Goal: Task Accomplishment & Management: Manage account settings

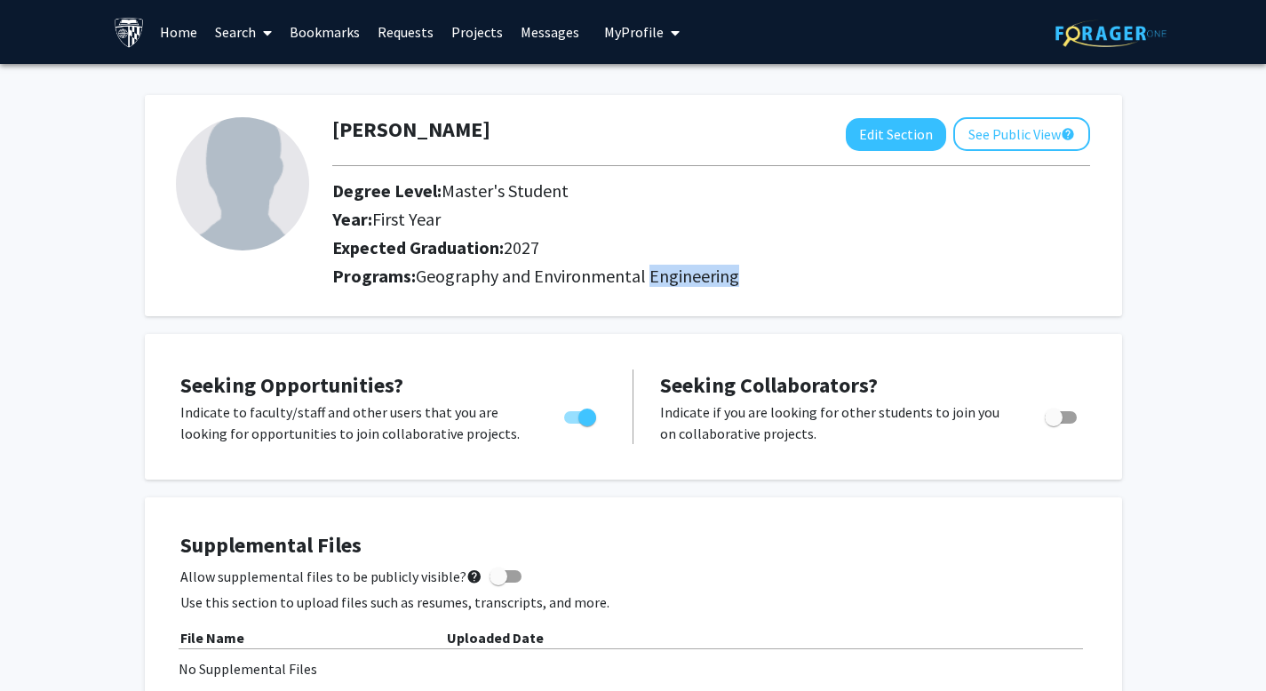
drag, startPoint x: 727, startPoint y: 315, endPoint x: 844, endPoint y: 323, distance: 117.5
click at [844, 287] on h2 "Programs: Geography and Environmental Engineering" at bounding box center [711, 276] width 758 height 21
click at [865, 287] on h2 "Programs: Geography and Environmental Engineering" at bounding box center [711, 276] width 758 height 21
click at [855, 142] on button "Edit Section" at bounding box center [896, 134] width 100 height 33
select select "first_year"
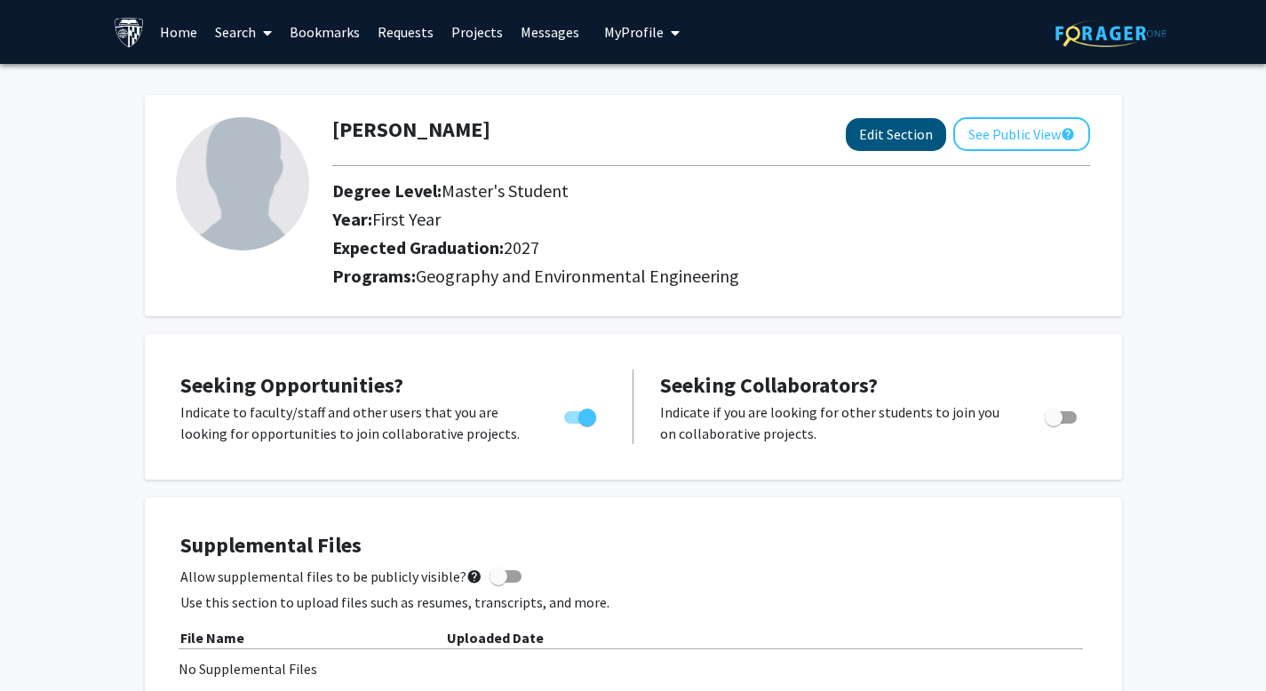
select select "2027"
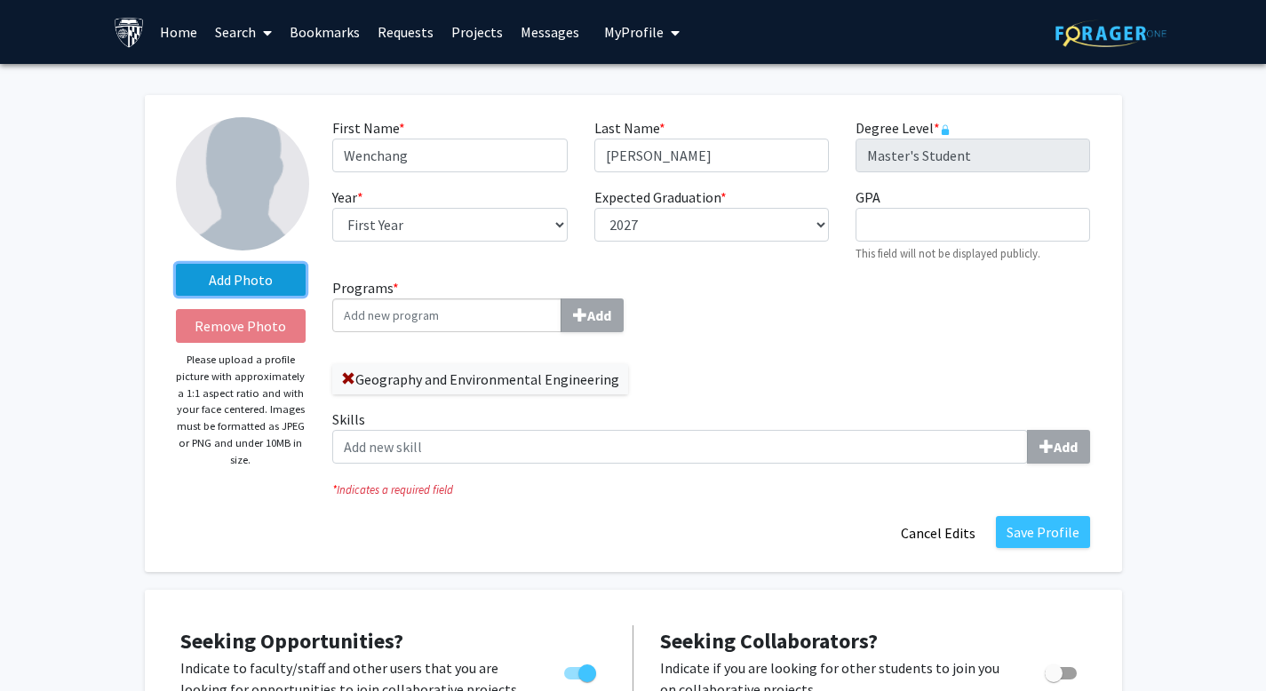
click at [266, 281] on label "Add Photo" at bounding box center [241, 280] width 131 height 32
click at [0, 0] on input "Add Photo" at bounding box center [0, 0] width 0 height 0
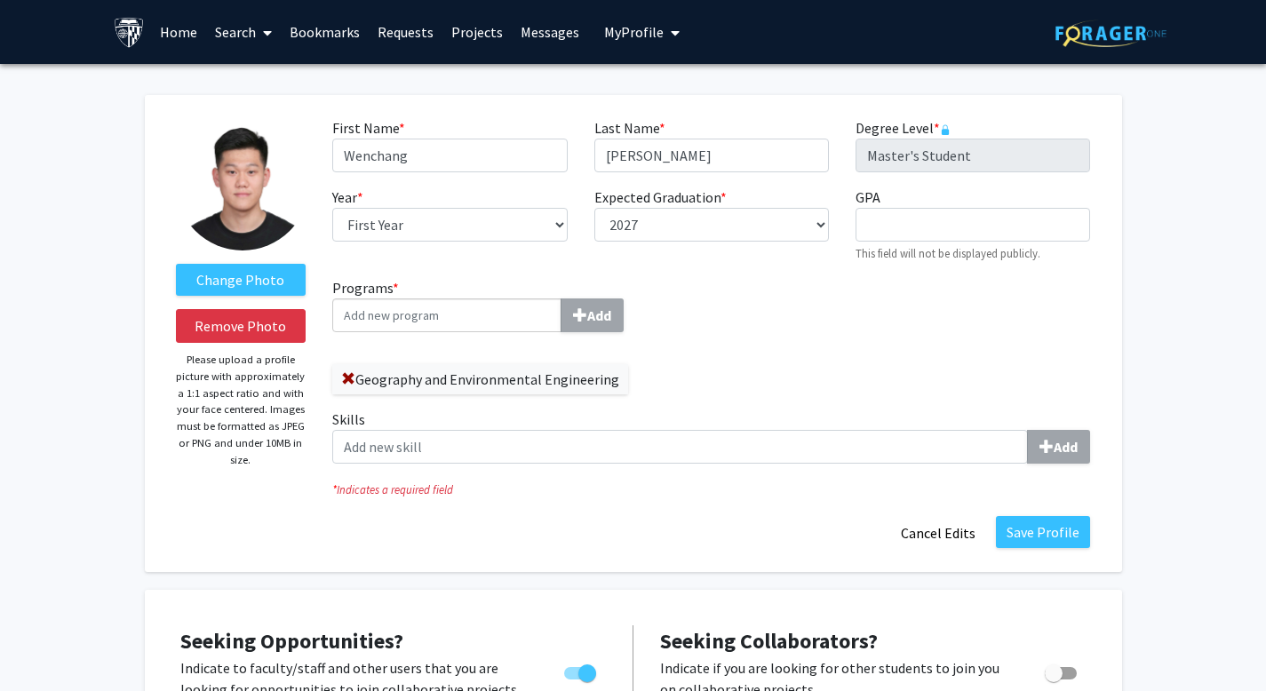
click at [495, 332] on input "Programs * Add" at bounding box center [446, 315] width 229 height 34
click at [426, 394] on label "Geography and Environmental Engineering" at bounding box center [480, 379] width 296 height 30
click at [372, 394] on label "Geography and Environmental Engineering" at bounding box center [480, 379] width 296 height 30
click at [346, 386] on span at bounding box center [348, 379] width 14 height 14
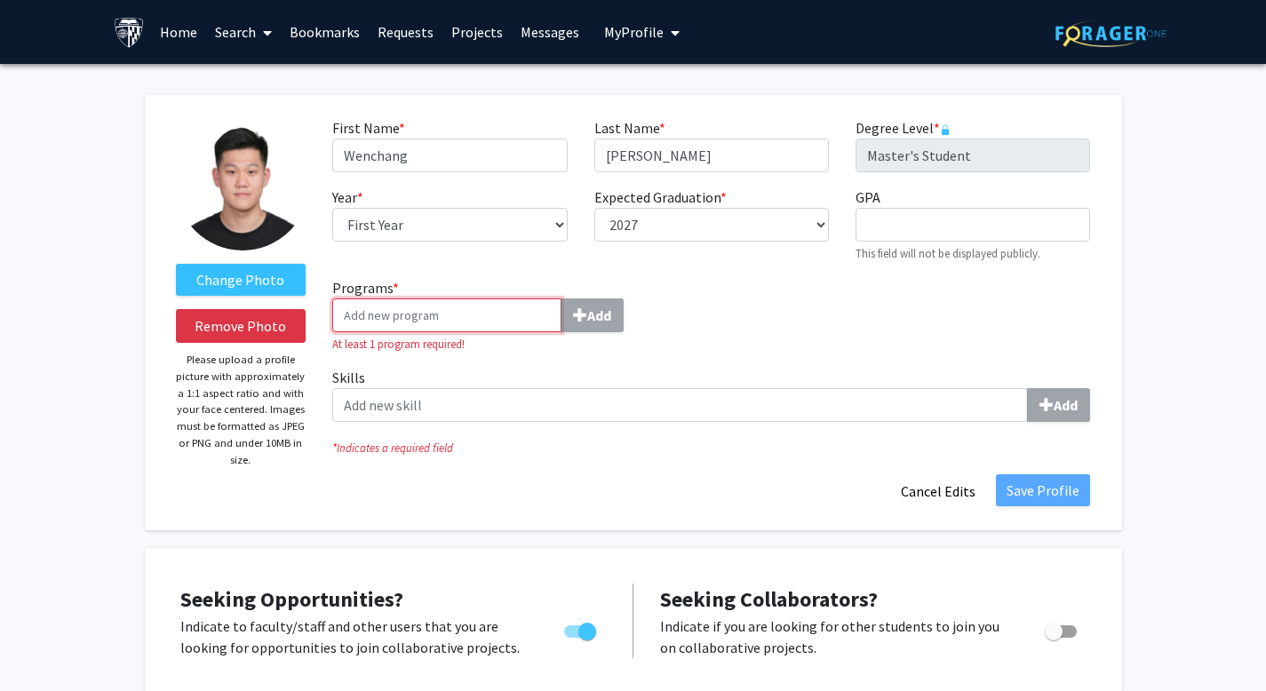
click at [460, 332] on input "Programs * Add" at bounding box center [446, 315] width 229 height 34
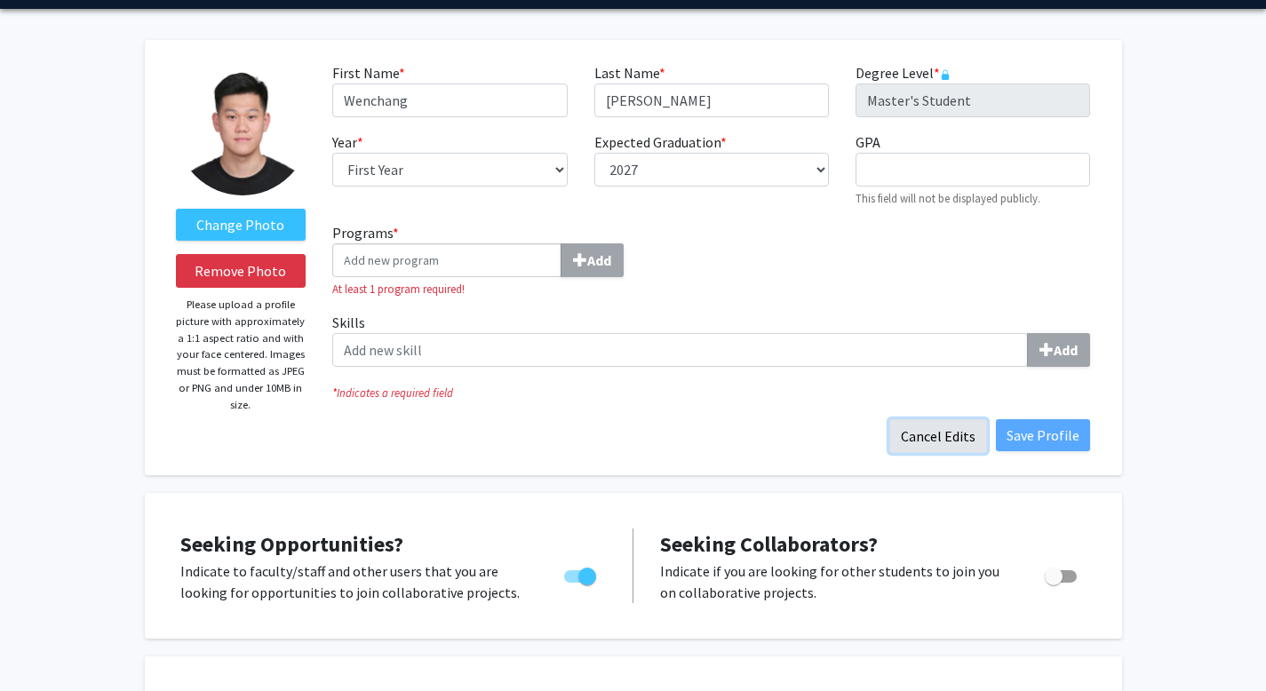
click at [889, 453] on button "Cancel Edits" at bounding box center [938, 436] width 98 height 34
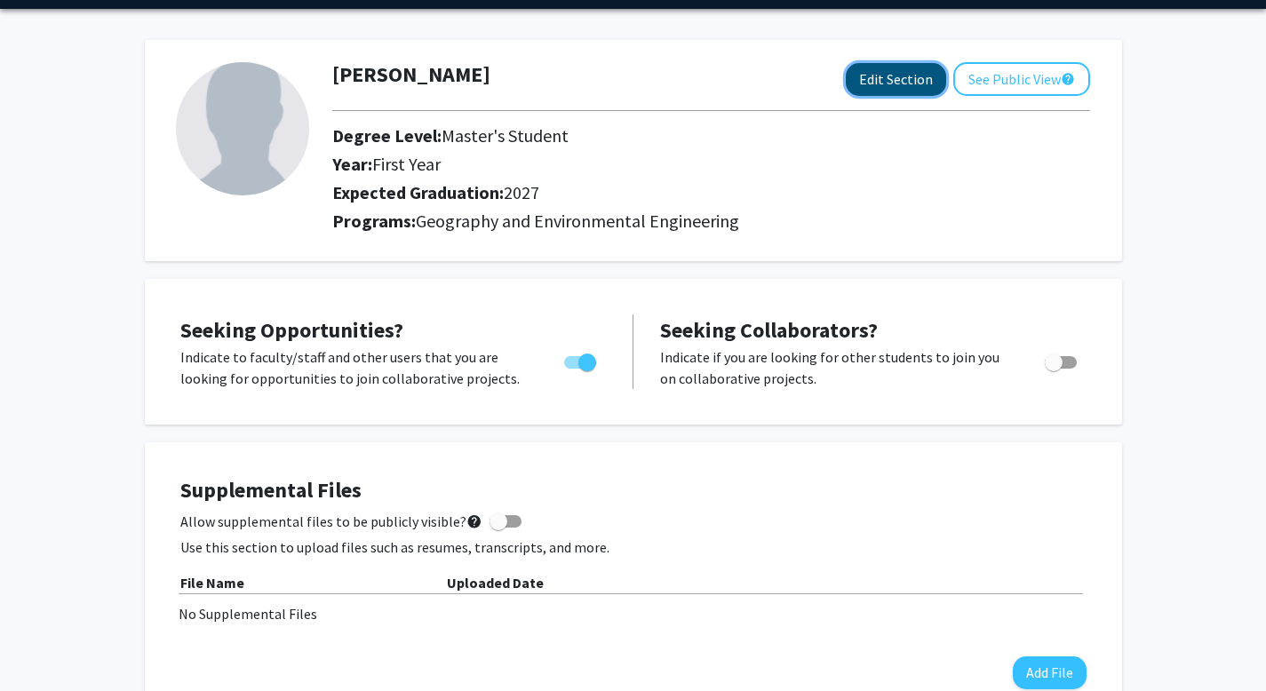
click at [846, 83] on button "Edit Section" at bounding box center [896, 79] width 100 height 33
select select "first_year"
select select "2027"
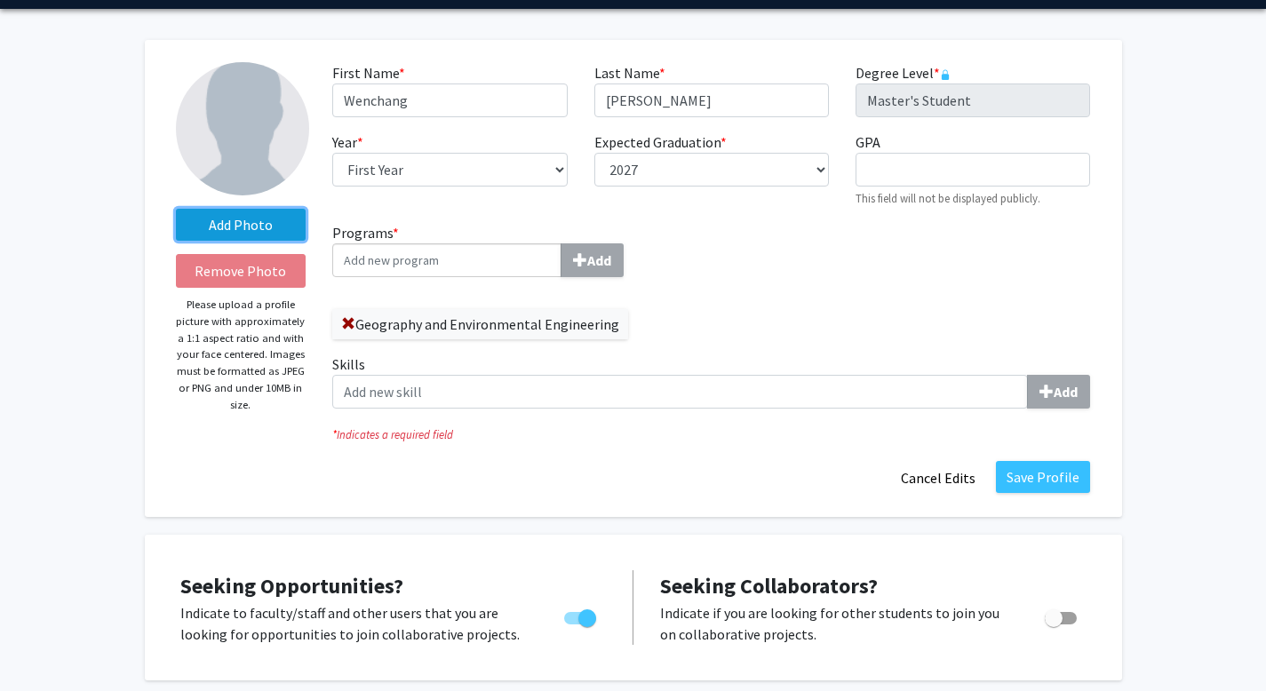
click at [265, 241] on label "Add Photo" at bounding box center [241, 225] width 131 height 32
click at [0, 0] on input "Add Photo" at bounding box center [0, 0] width 0 height 0
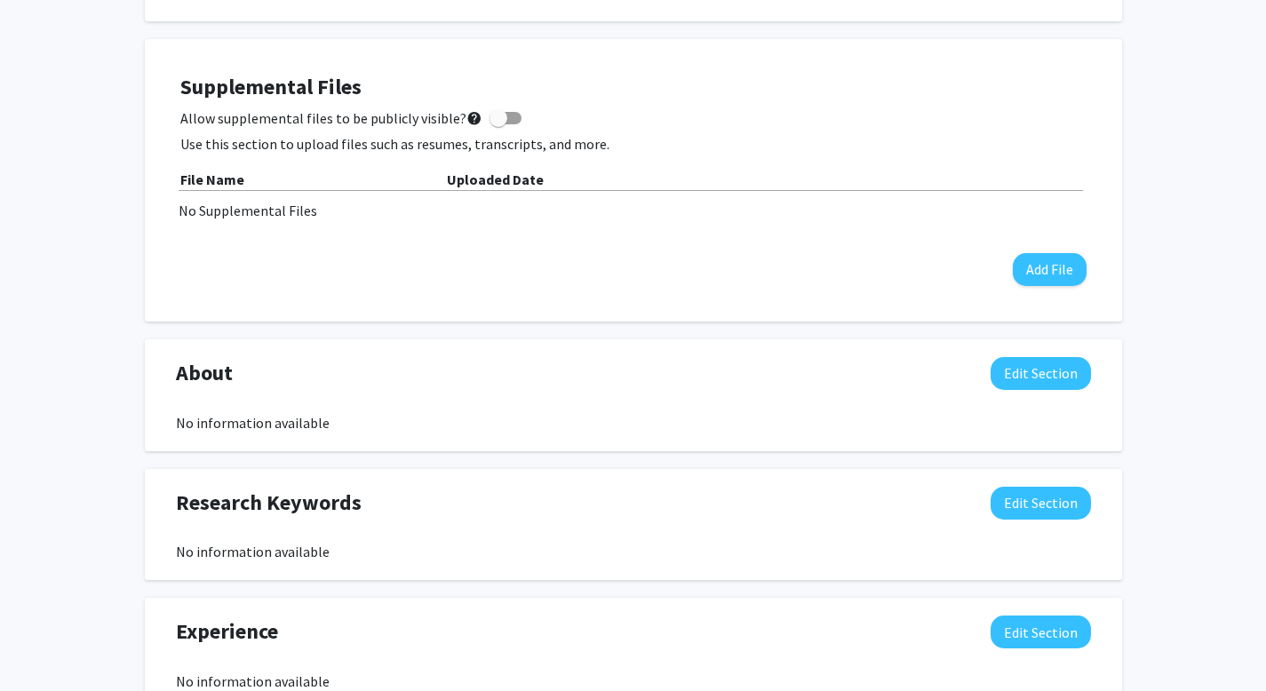
scroll to position [699, 0]
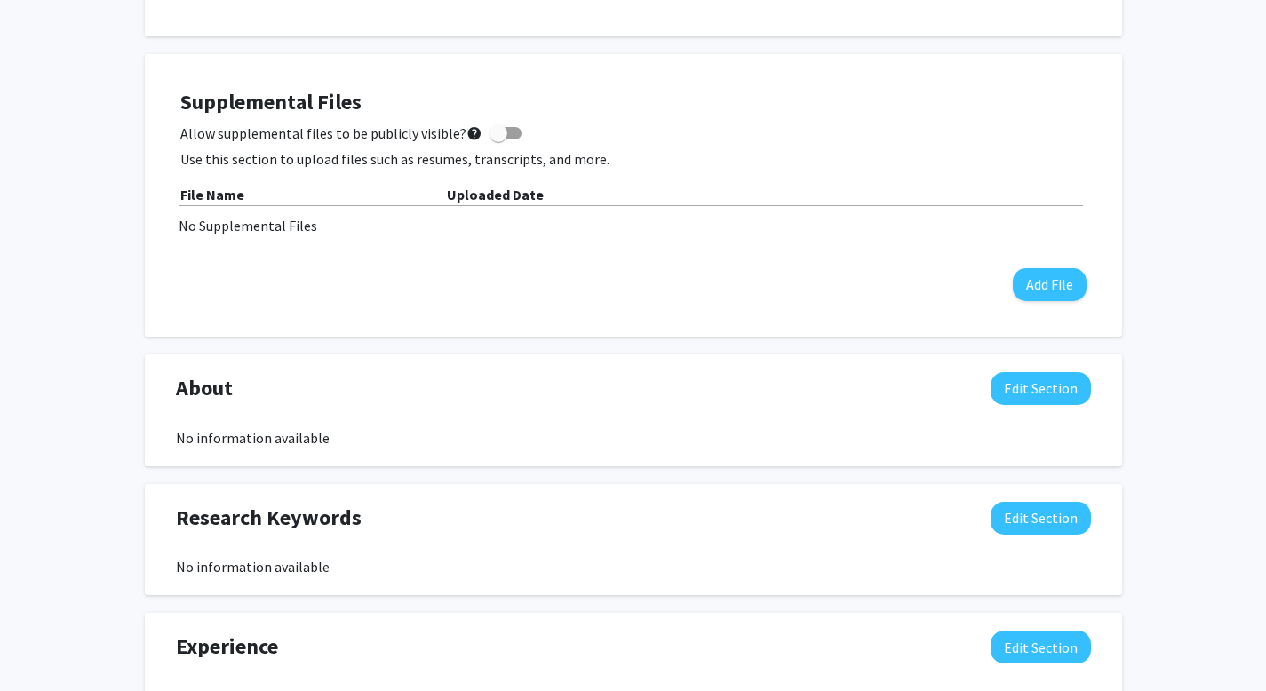
checkbox input "false"
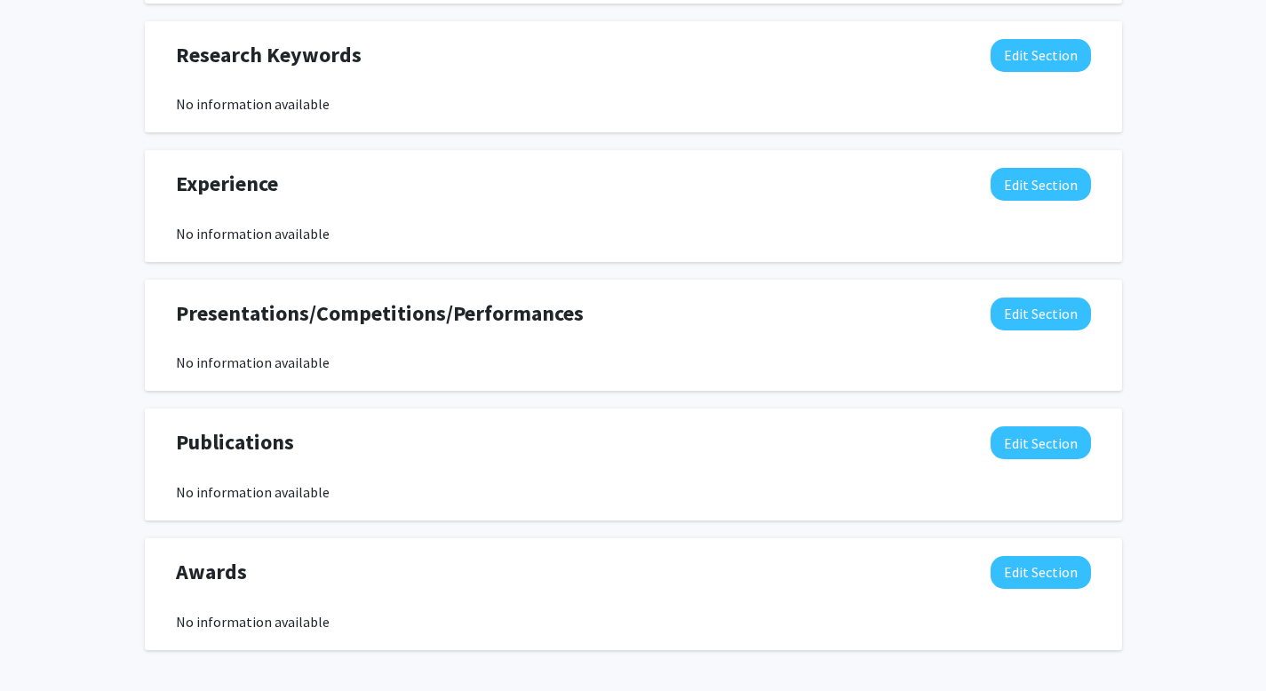
scroll to position [1318, 0]
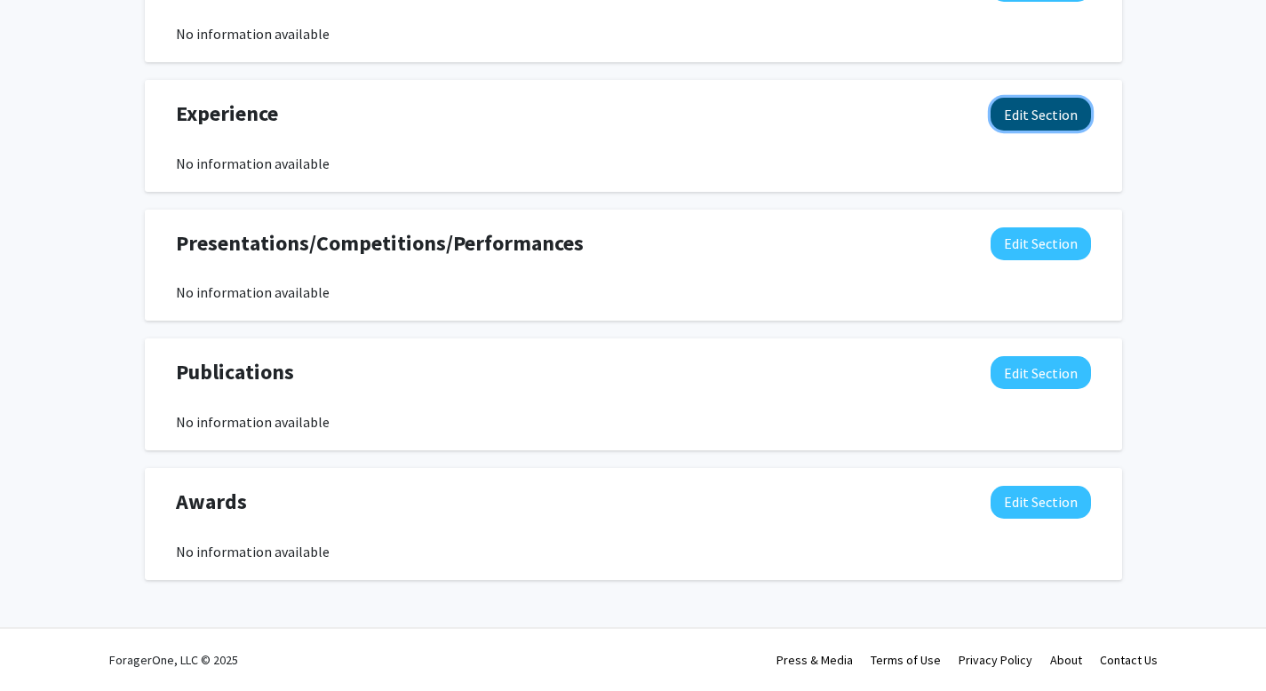
click at [1042, 131] on button "Edit Section" at bounding box center [1040, 114] width 100 height 33
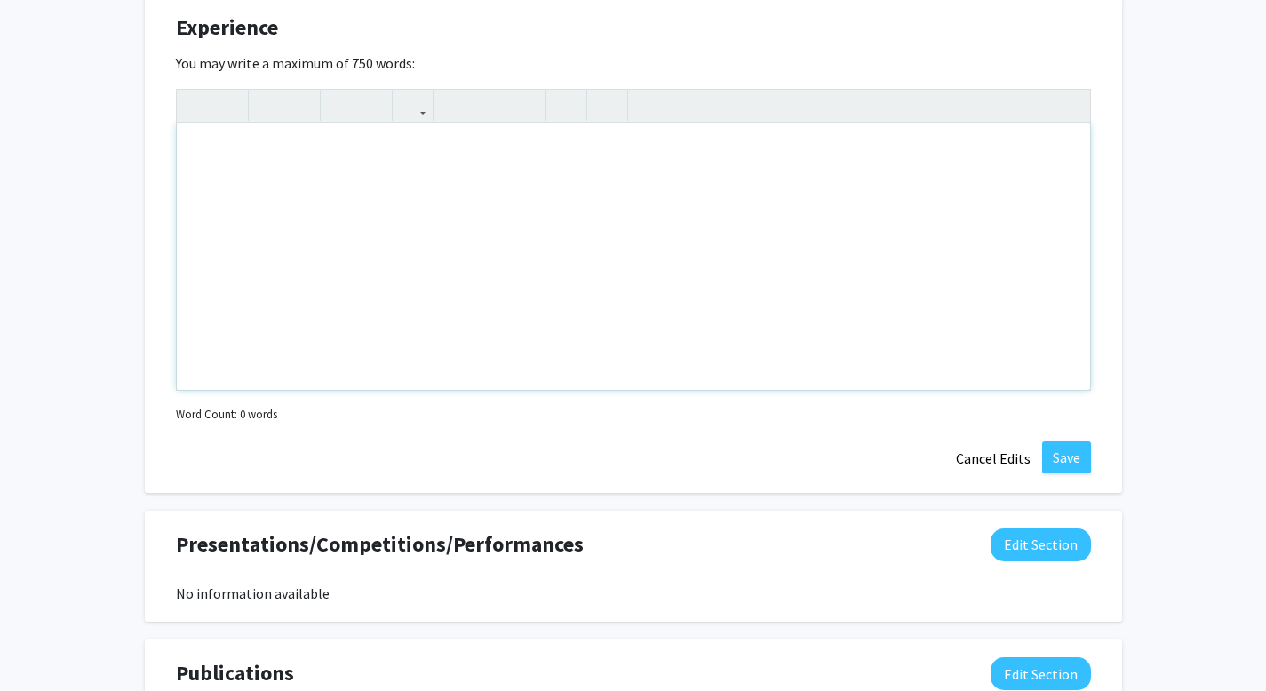
click at [626, 390] on div "Note to users with screen readers: Please deactivate our accessibility plugin f…" at bounding box center [633, 256] width 913 height 266
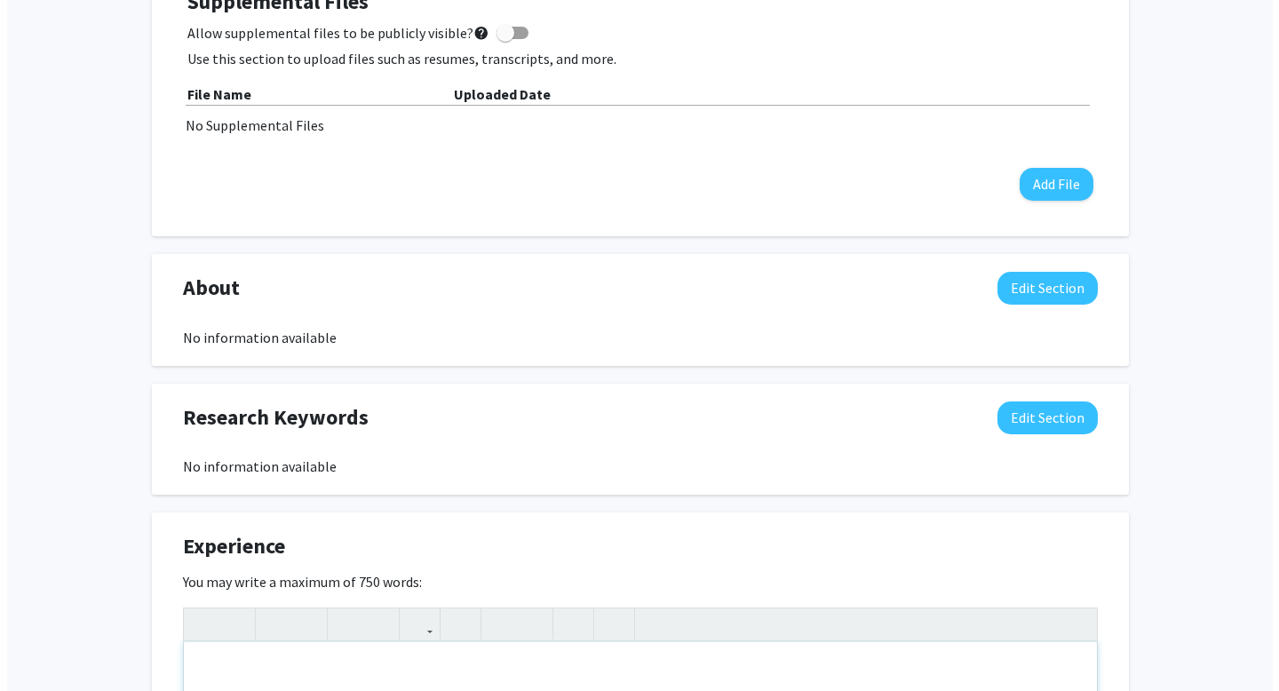
scroll to position [799, 0]
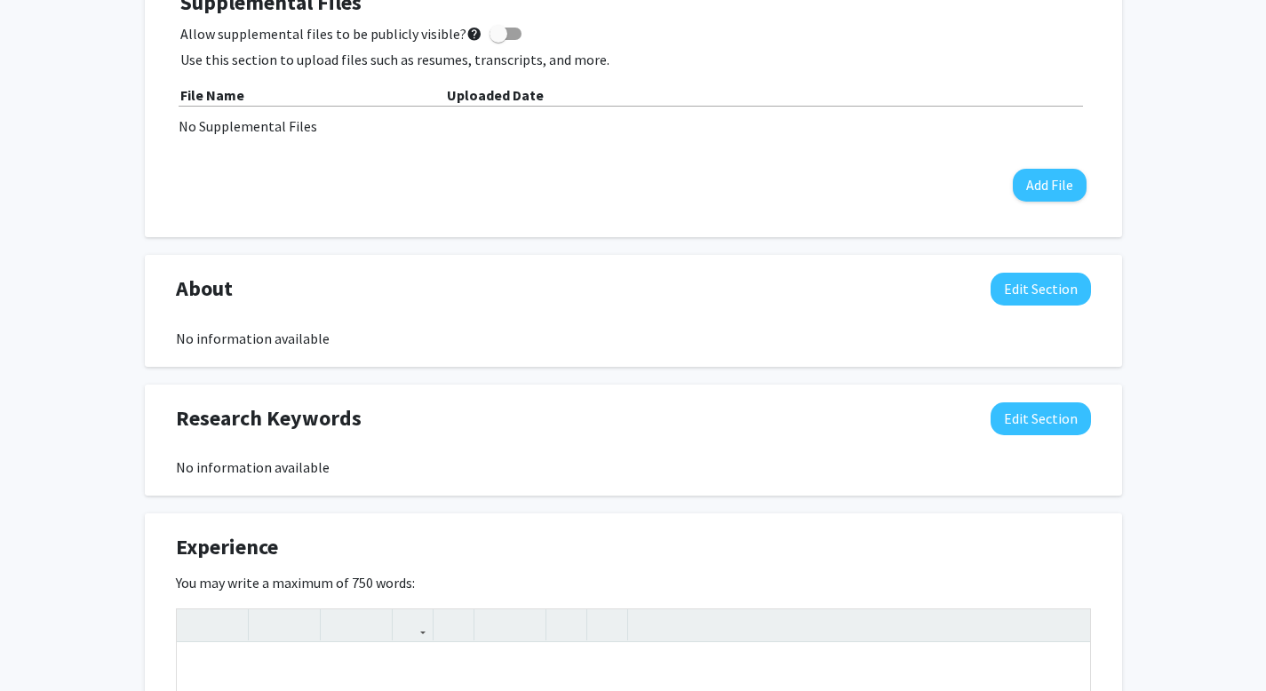
click at [521, 40] on span at bounding box center [505, 34] width 32 height 12
click at [498, 41] on input "Allow supplemental files to be publicly visible? help" at bounding box center [497, 40] width 1 height 1
checkbox input "true"
click at [1023, 202] on button "Add File" at bounding box center [1050, 185] width 74 height 33
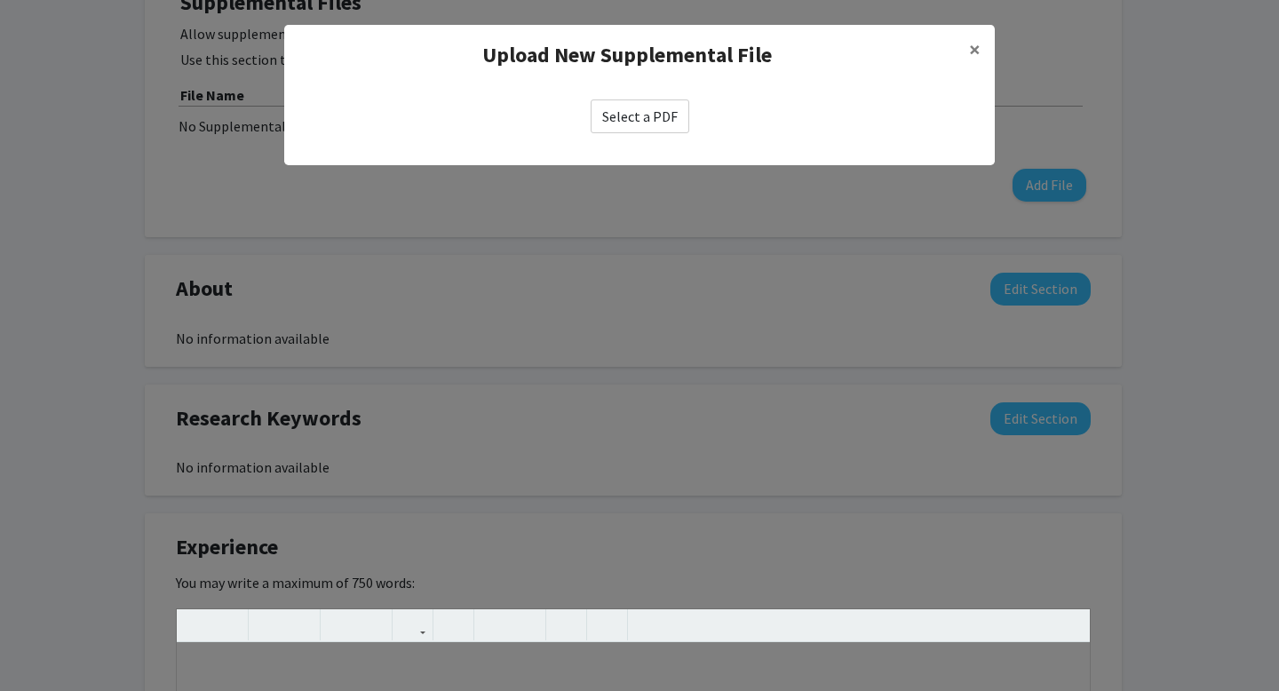
click at [648, 133] on label "Select a PDF" at bounding box center [640, 116] width 99 height 34
click at [0, 0] on input "Select a PDF" at bounding box center [0, 0] width 0 height 0
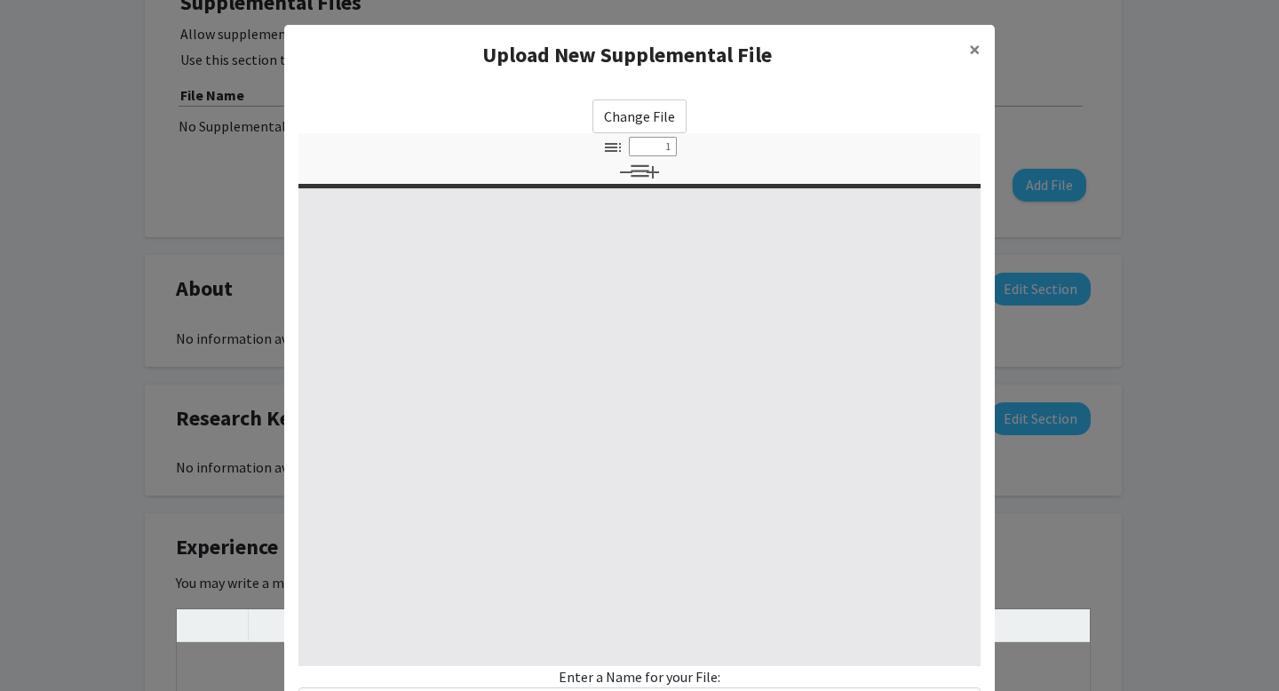
select select "custom"
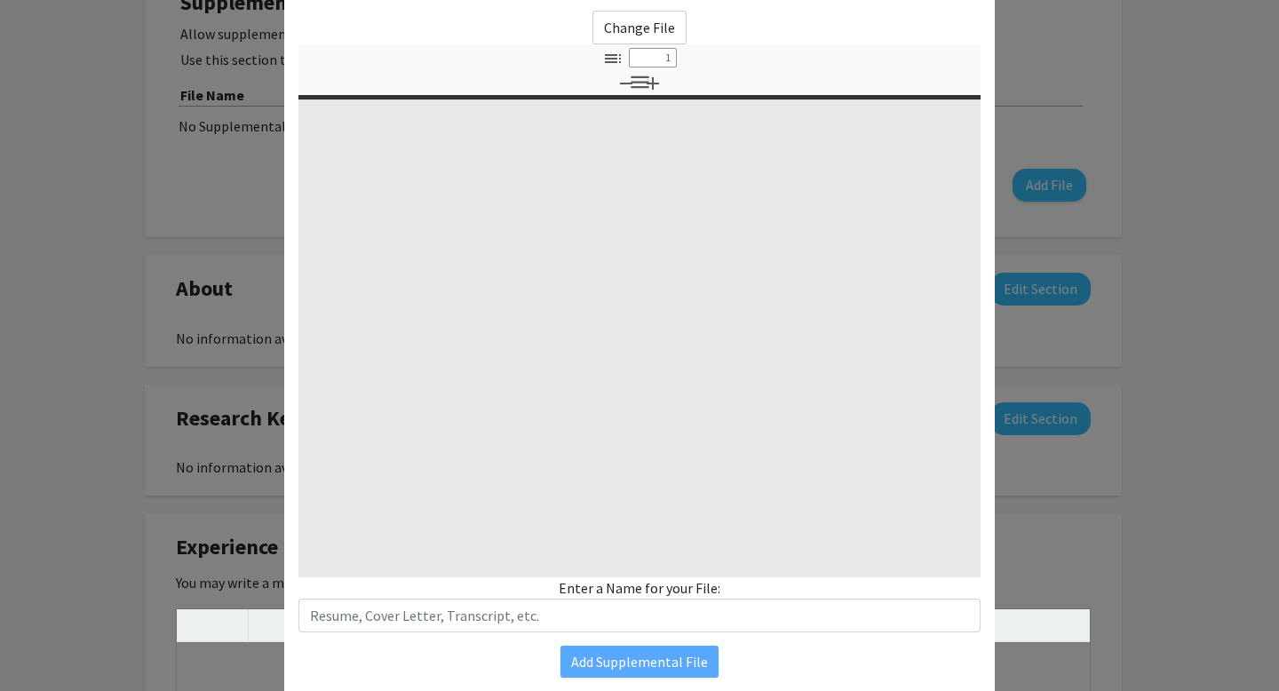
type input "0"
select select "custom"
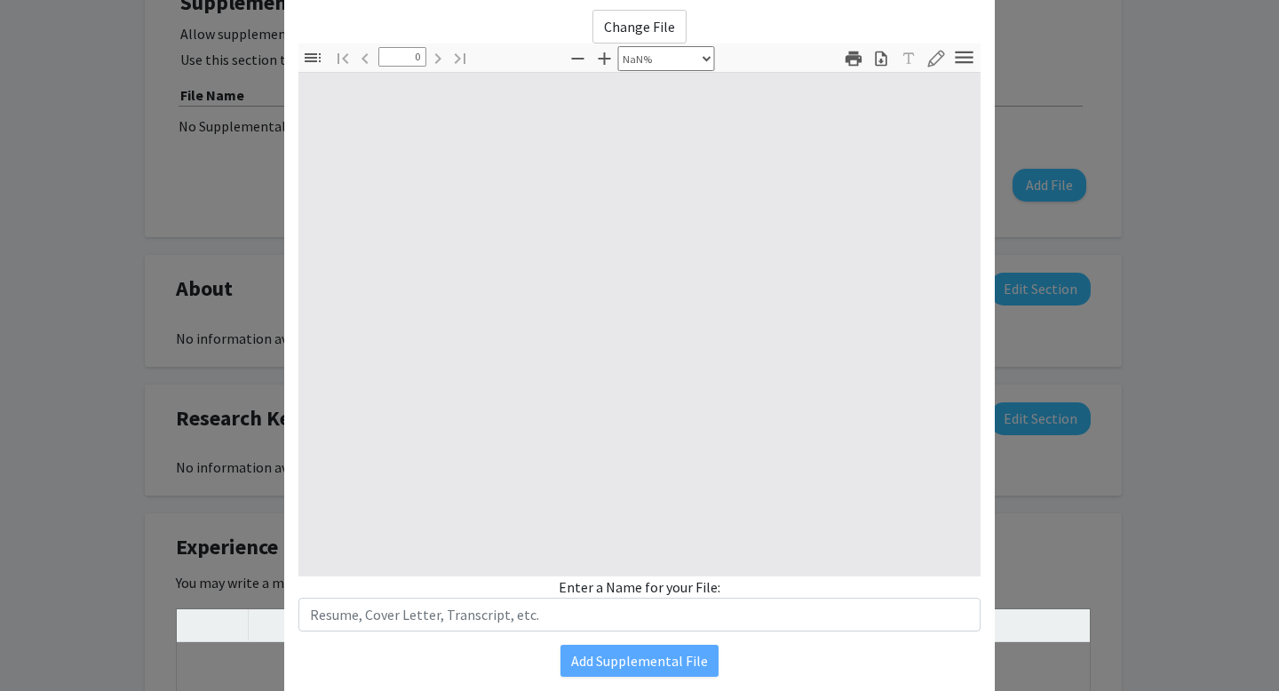
type input "1"
select select "auto"
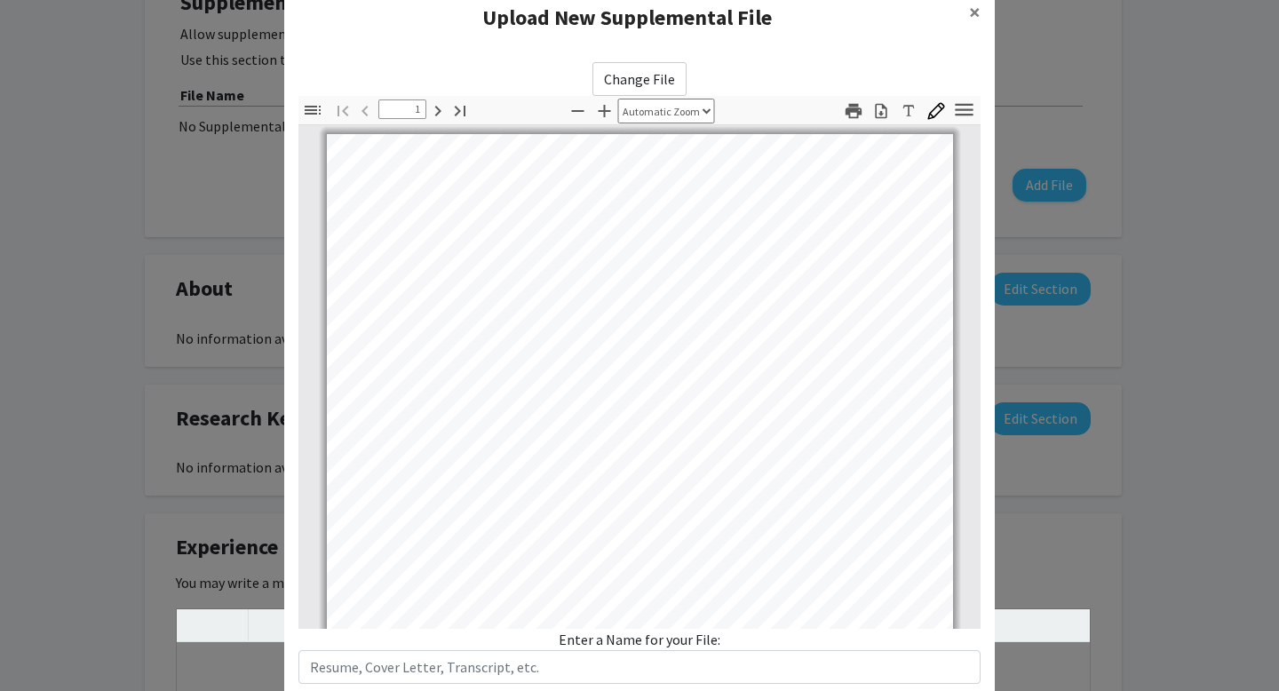
scroll to position [36, 0]
click at [971, 22] on button "×" at bounding box center [975, 14] width 40 height 50
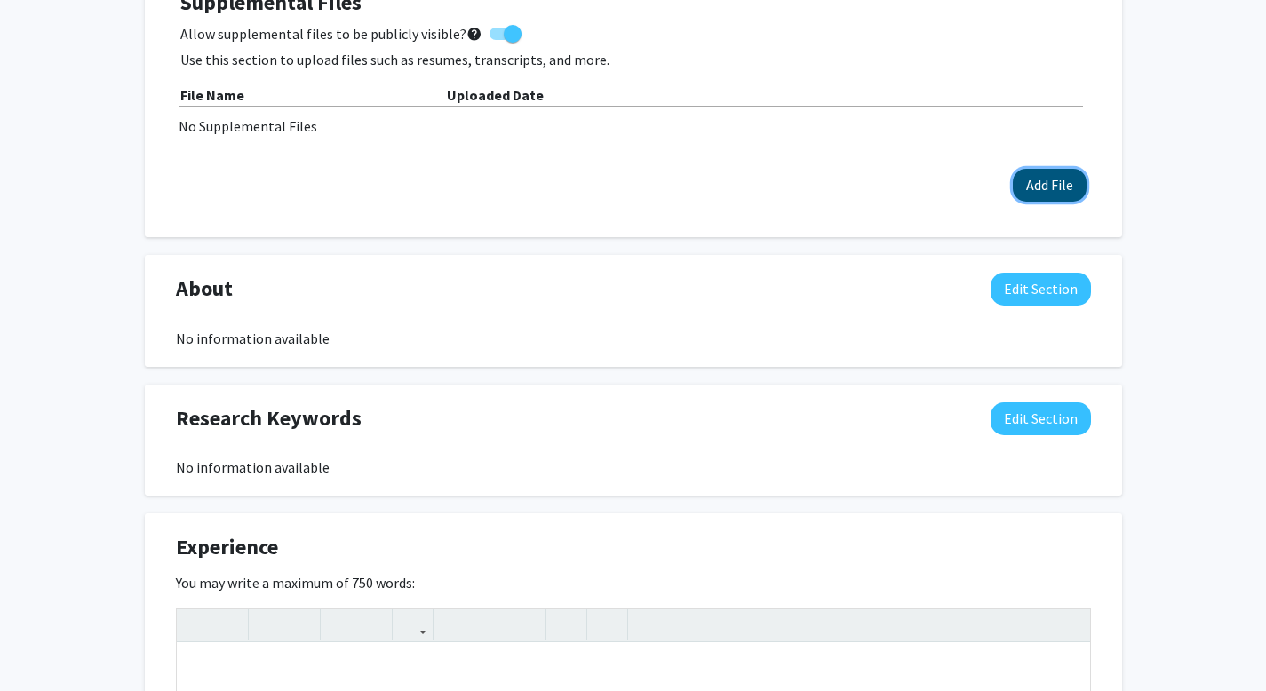
click at [1056, 202] on button "Add File" at bounding box center [1050, 185] width 74 height 33
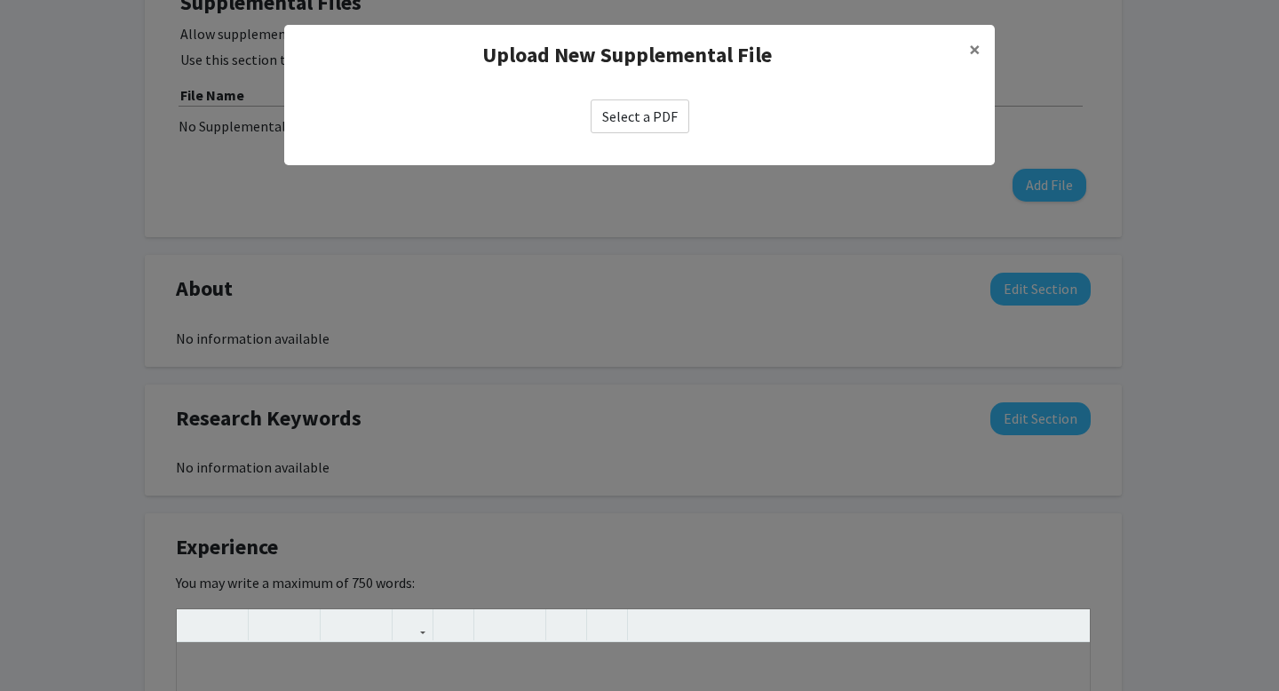
click at [688, 133] on label "Select a PDF" at bounding box center [640, 116] width 99 height 34
click at [0, 0] on input "Select a PDF" at bounding box center [0, 0] width 0 height 0
select select "custom"
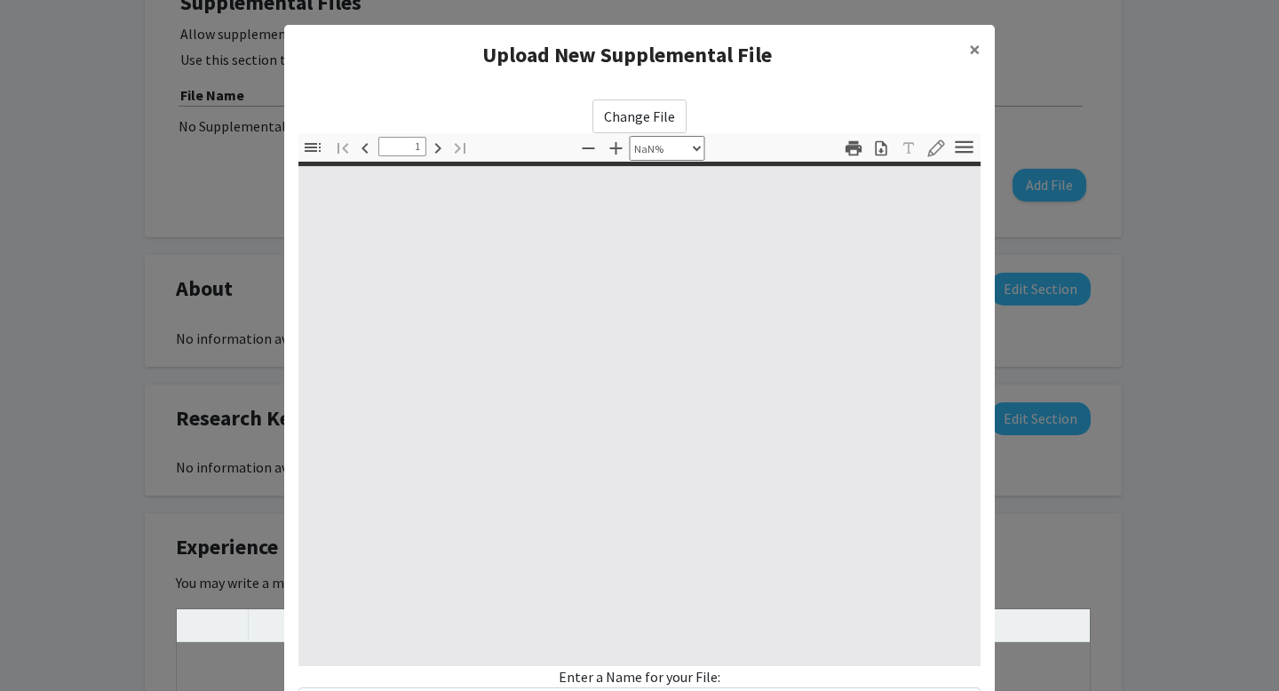
type input "0"
select select "custom"
type input "1"
select select "auto"
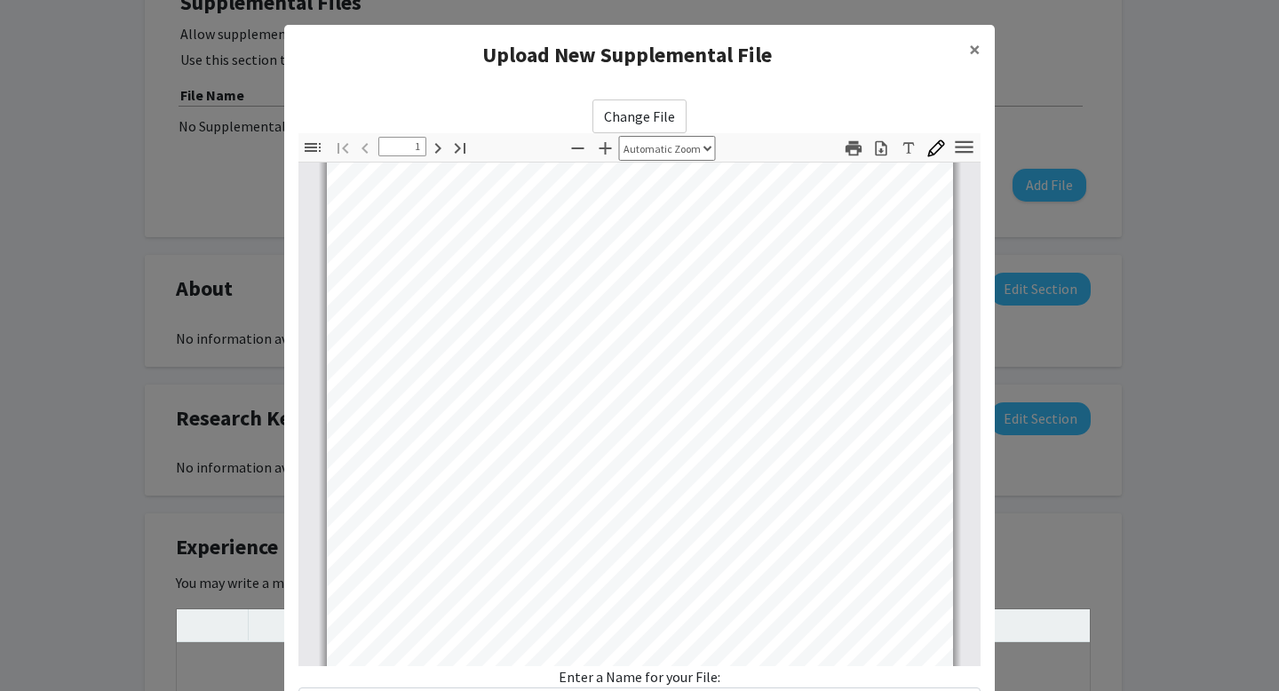
scroll to position [80, 0]
click at [969, 59] on span "×" at bounding box center [975, 50] width 12 height 28
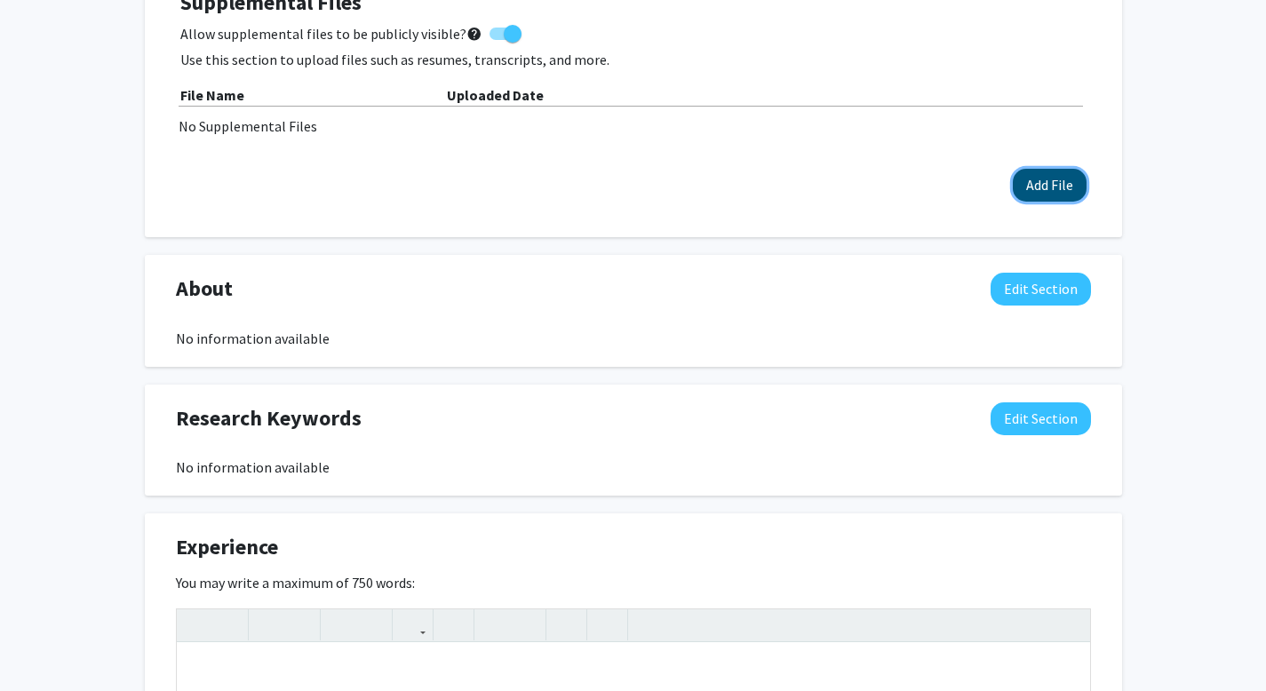
click at [1021, 202] on button "Add File" at bounding box center [1050, 185] width 74 height 33
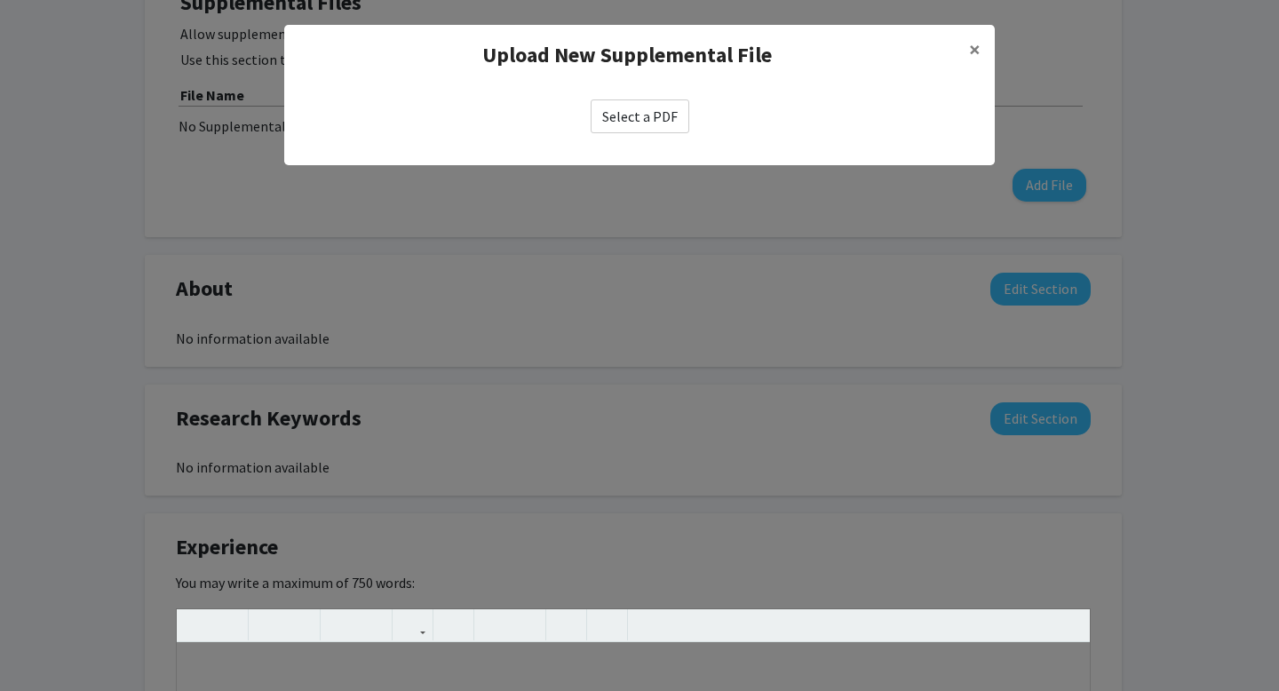
click at [652, 133] on label "Select a PDF" at bounding box center [640, 116] width 99 height 34
click at [0, 0] on input "Select a PDF" at bounding box center [0, 0] width 0 height 0
select select "custom"
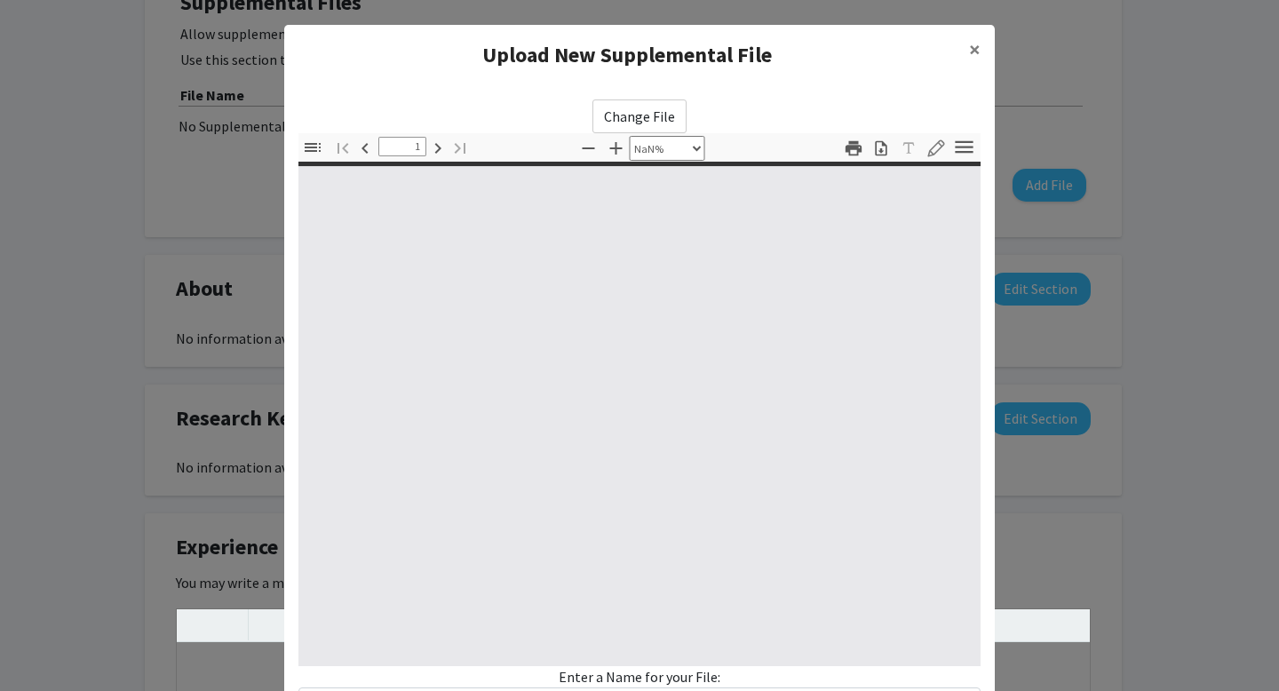
type input "0"
select select "custom"
type input "1"
select select "auto"
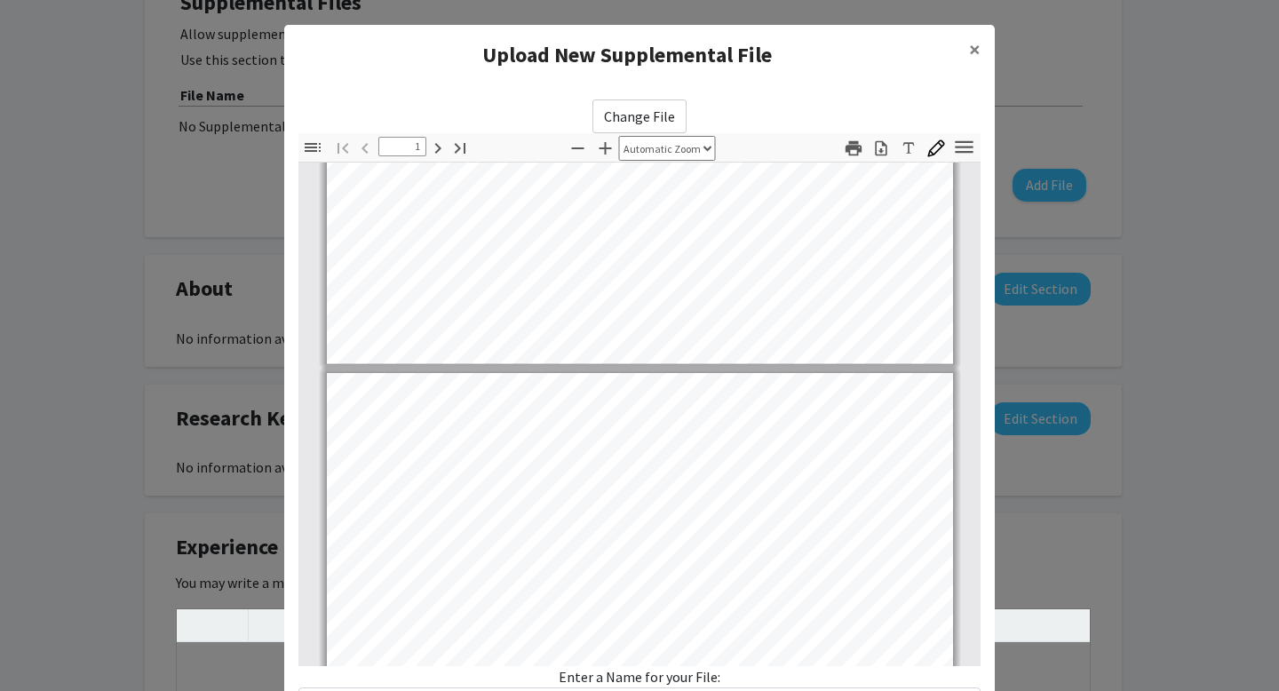
scroll to position [448, 0]
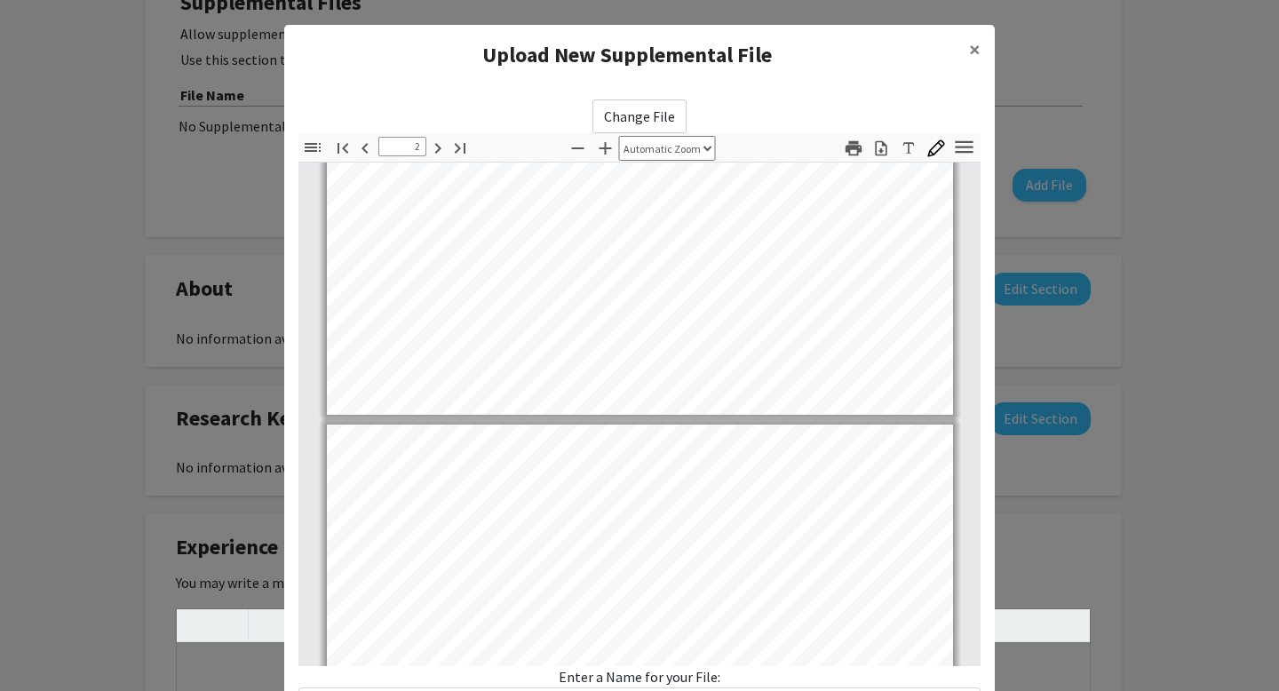
type input "3"
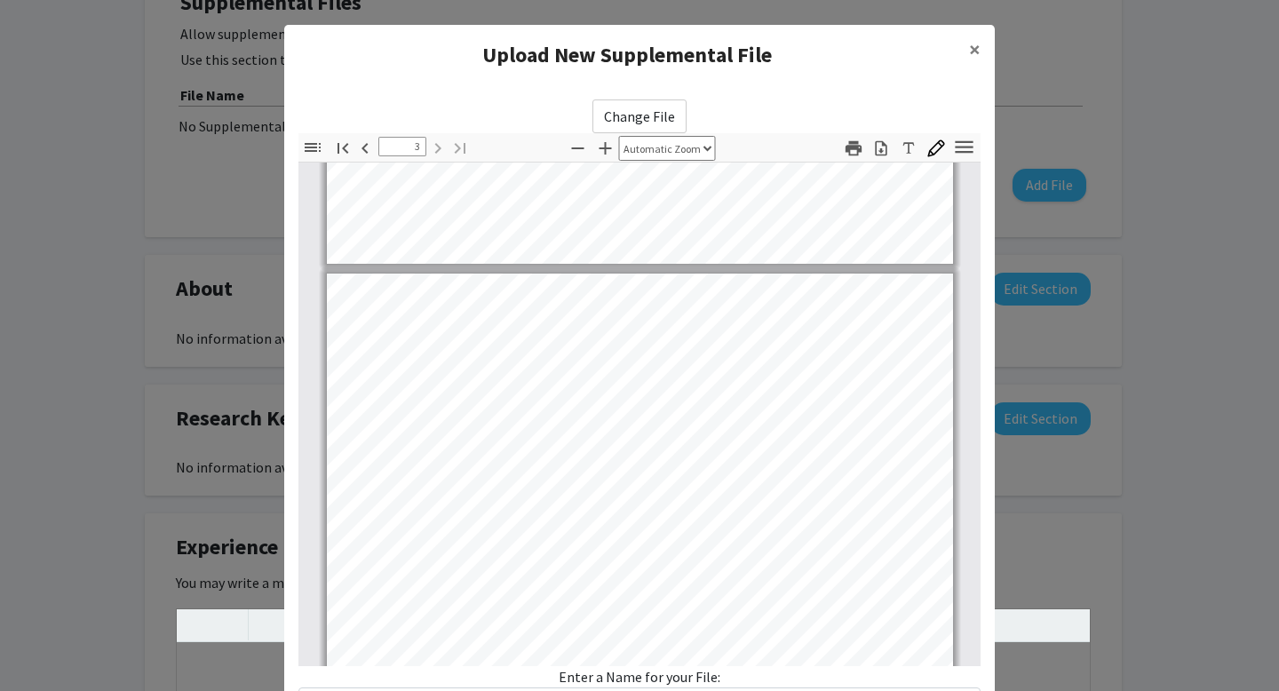
scroll to position [1646, 0]
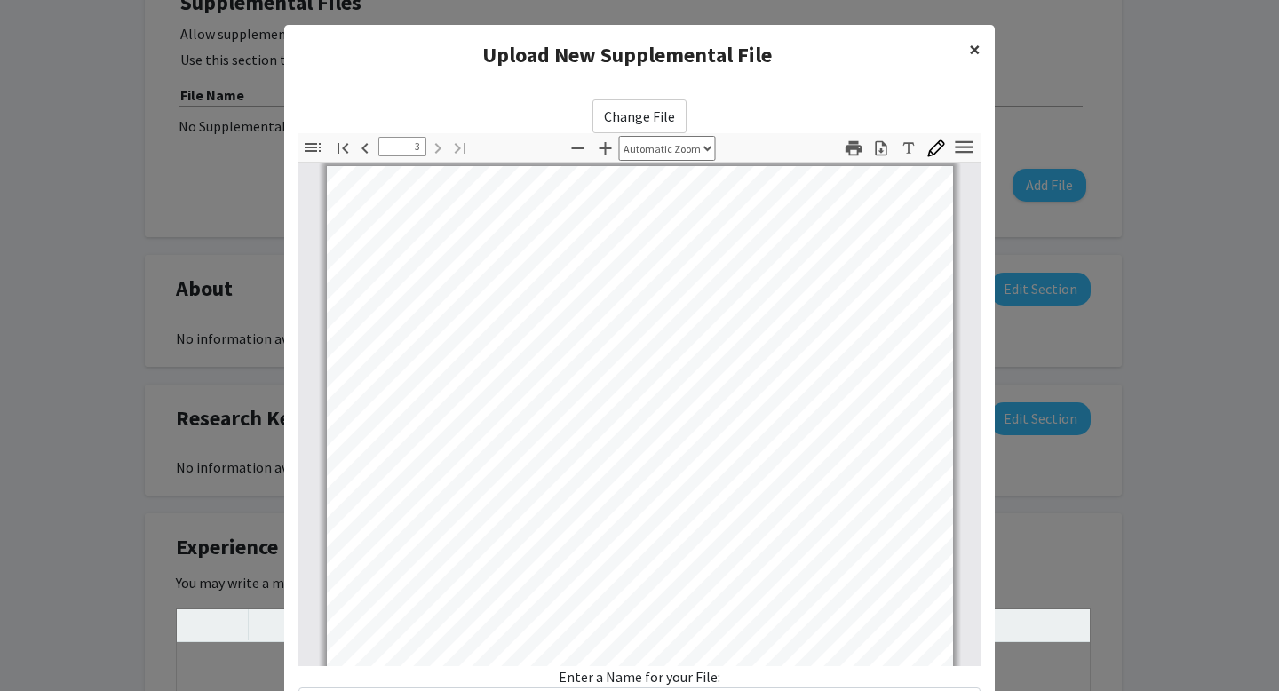
click at [969, 51] on span "×" at bounding box center [975, 50] width 12 height 28
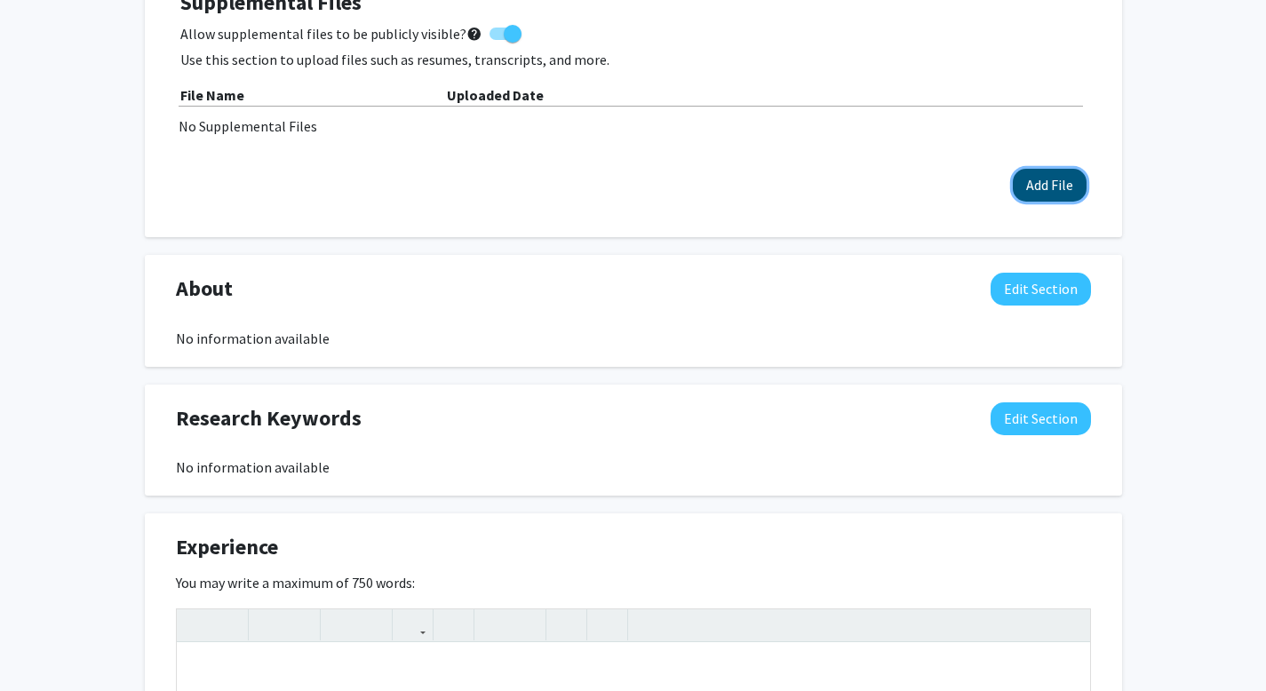
click at [1013, 202] on button "Add File" at bounding box center [1050, 185] width 74 height 33
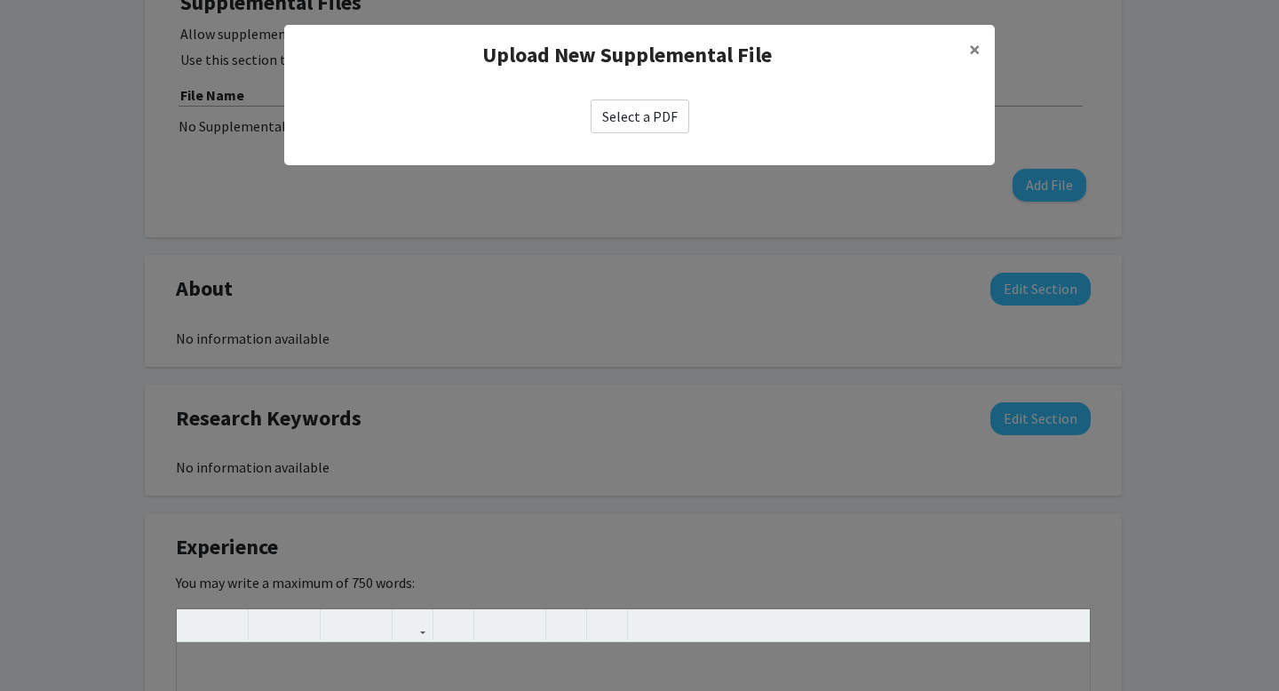
click at [632, 133] on label "Select a PDF" at bounding box center [640, 116] width 99 height 34
click at [0, 0] on input "Select a PDF" at bounding box center [0, 0] width 0 height 0
select select "custom"
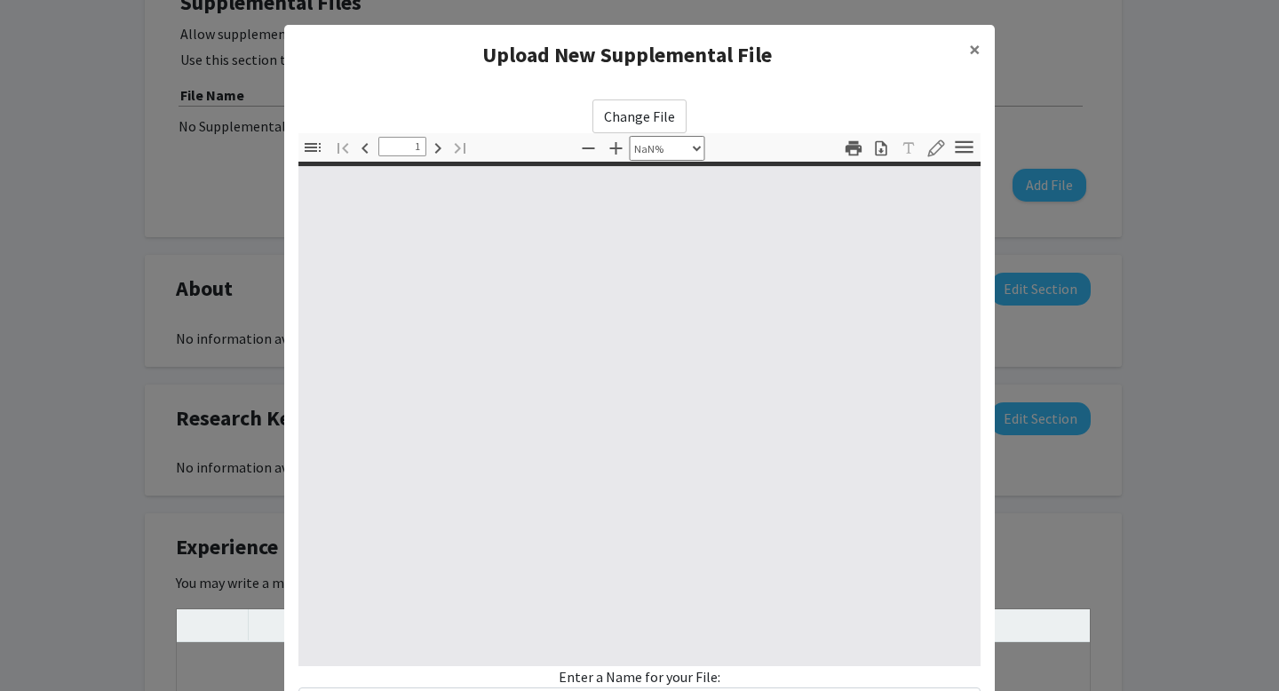
type input "0"
select select "custom"
type input "1"
select select "auto"
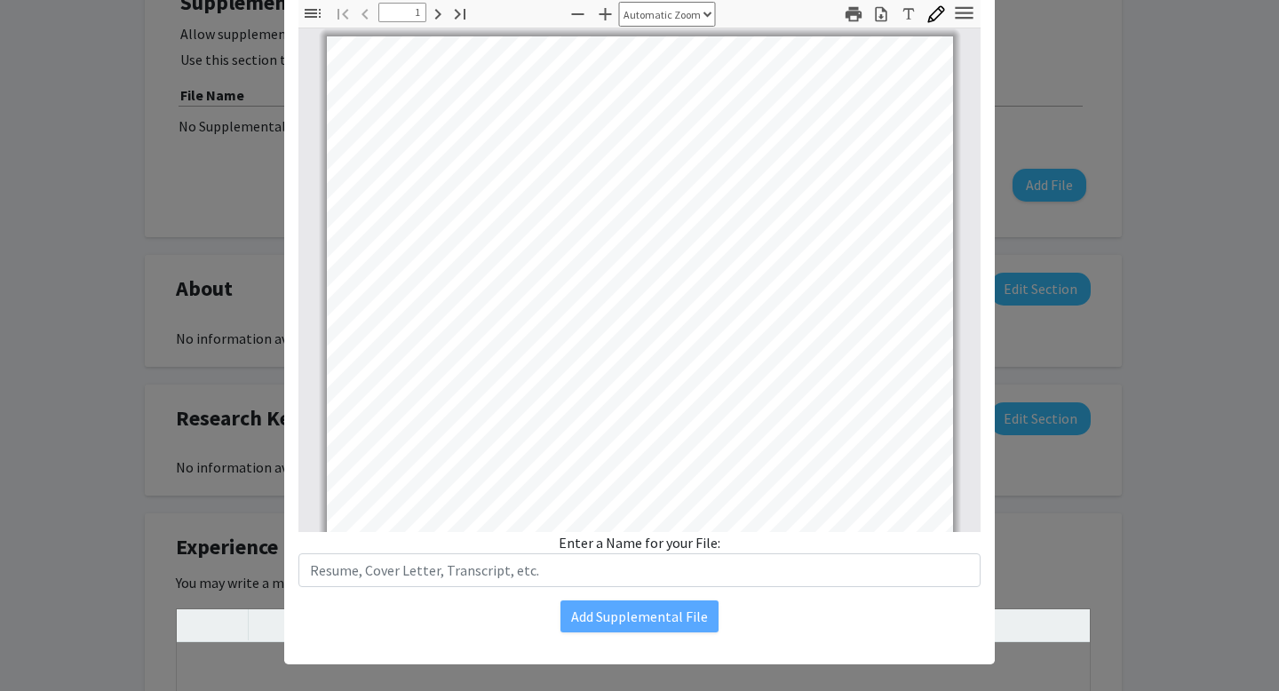
scroll to position [135, 0]
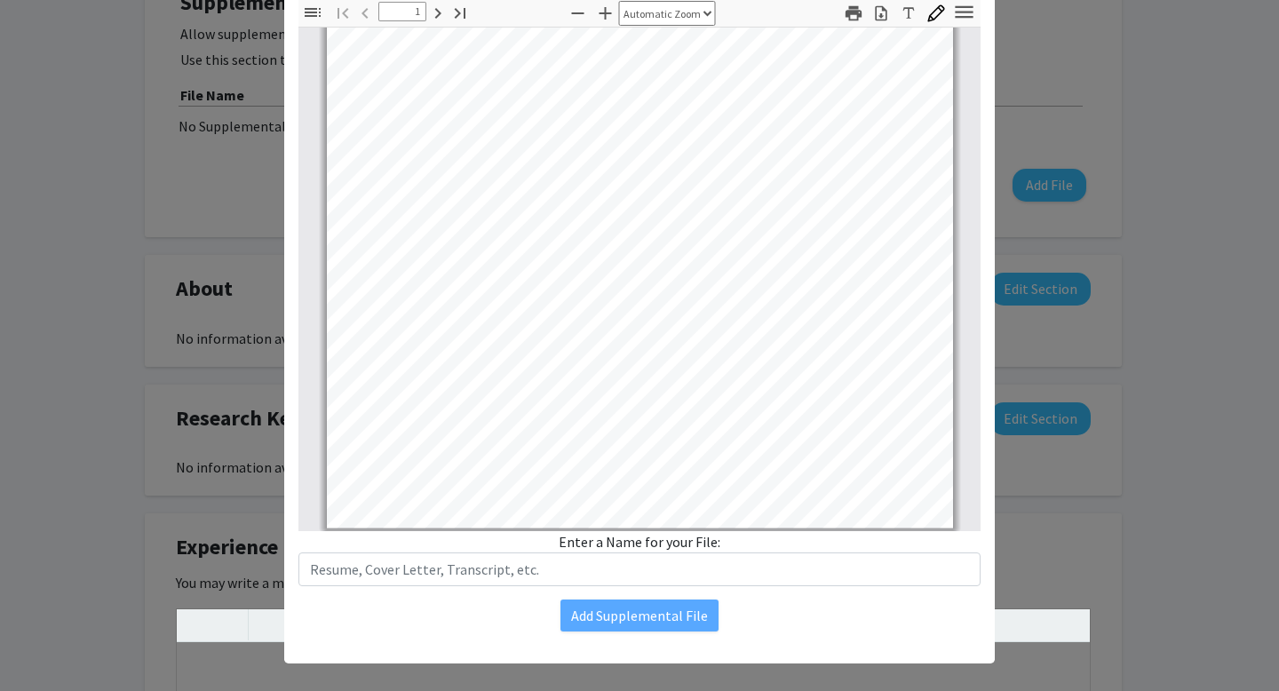
type input "2"
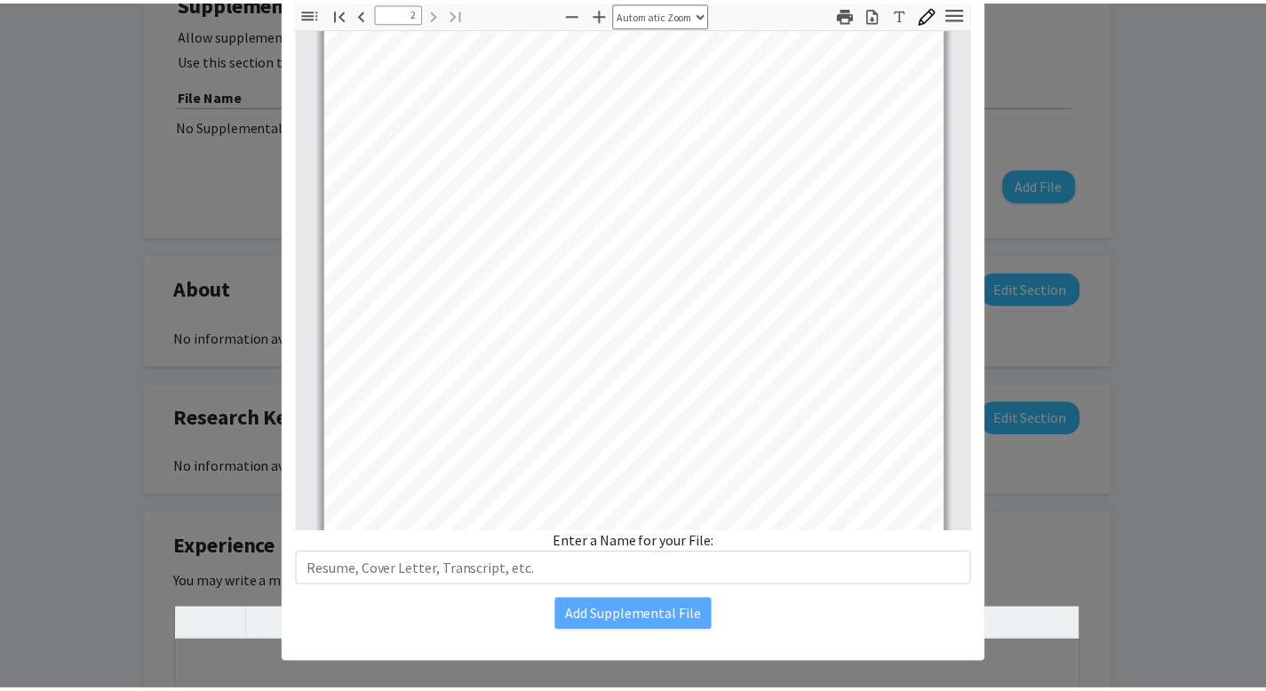
scroll to position [1143, 0]
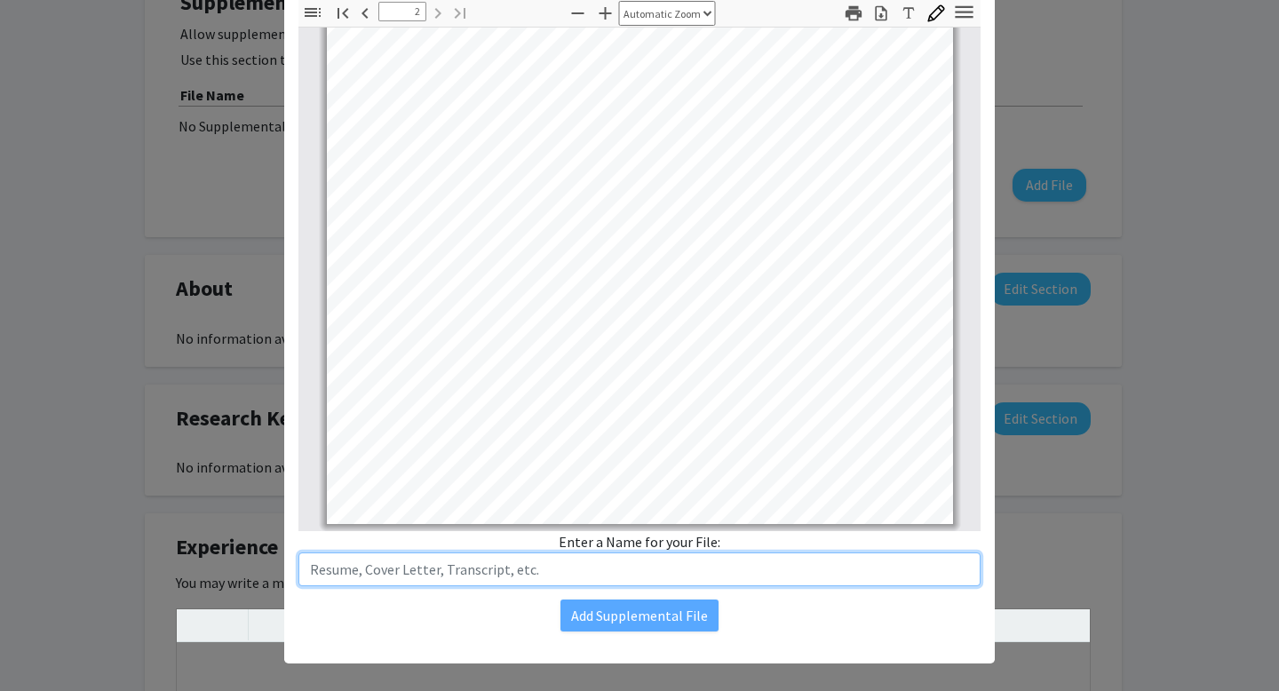
drag, startPoint x: 369, startPoint y: 614, endPoint x: 309, endPoint y: 616, distance: 59.6
click at [309, 586] on input "text" at bounding box center [639, 570] width 682 height 34
type input "Wenchang Zhou Resume"
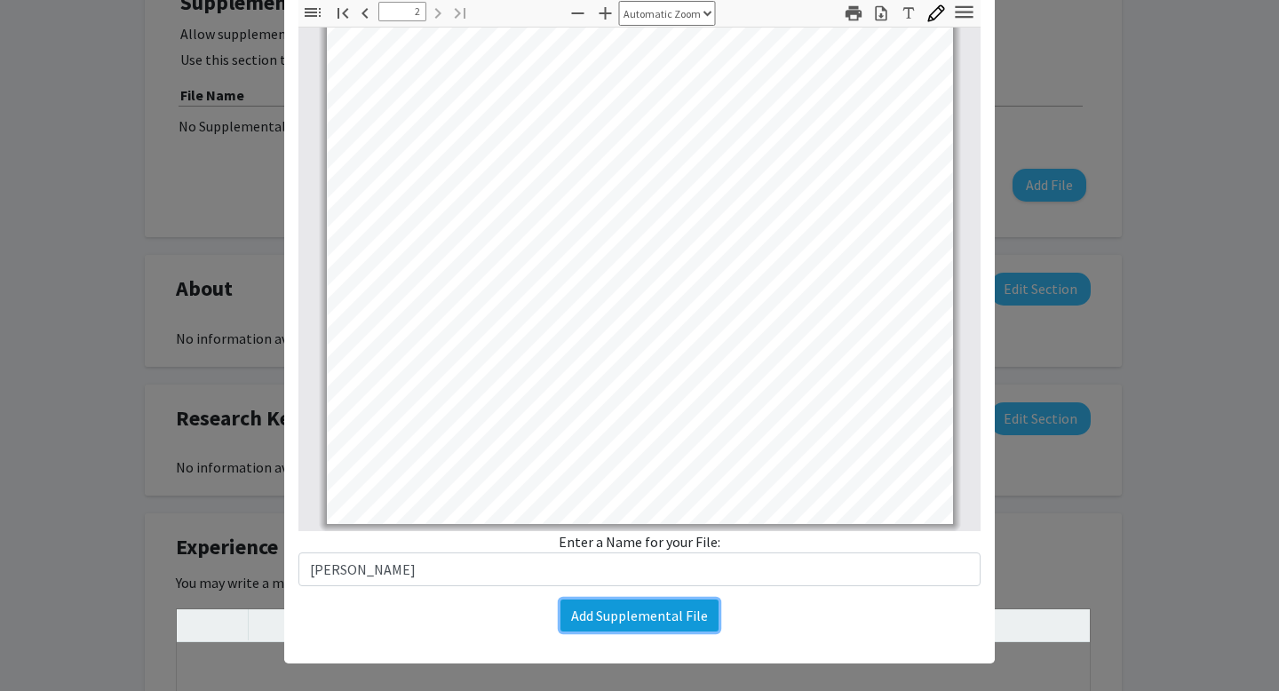
click at [561, 632] on button "Add Supplemental File" at bounding box center [640, 616] width 158 height 32
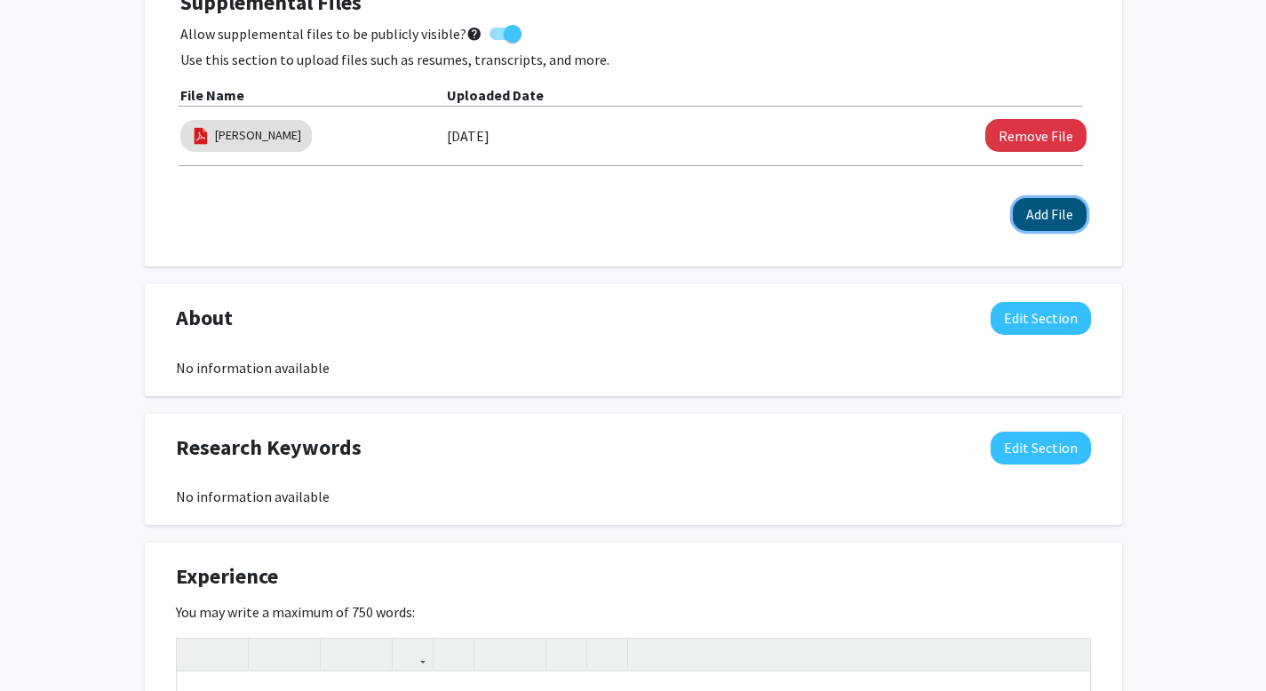
click at [1054, 231] on button "Add File" at bounding box center [1050, 214] width 74 height 33
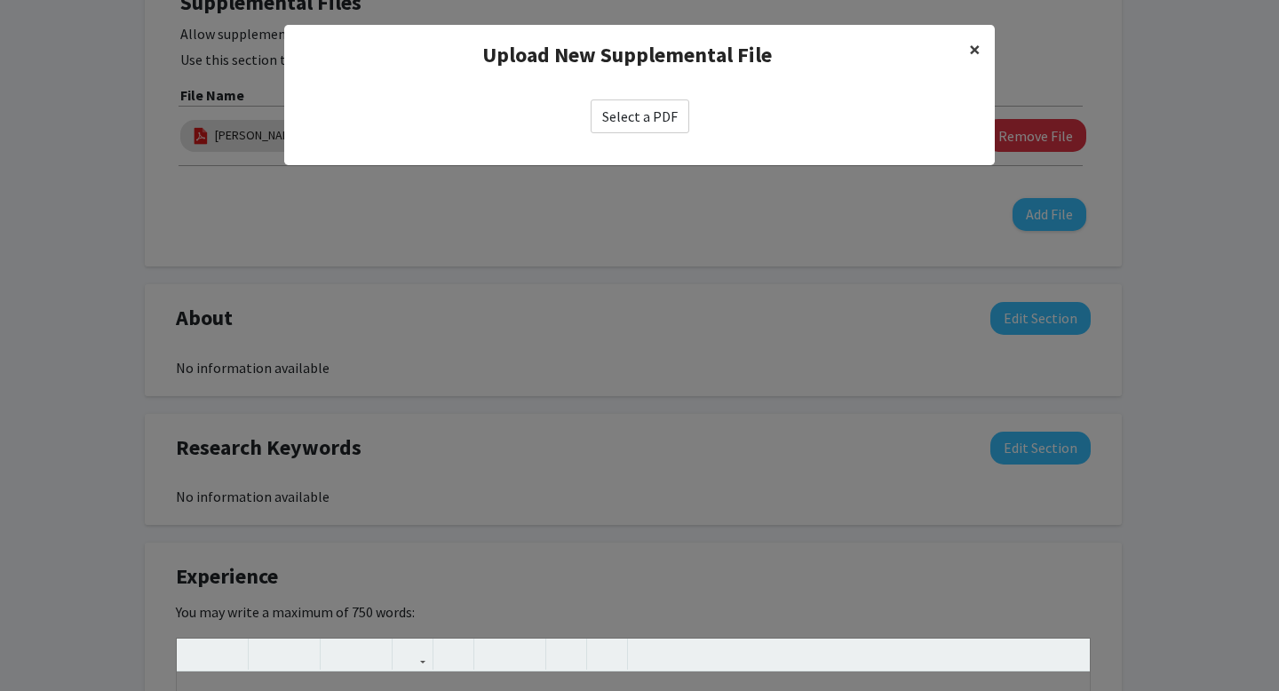
click at [969, 63] on span "×" at bounding box center [975, 50] width 12 height 28
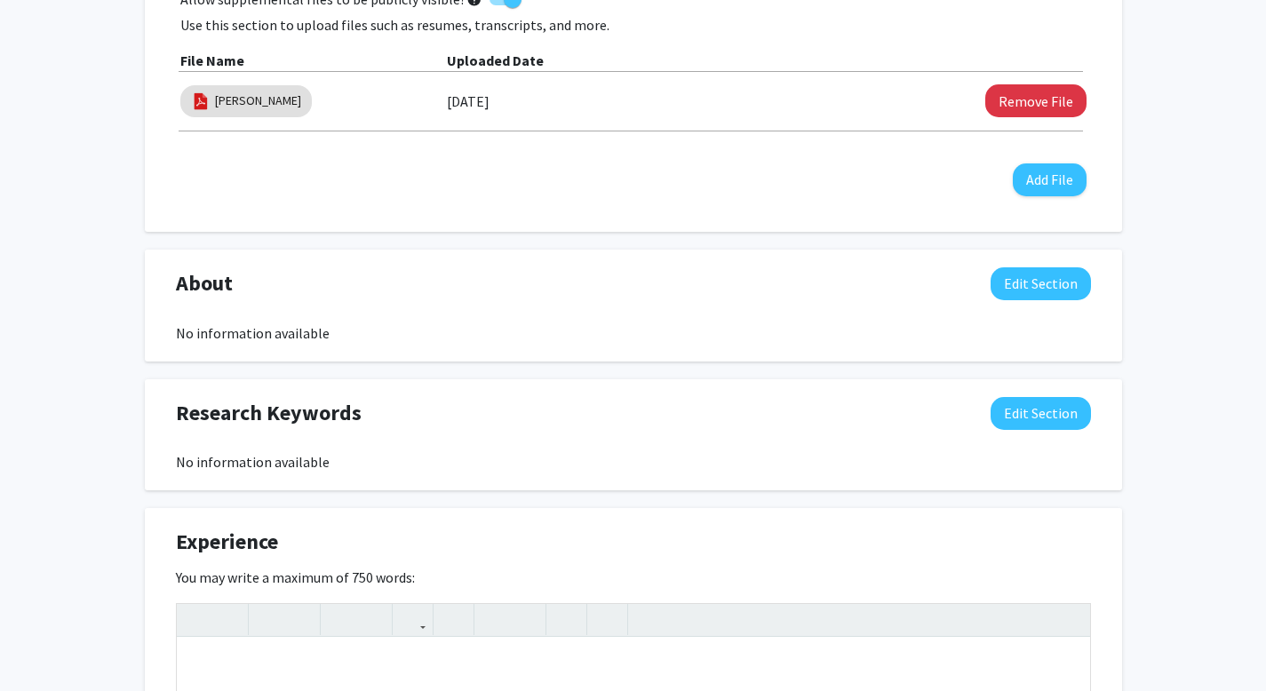
scroll to position [1054, 0]
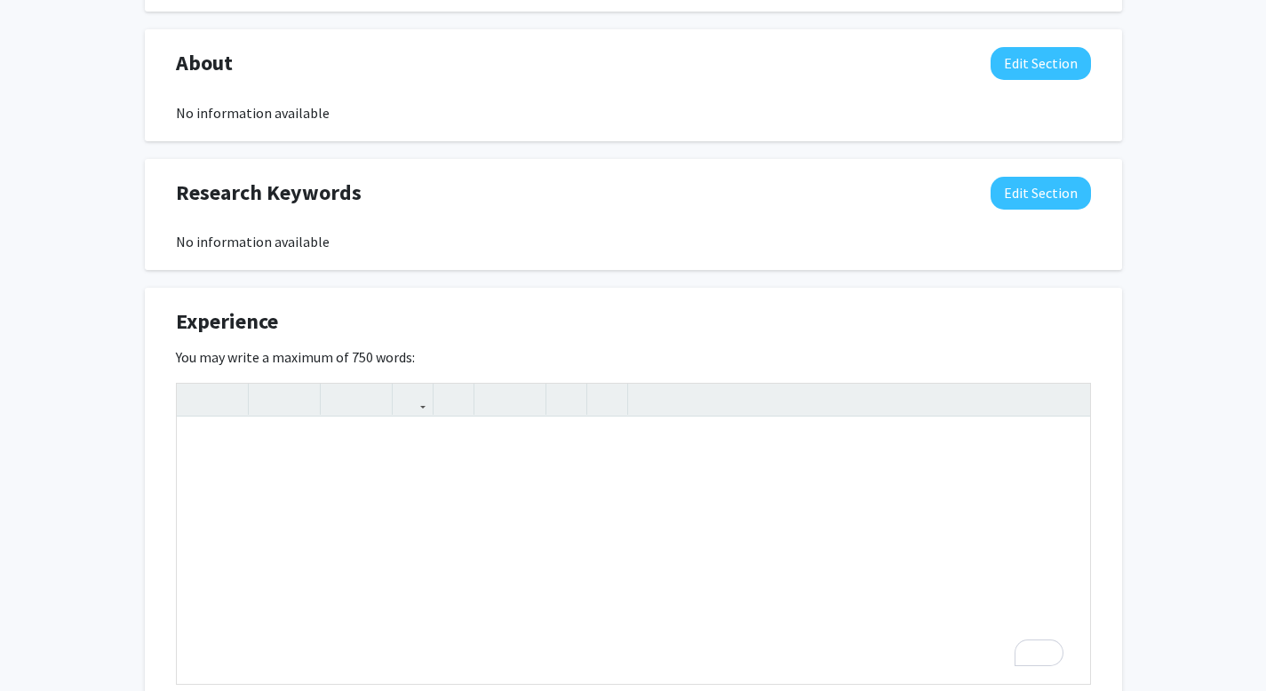
click at [436, 123] on div "No information available" at bounding box center [633, 112] width 915 height 21
click at [1033, 80] on button "Edit Section" at bounding box center [1040, 63] width 100 height 33
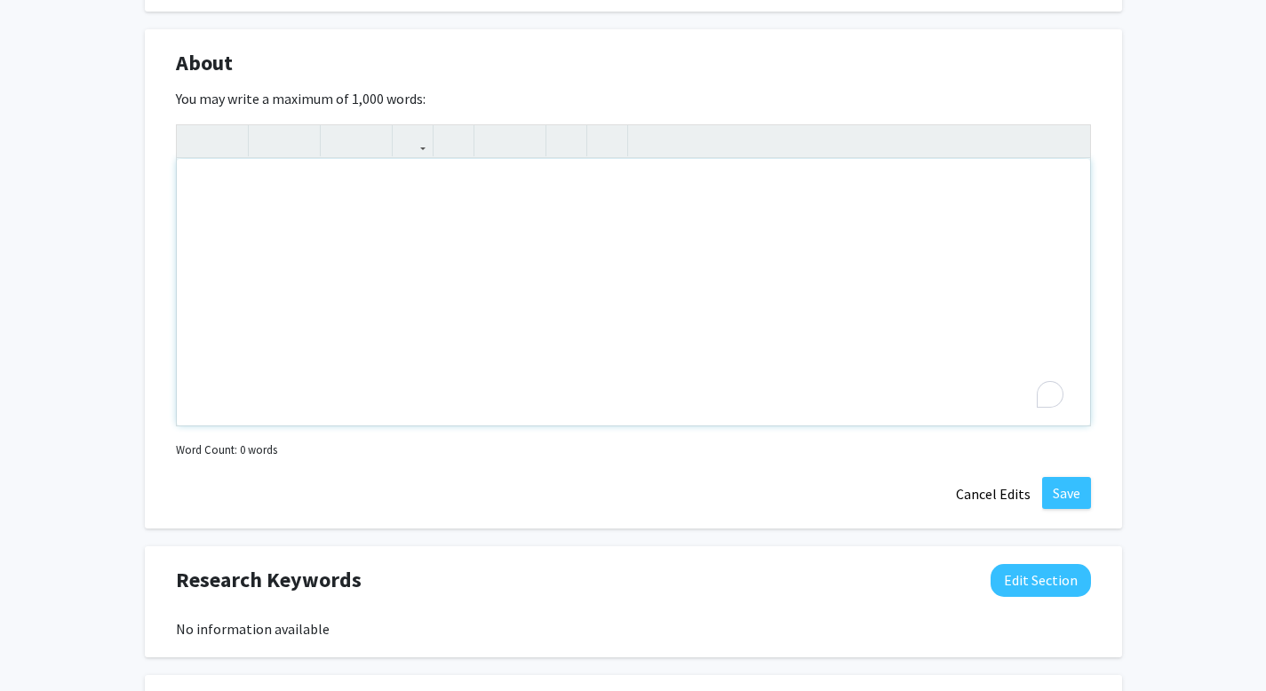
click at [481, 425] on div "To enrich screen reader interactions, please activate Accessibility in Grammarl…" at bounding box center [633, 292] width 913 height 266
paste div "To enrich screen reader interactions, please activate Accessibility in Grammarl…"
type textarea "<p>I am Wenchang (William) Zhou, an aspiring environmental scientist with a str…"
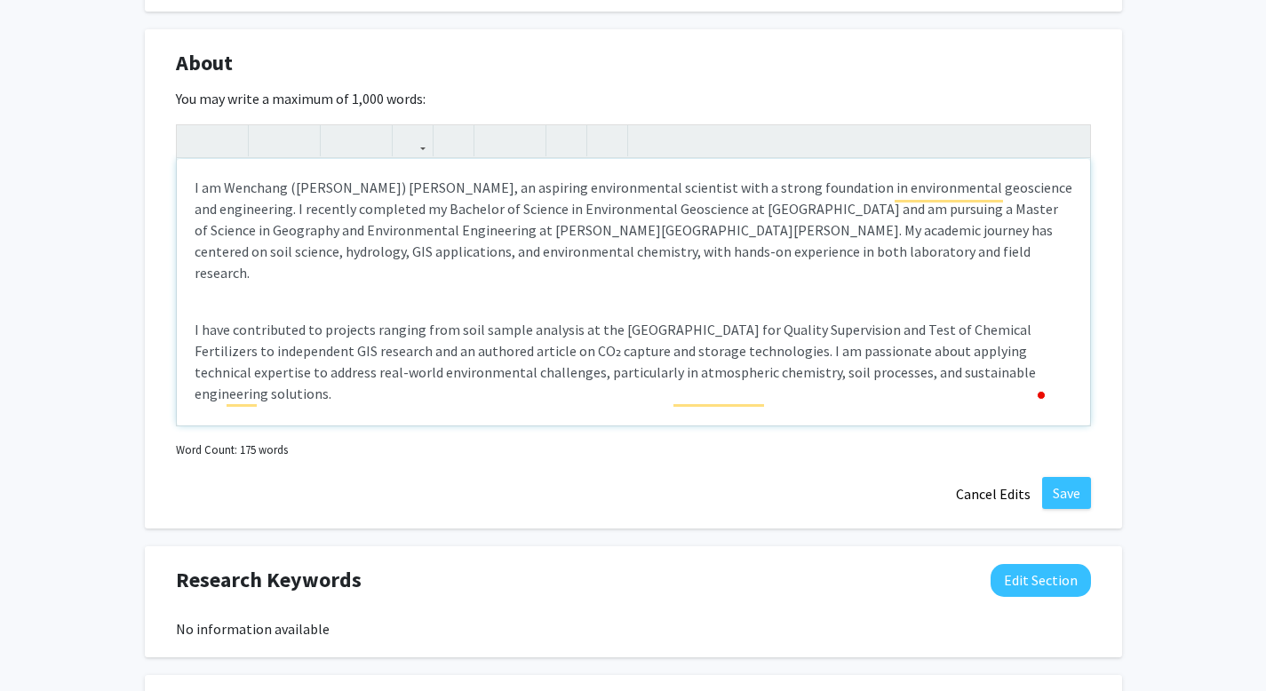
scroll to position [8, 0]
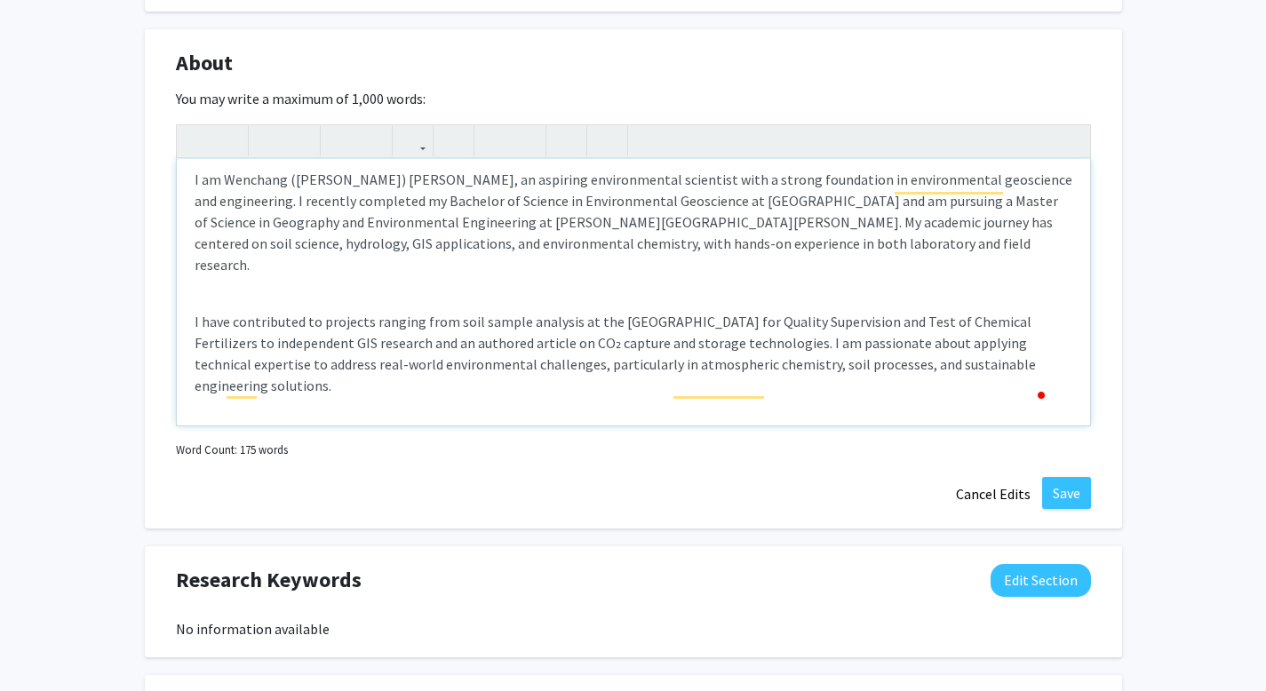
click at [665, 275] on p "I am Wenchang (William) Zhou, an aspiring environmental scientist with a strong…" at bounding box center [634, 222] width 878 height 107
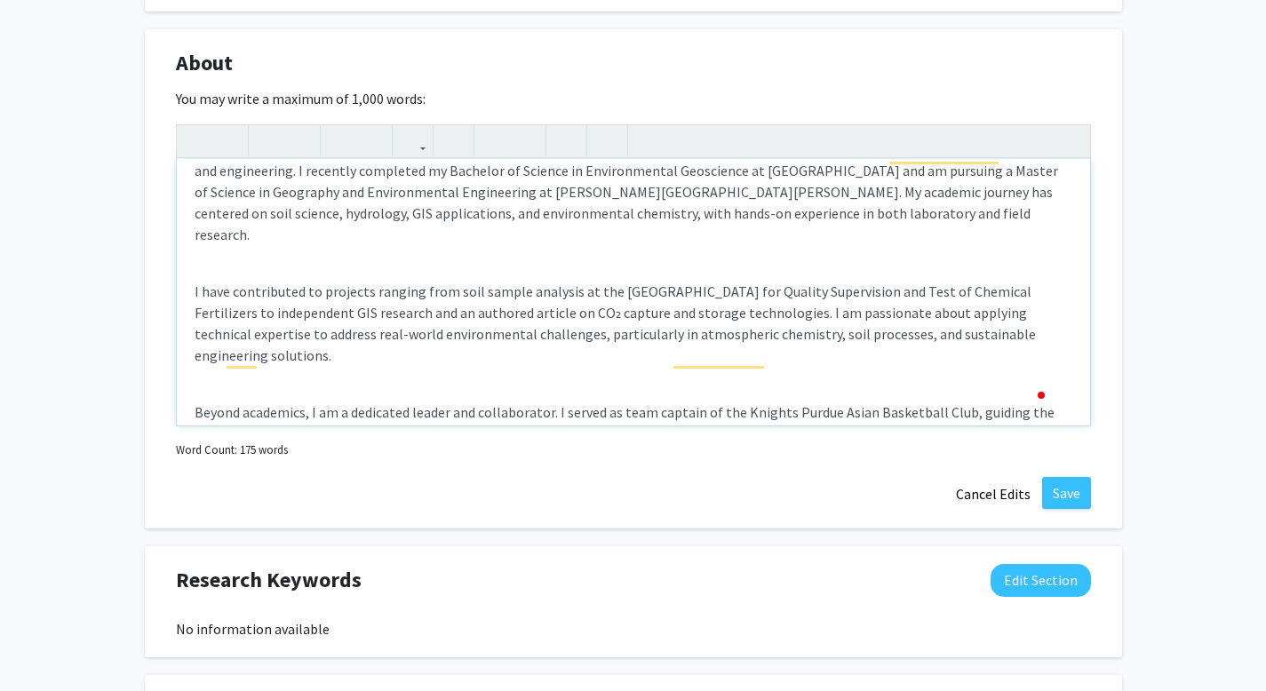
scroll to position [44, 0]
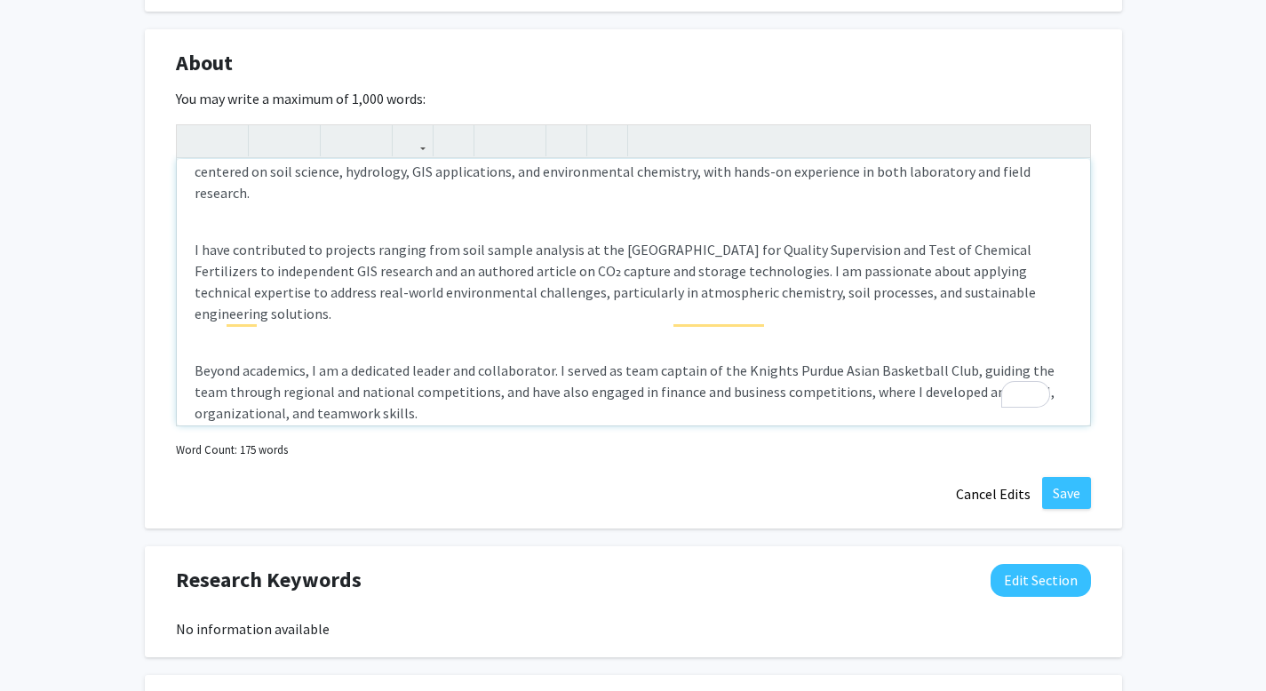
click at [518, 203] on p "I am Wenchang (William) Zhou, an aspiring environmental student with a strong f…" at bounding box center [634, 150] width 878 height 107
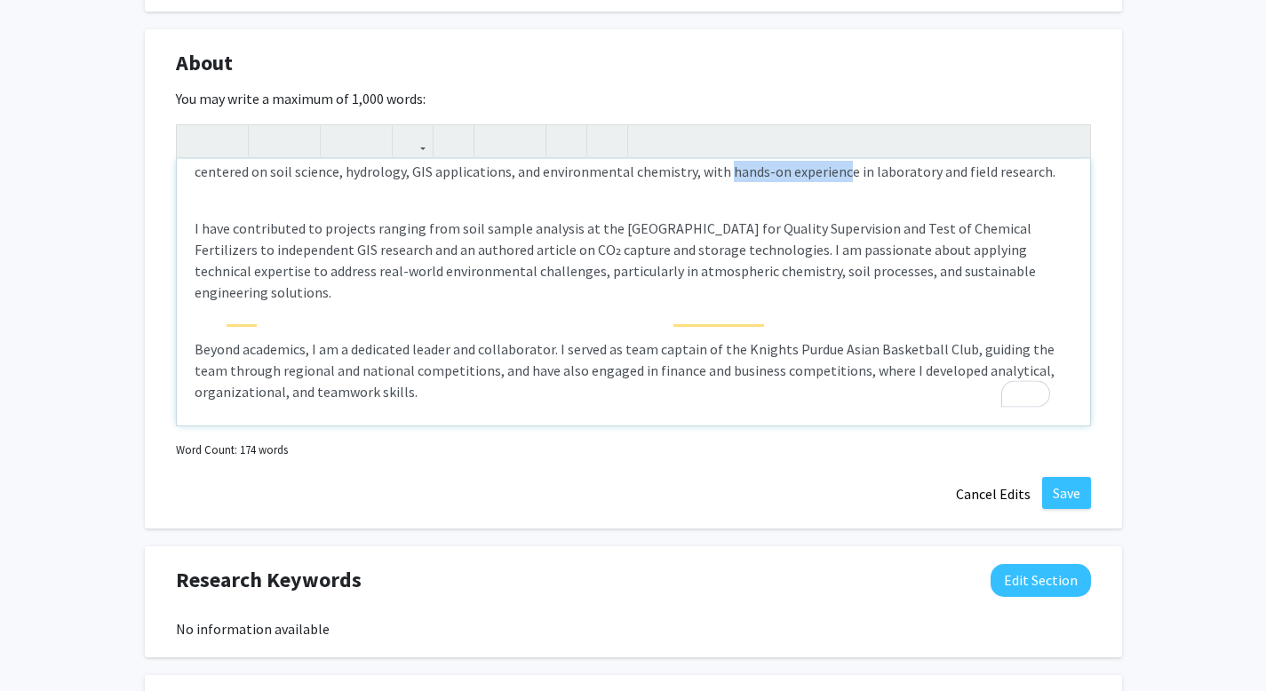
drag, startPoint x: 573, startPoint y: 450, endPoint x: 702, endPoint y: 453, distance: 128.8
click at [702, 182] on p "I am Wenchang (William) Zhou, an aspiring environmental student with a strong f…" at bounding box center [634, 139] width 878 height 85
type textarea "<p>I am Wenchang (William) Zhou, an aspiring environmental student with a stron…"
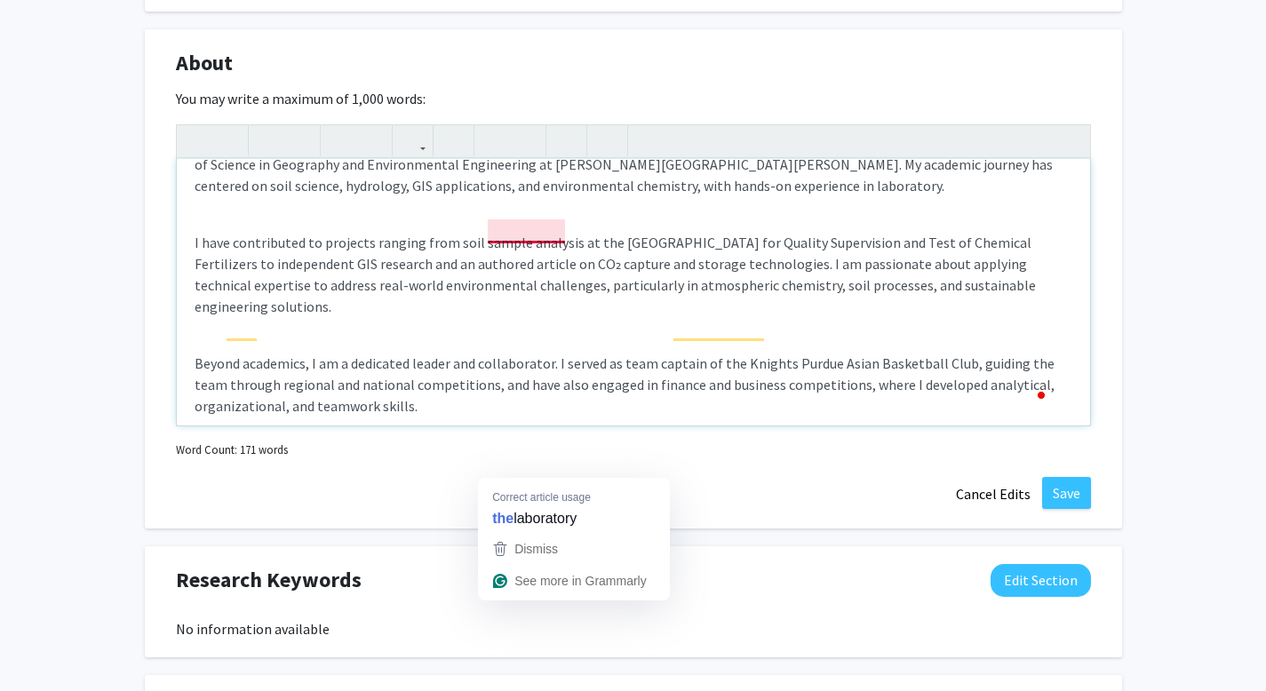
click at [540, 196] on p "I am Wenchang (William) Zhou, an aspiring environmental student with a strong f…" at bounding box center [634, 153] width 878 height 85
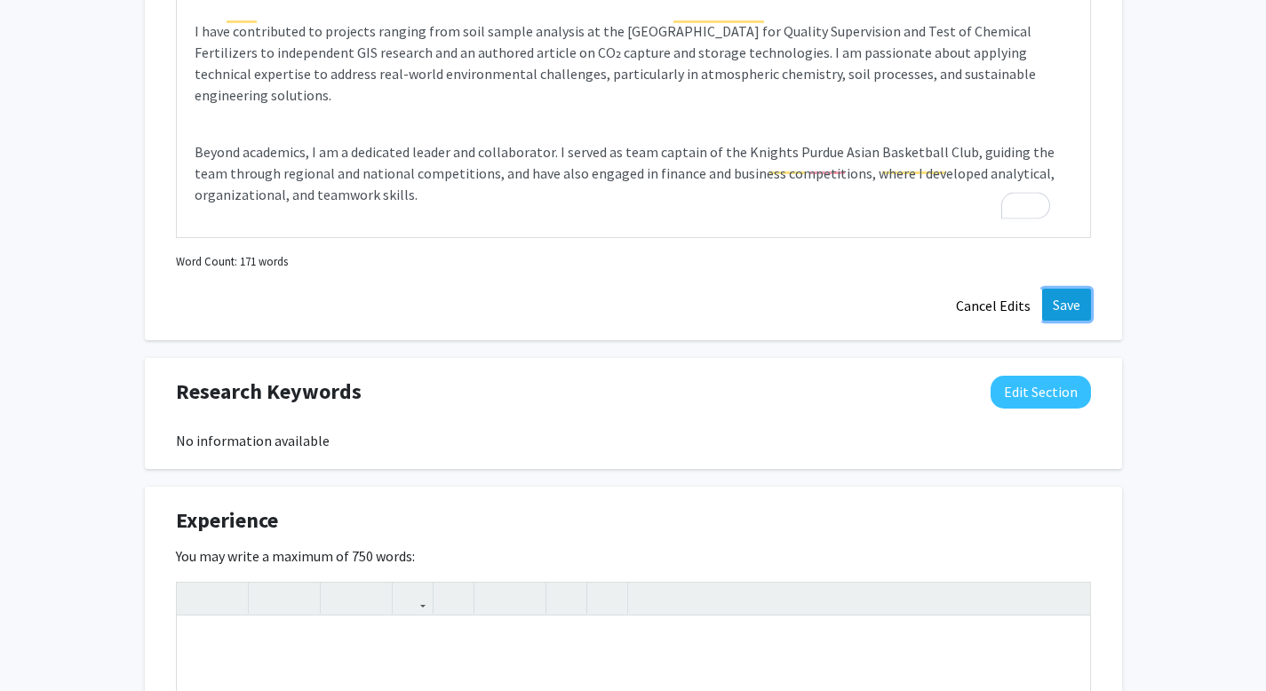
click at [1067, 321] on button "Save" at bounding box center [1066, 305] width 49 height 32
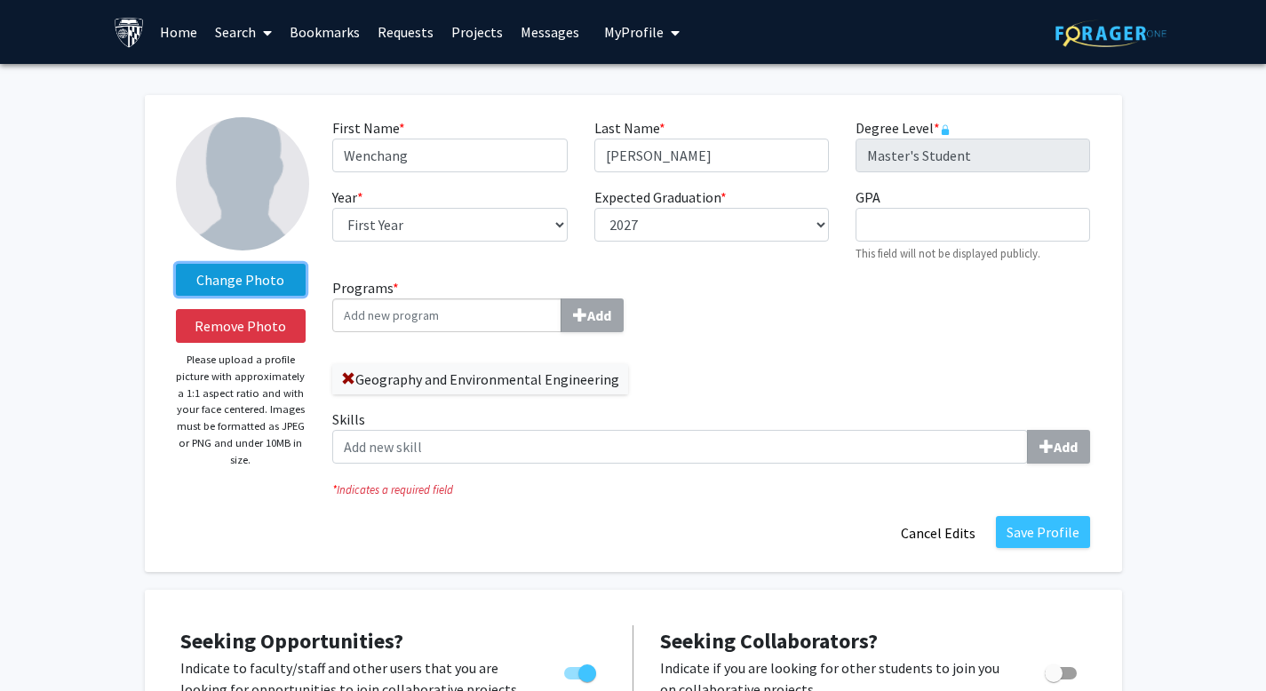
click at [289, 296] on label "Change Photo" at bounding box center [241, 280] width 131 height 32
click at [0, 0] on input "Change Photo" at bounding box center [0, 0] width 0 height 0
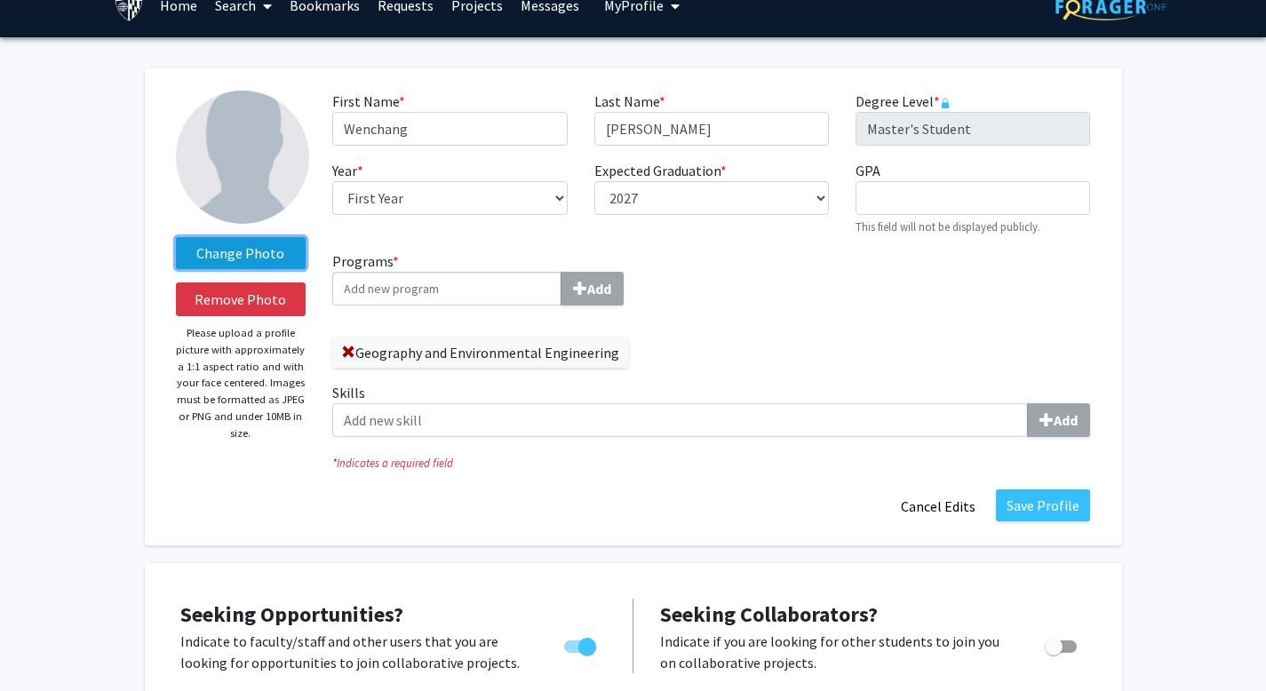
click at [238, 269] on label "Change Photo" at bounding box center [241, 253] width 131 height 32
click at [0, 0] on input "Change Photo" at bounding box center [0, 0] width 0 height 0
click at [258, 154] on img at bounding box center [242, 157] width 133 height 133
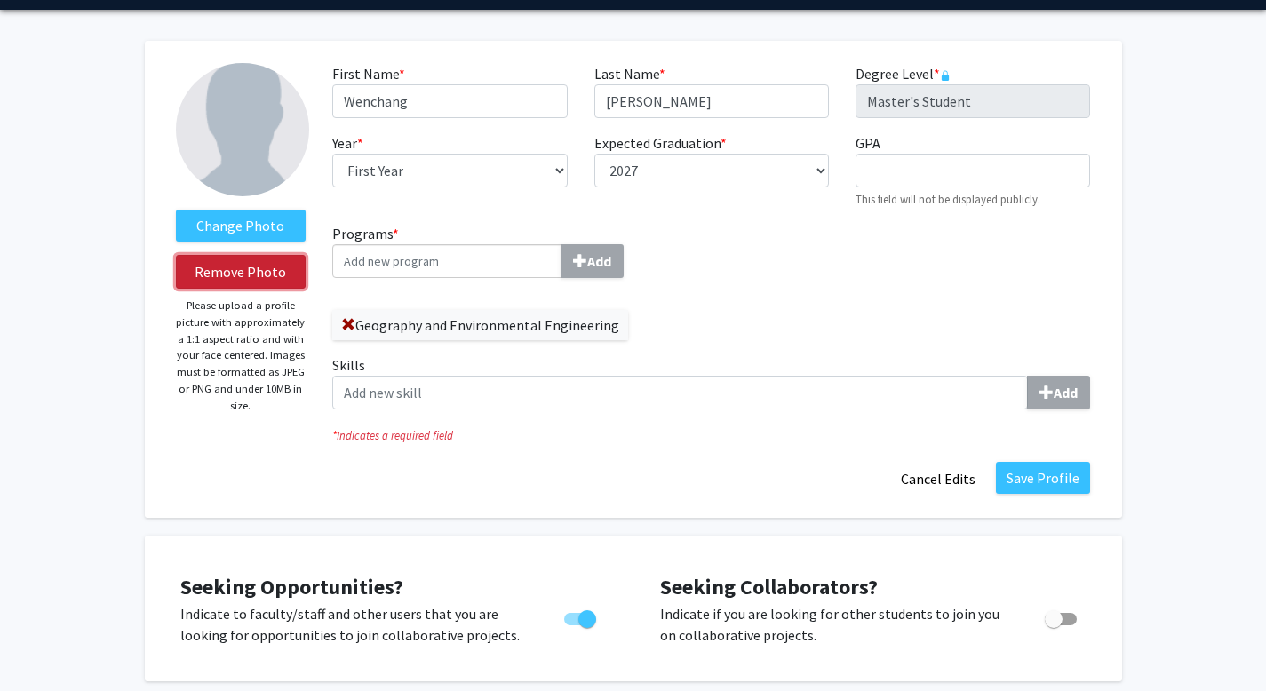
click at [274, 289] on button "Remove Photo" at bounding box center [241, 272] width 131 height 34
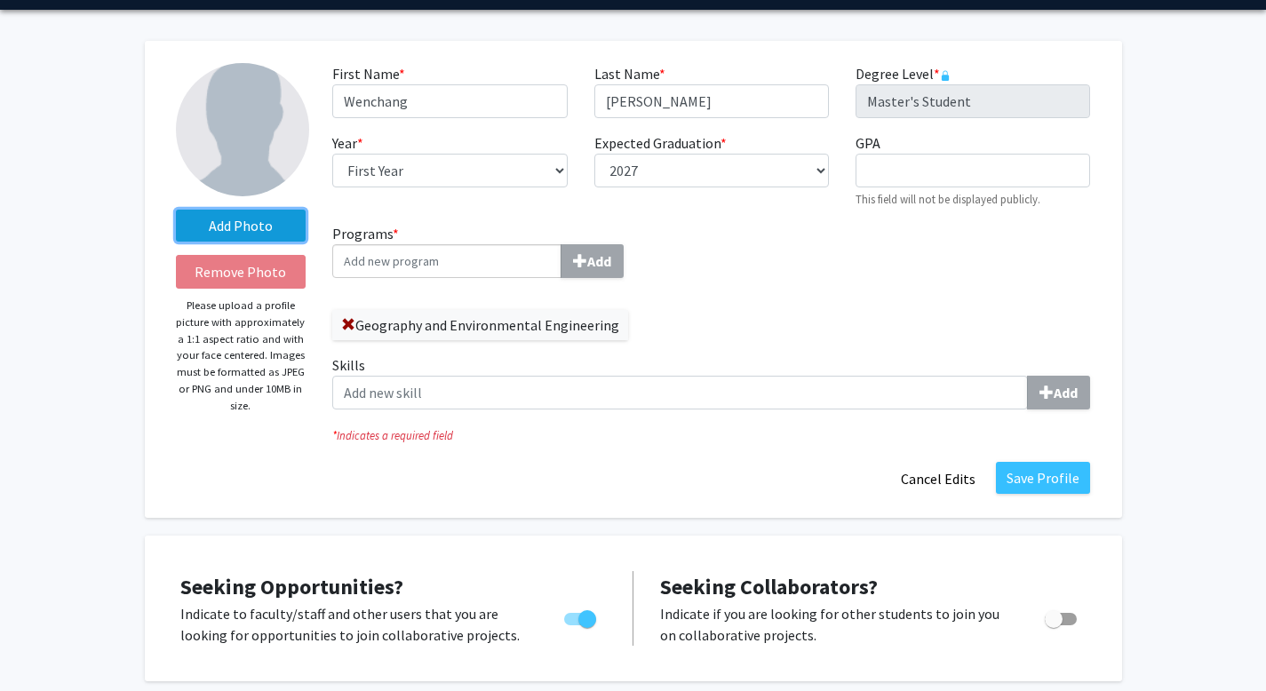
click at [279, 238] on label "Add Photo" at bounding box center [241, 226] width 131 height 32
click at [0, 0] on input "Add Photo" at bounding box center [0, 0] width 0 height 0
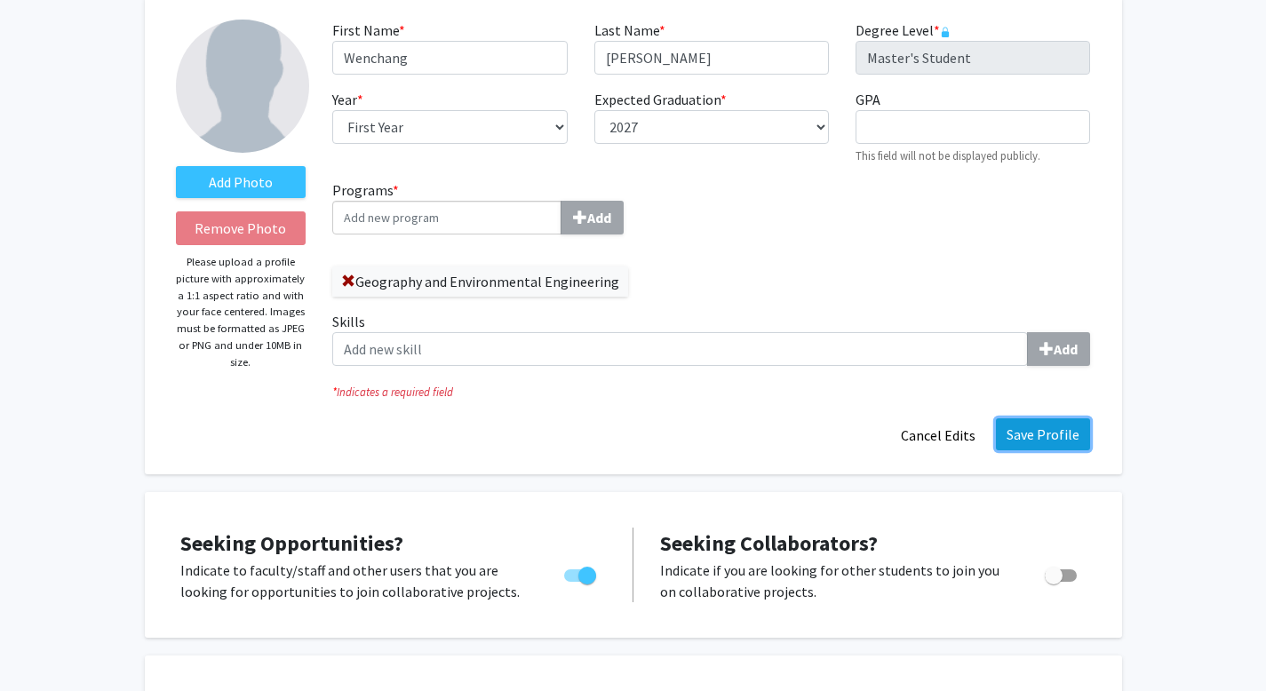
click at [1036, 450] on button "Save Profile" at bounding box center [1043, 434] width 94 height 32
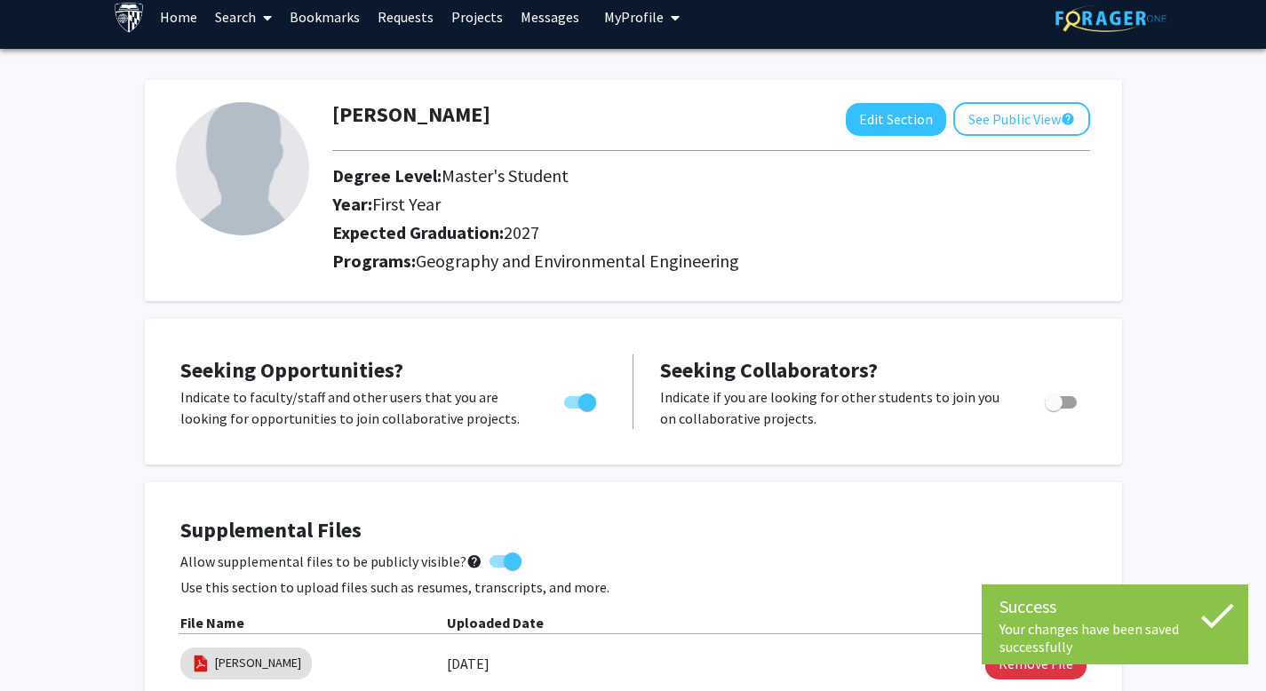
scroll to position [21, 0]
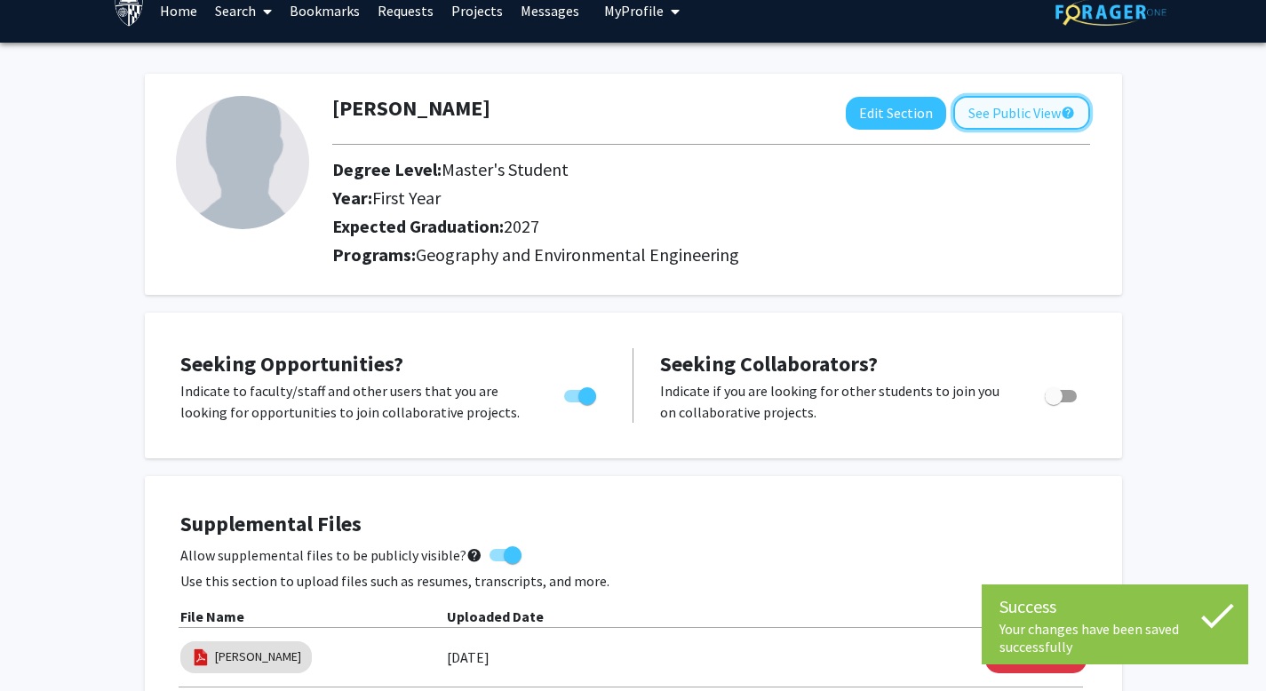
click at [974, 110] on button "See Public View help" at bounding box center [1021, 113] width 137 height 34
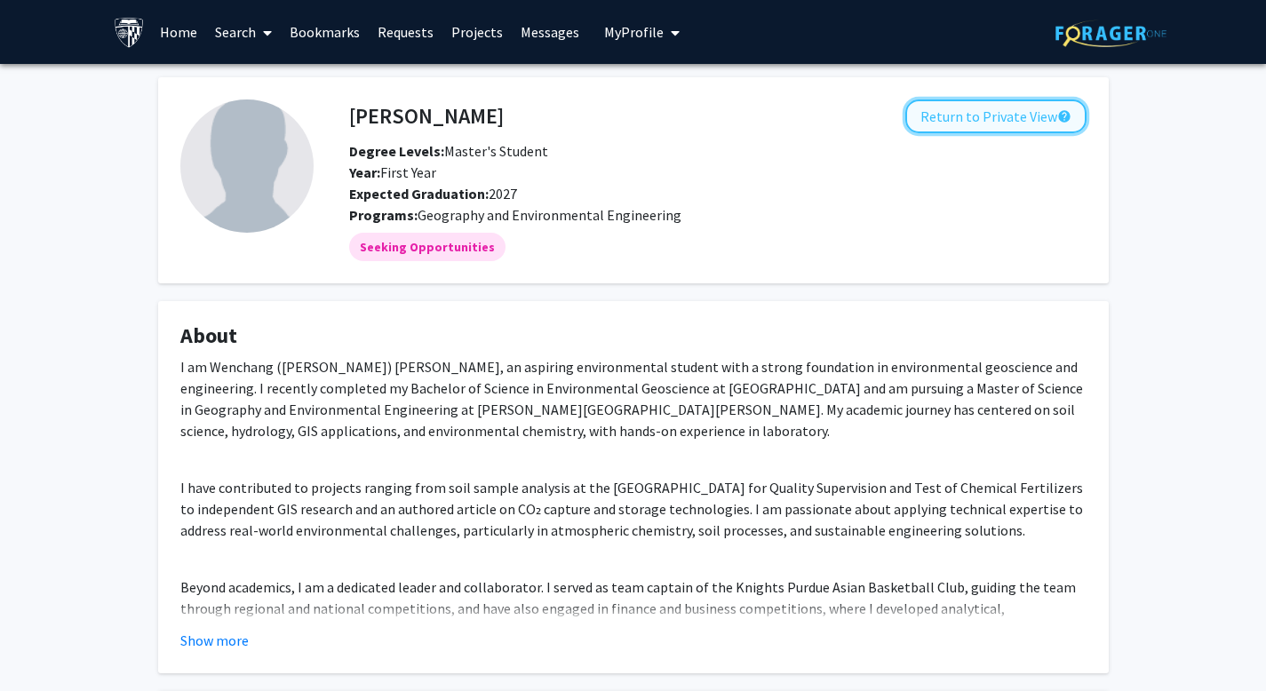
click at [950, 128] on button "Return to Private View help" at bounding box center [995, 116] width 181 height 34
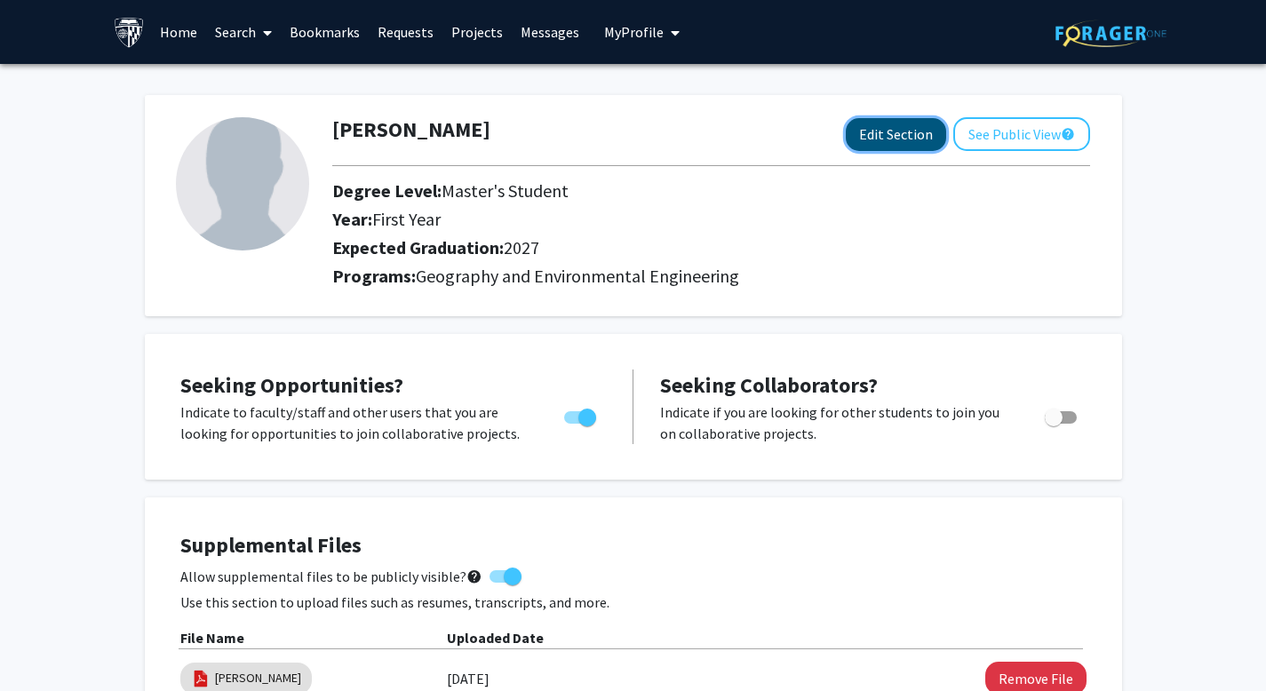
click at [846, 147] on button "Edit Section" at bounding box center [896, 134] width 100 height 33
select select "first_year"
select select "2027"
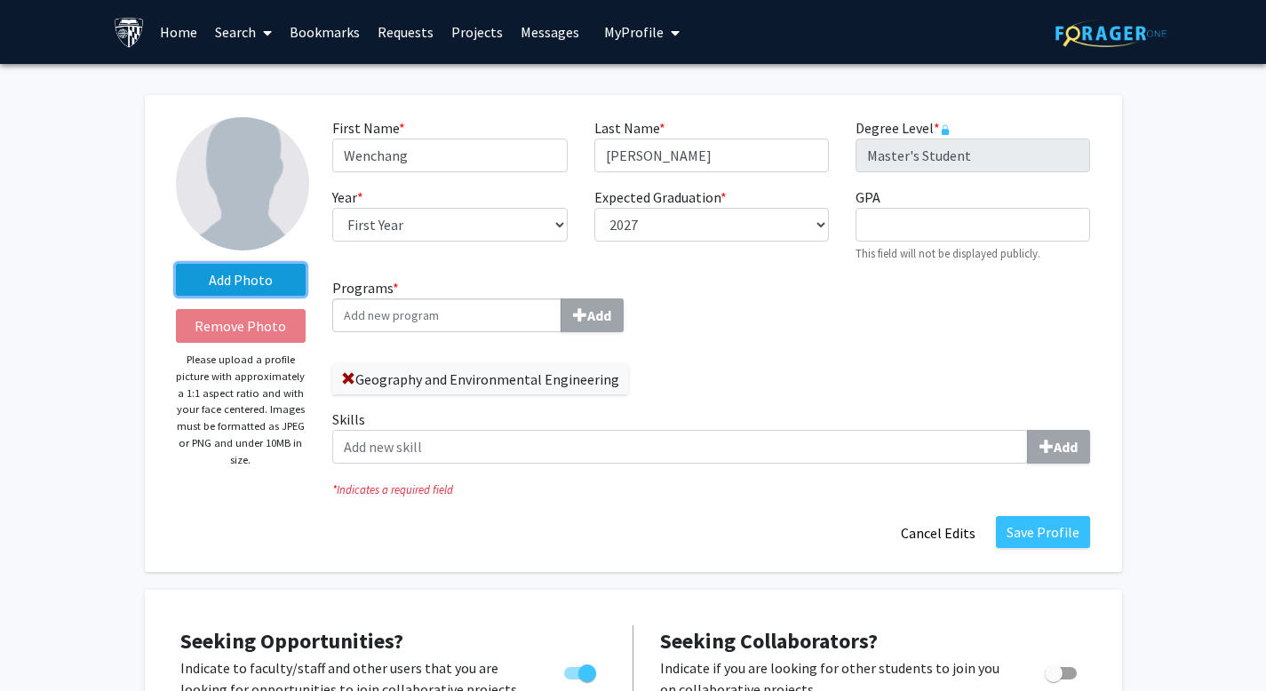
click at [265, 281] on label "Add Photo" at bounding box center [241, 280] width 131 height 32
click at [0, 0] on input "Add Photo" at bounding box center [0, 0] width 0 height 0
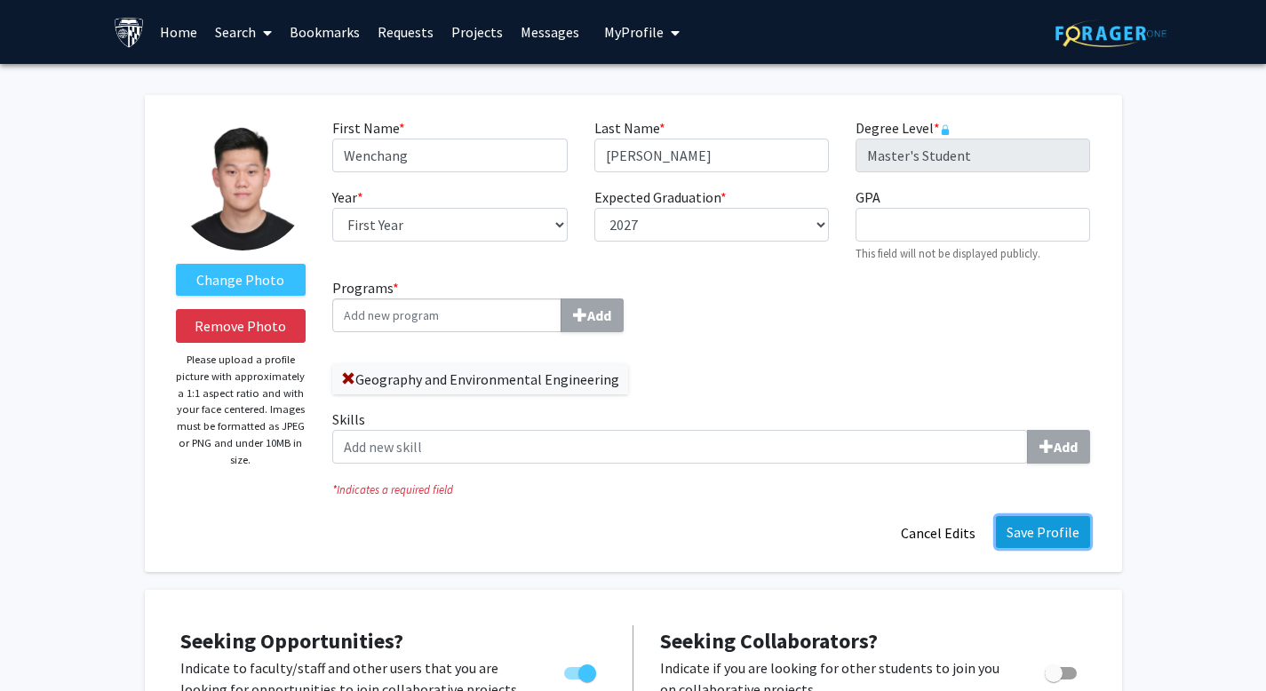
click at [1012, 548] on button "Save Profile" at bounding box center [1043, 532] width 94 height 32
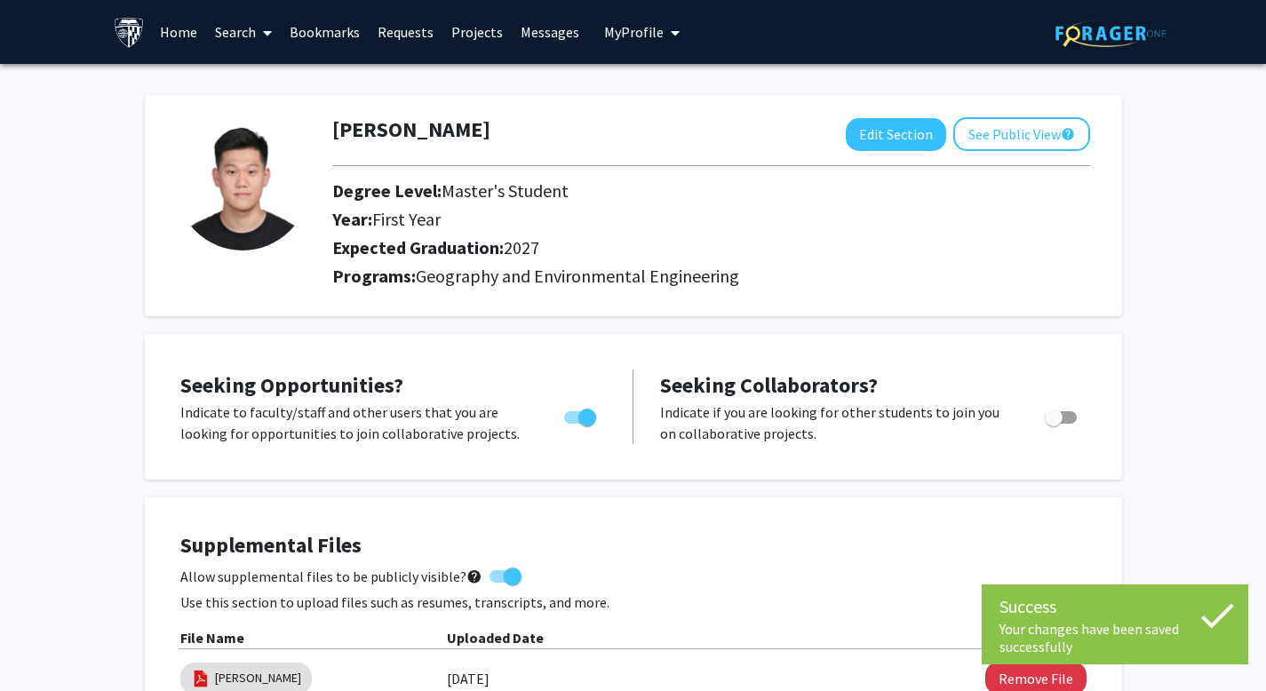
click at [1009, 113] on div "Wenchang Zhou Edit Section See Public View help Degree Level: Master's Student …" at bounding box center [633, 205] width 977 height 221
click at [1009, 120] on button "See Public View help" at bounding box center [1021, 134] width 137 height 34
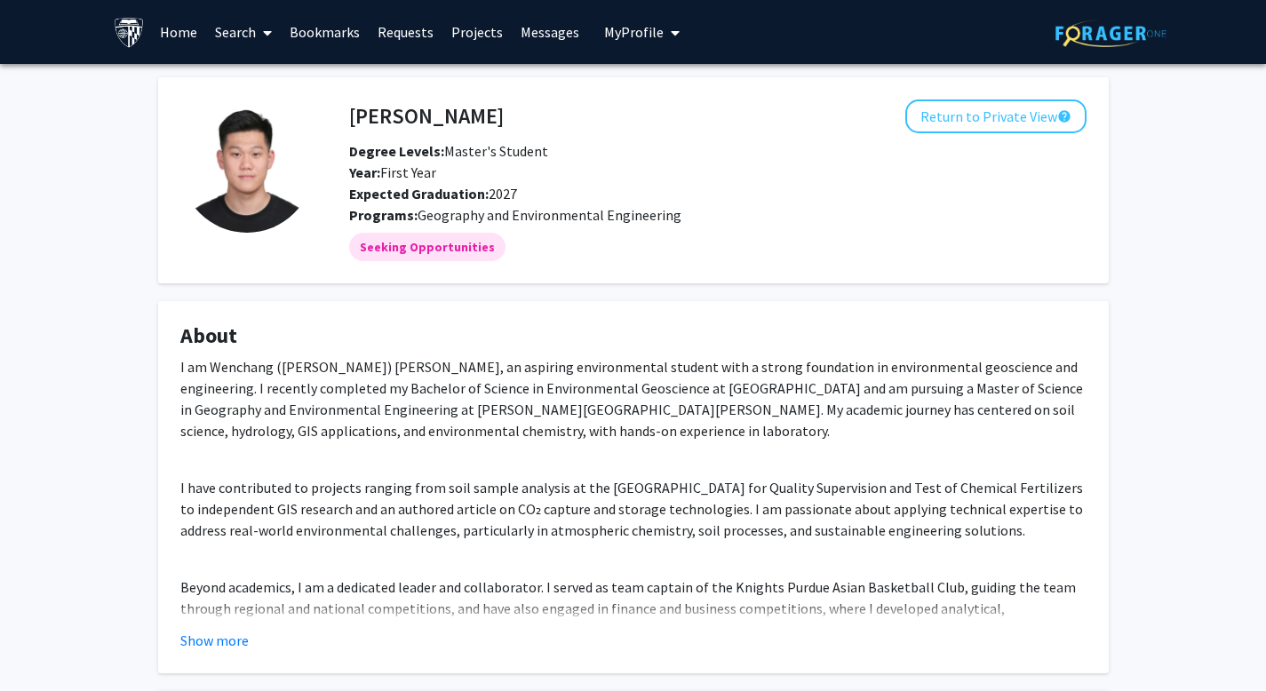
click at [664, 43] on span "My profile dropdown to access profile and logout" at bounding box center [672, 33] width 16 height 62
click at [810, 183] on div "Year: First Year" at bounding box center [603, 172] width 534 height 21
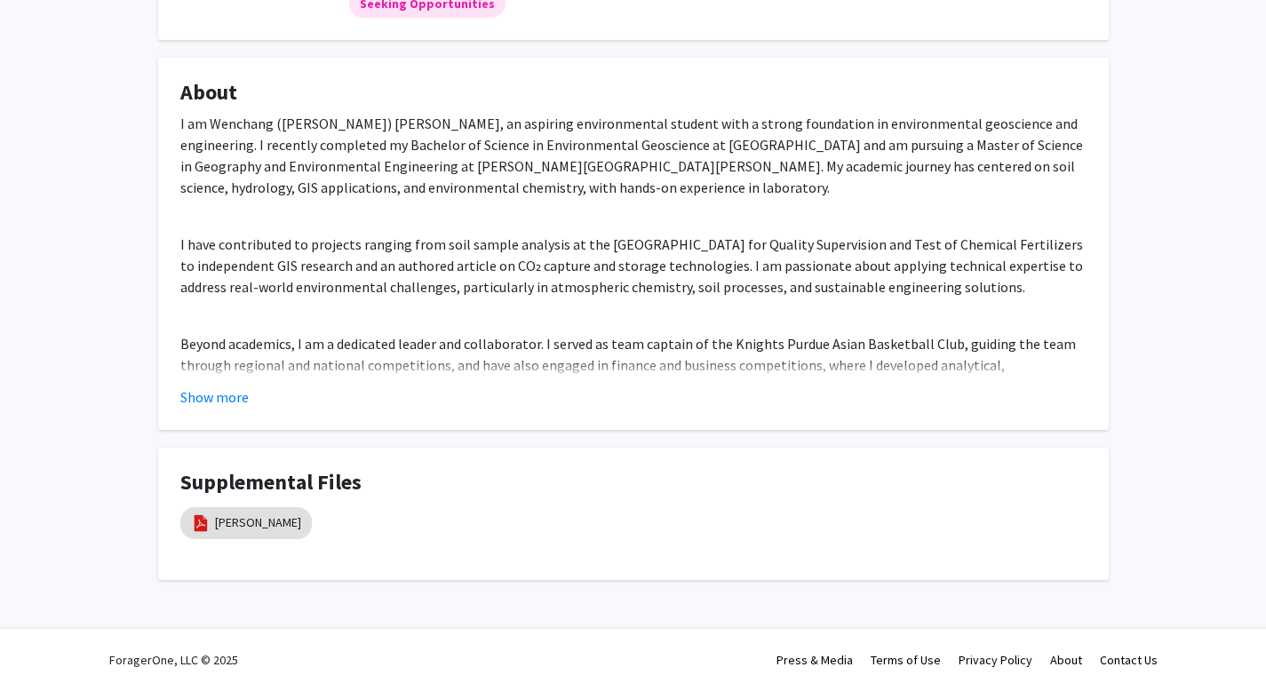
scroll to position [254, 0]
click at [248, 408] on button "Show more" at bounding box center [214, 396] width 68 height 21
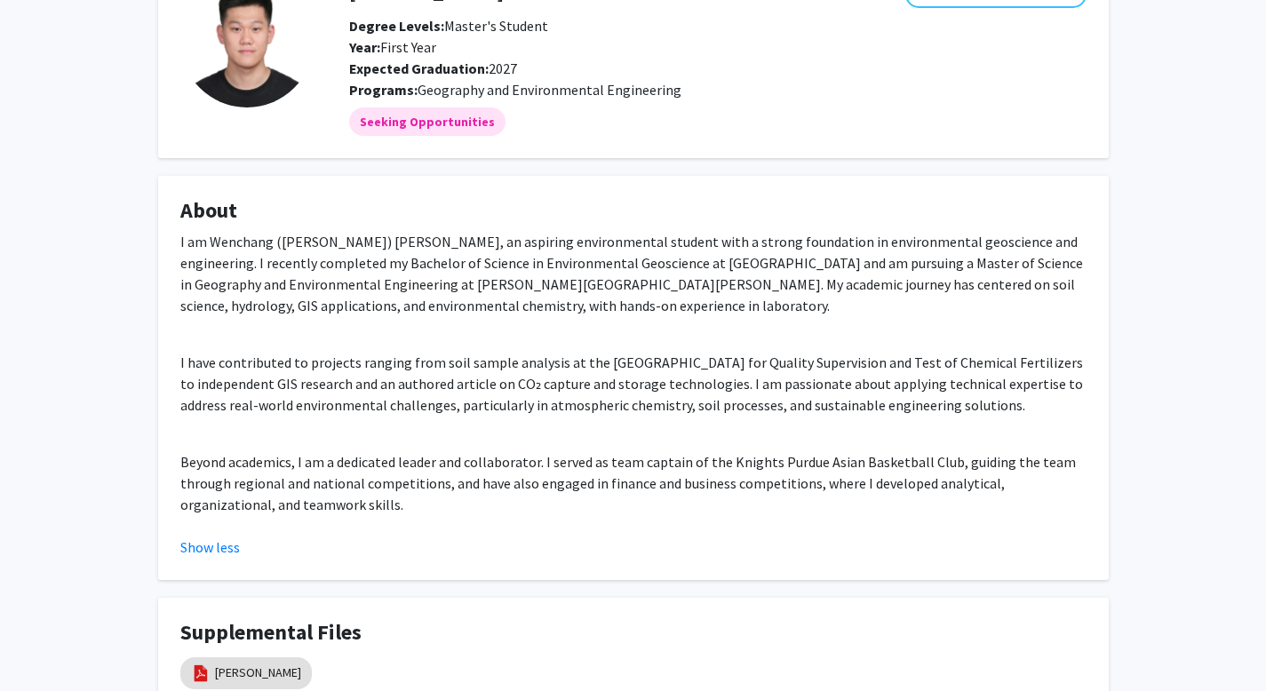
scroll to position [0, 0]
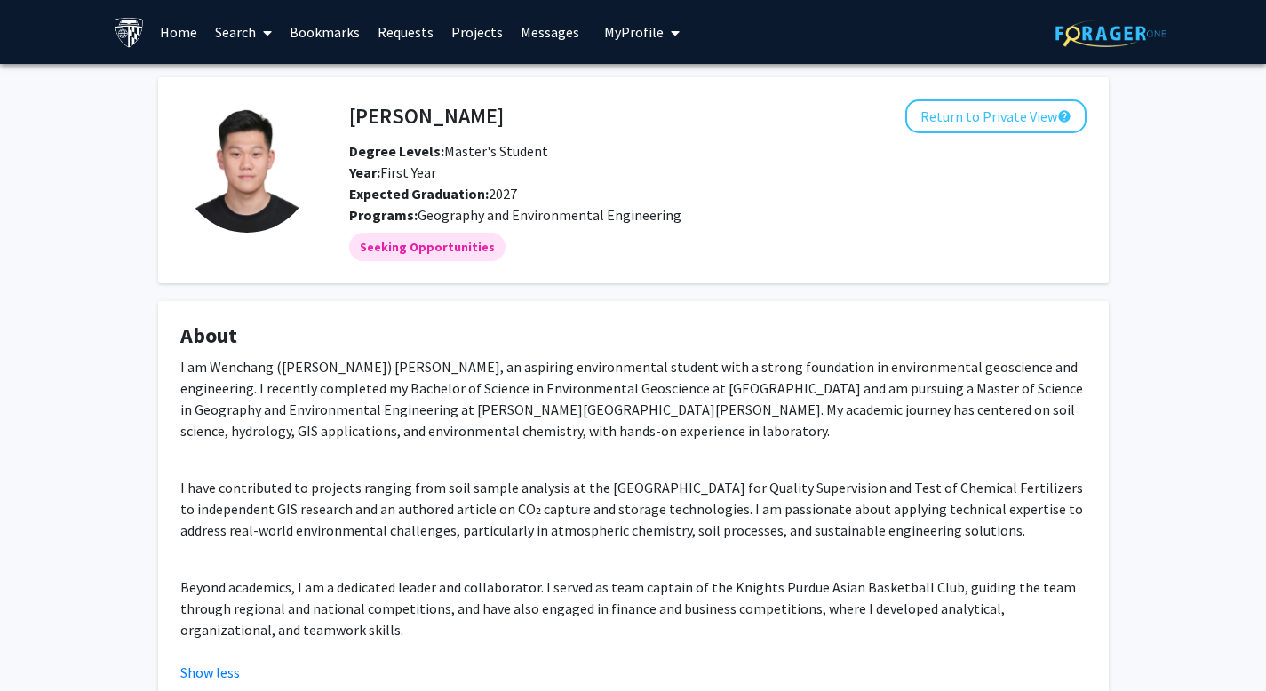
click at [222, 36] on link "Search" at bounding box center [243, 32] width 75 height 62
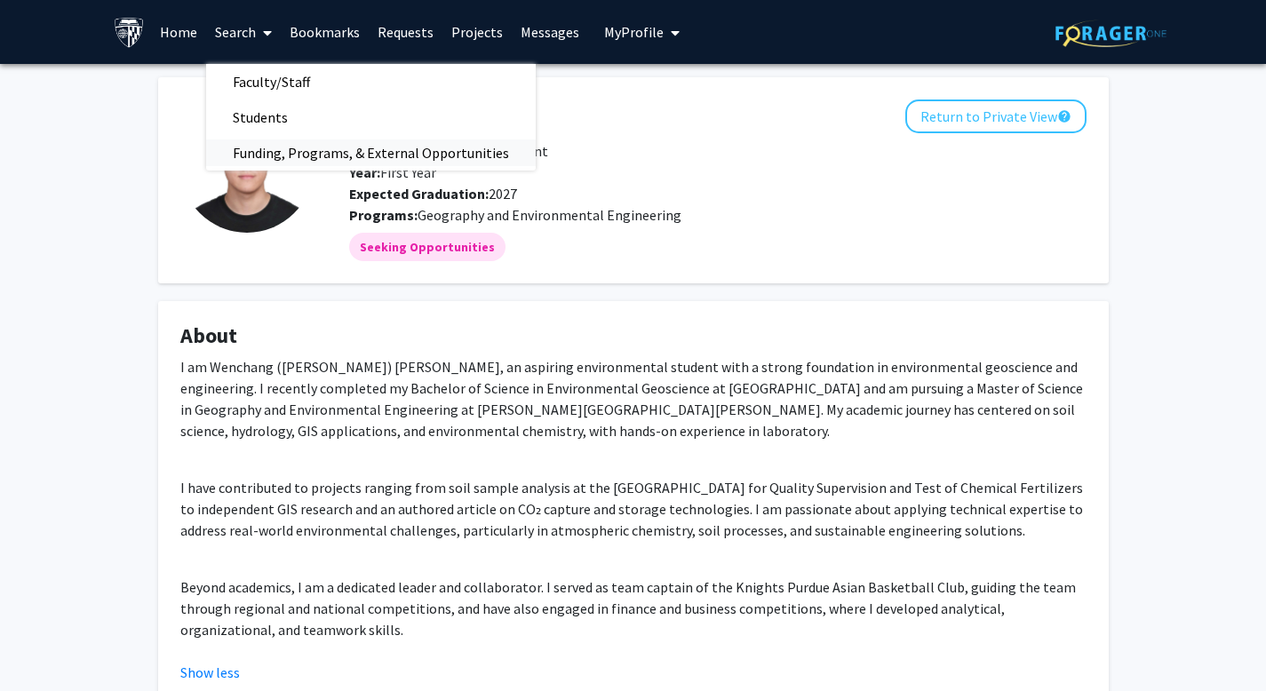
click at [286, 148] on span "Funding, Programs, & External Opportunities" at bounding box center [371, 153] width 330 height 36
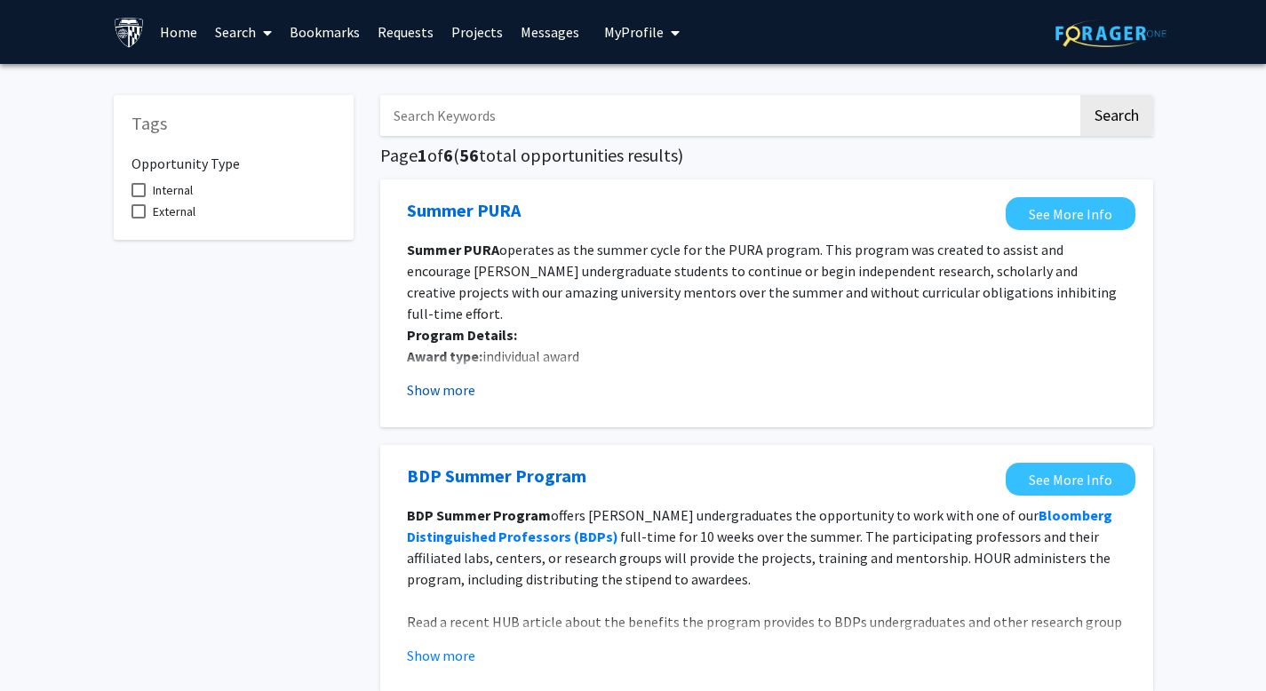
click at [475, 401] on button "Show more" at bounding box center [441, 389] width 68 height 21
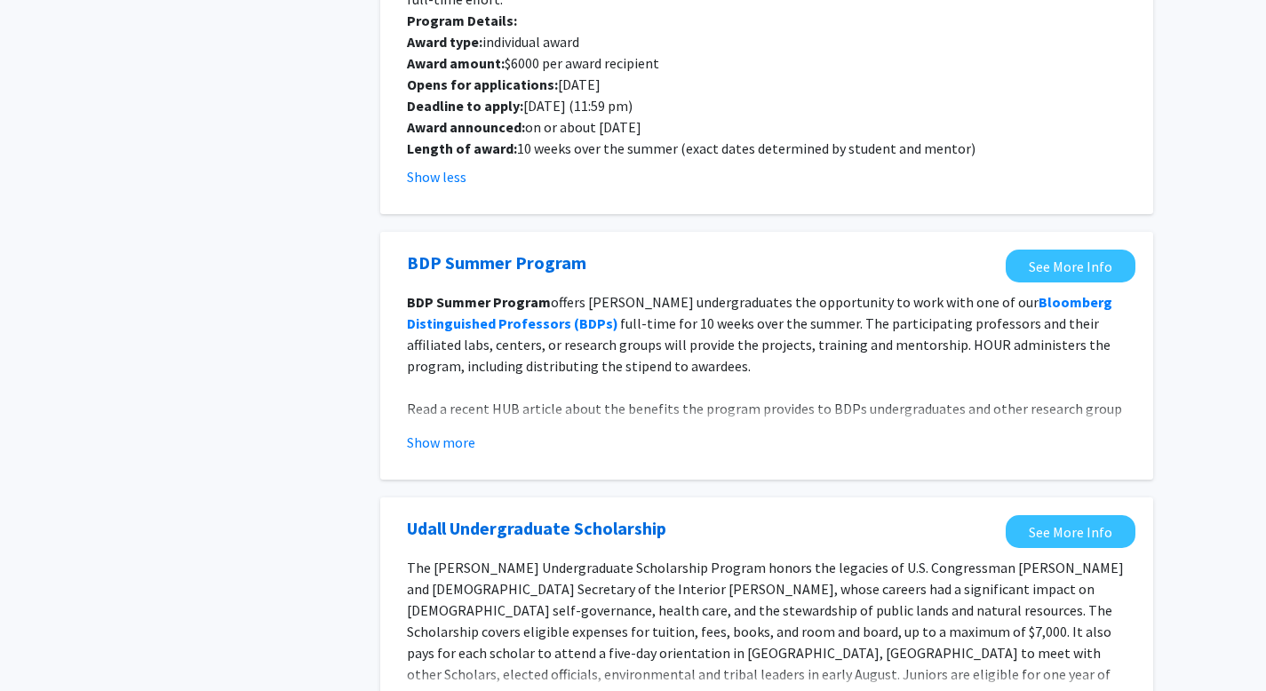
scroll to position [441, 0]
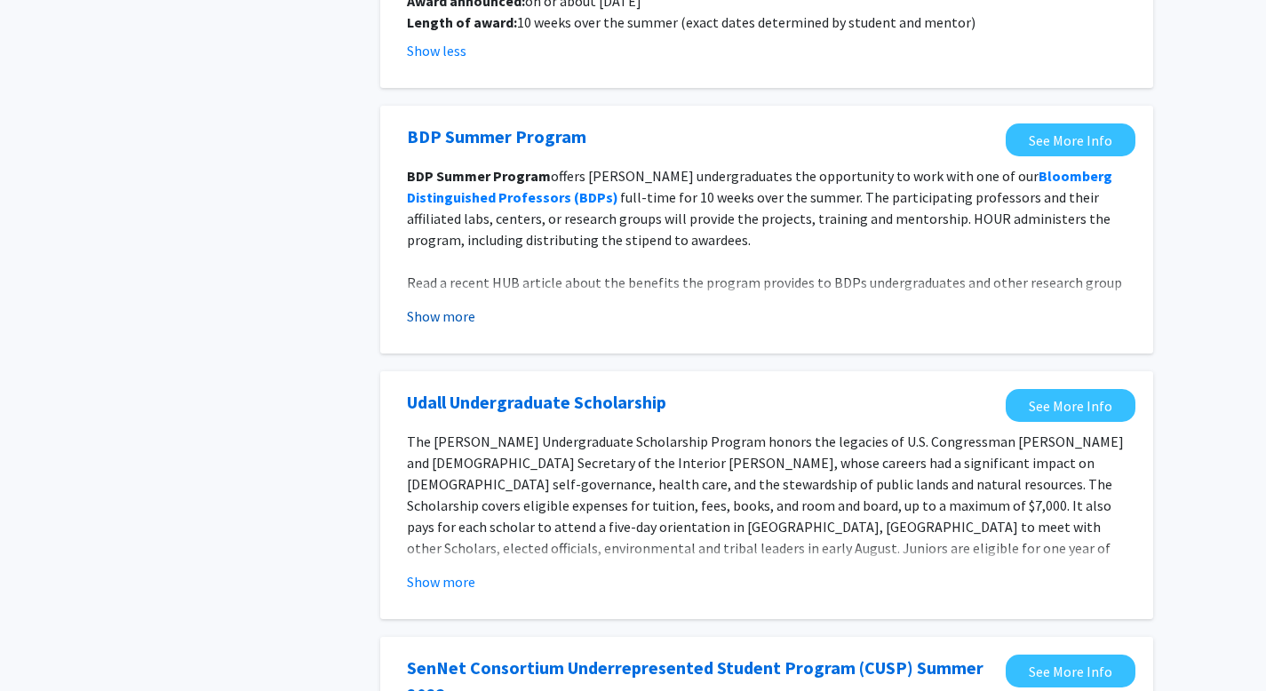
click at [466, 327] on button "Show more" at bounding box center [441, 316] width 68 height 21
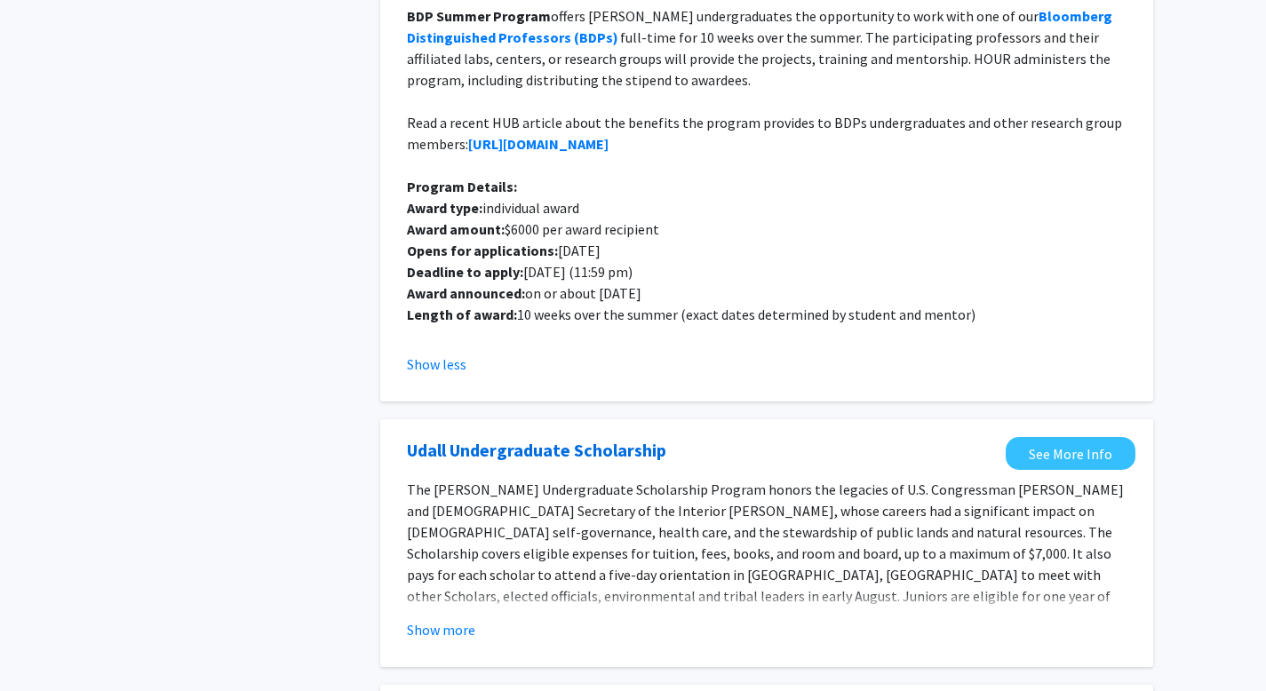
scroll to position [830, 0]
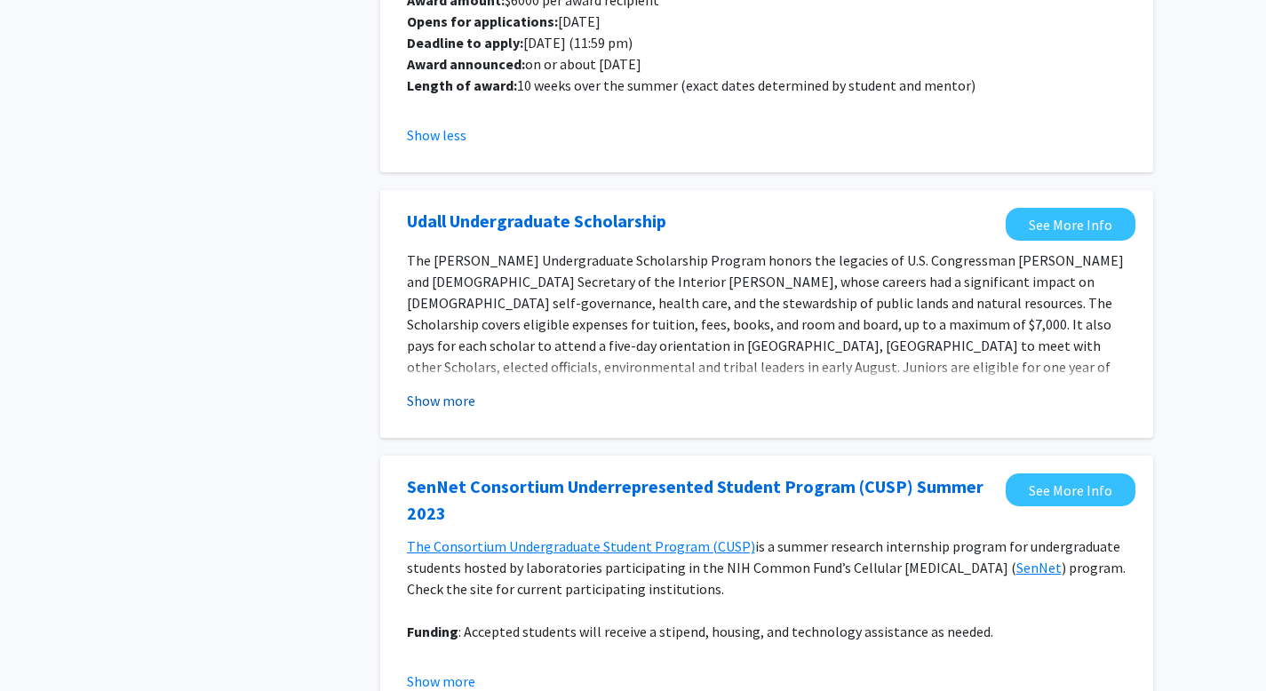
click at [474, 411] on button "Show more" at bounding box center [441, 400] width 68 height 21
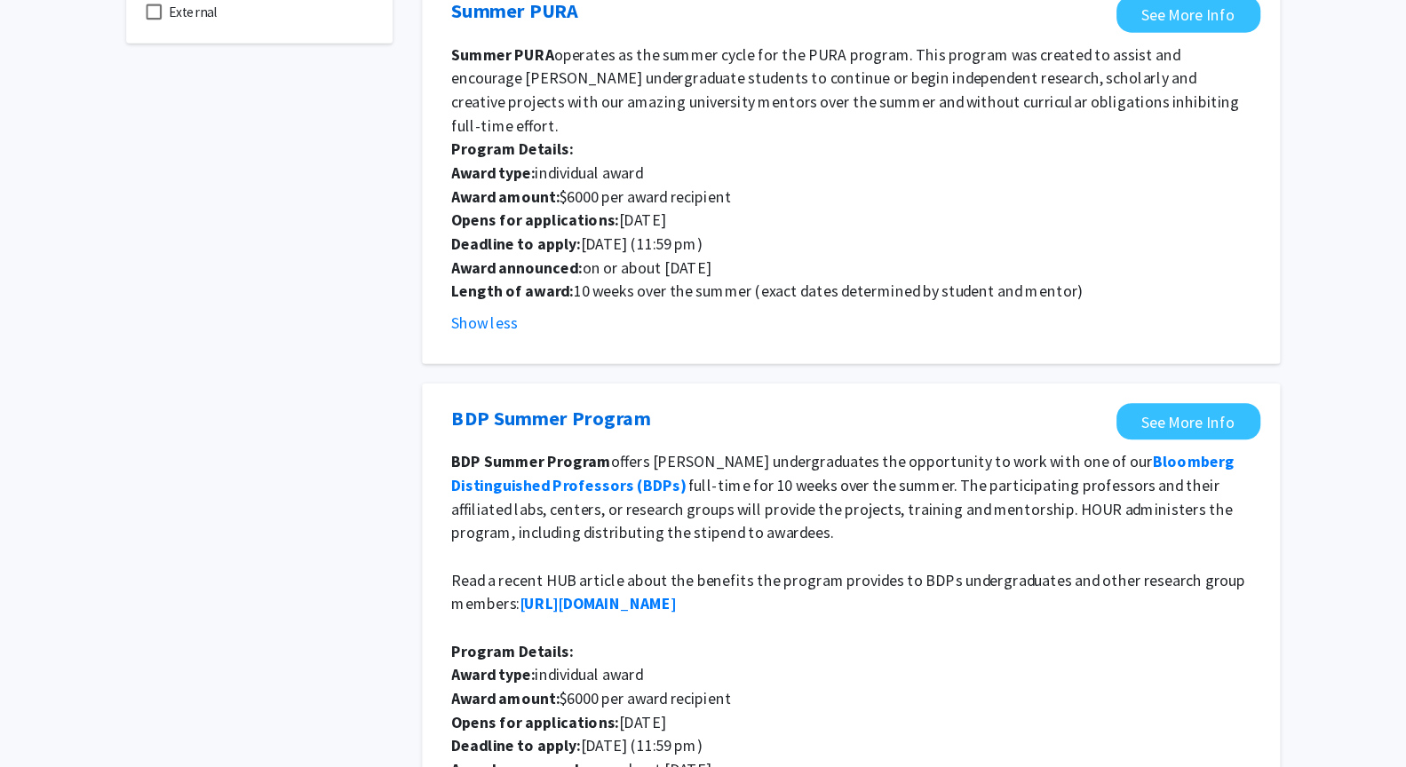
scroll to position [0, 0]
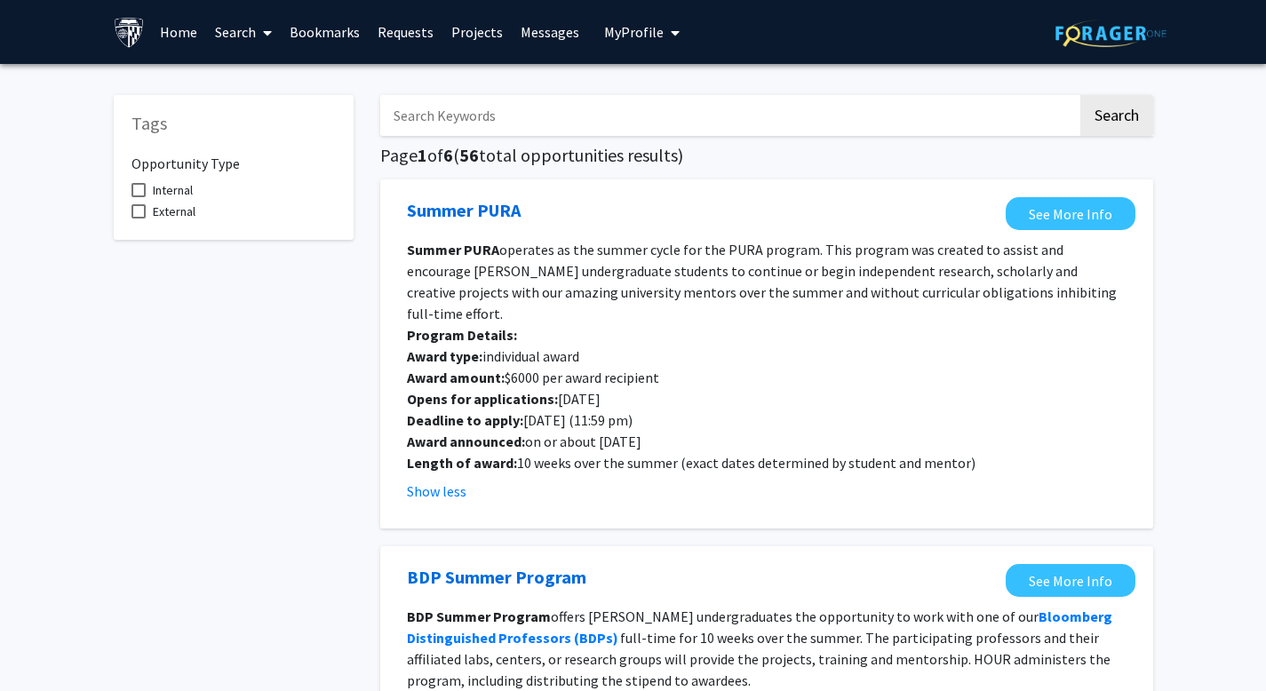
click at [489, 29] on link "Projects" at bounding box center [476, 32] width 69 height 62
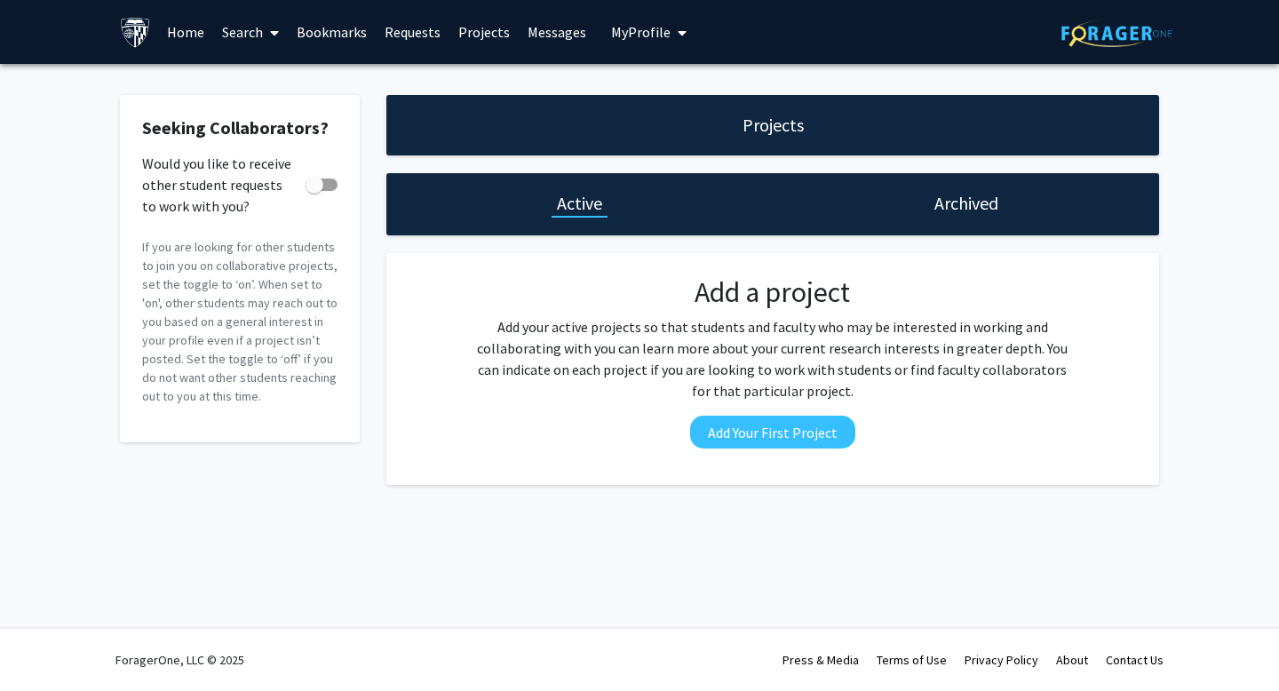
click at [196, 31] on link "Home" at bounding box center [185, 32] width 55 height 62
click at [626, 18] on button "My Profile" at bounding box center [649, 32] width 86 height 64
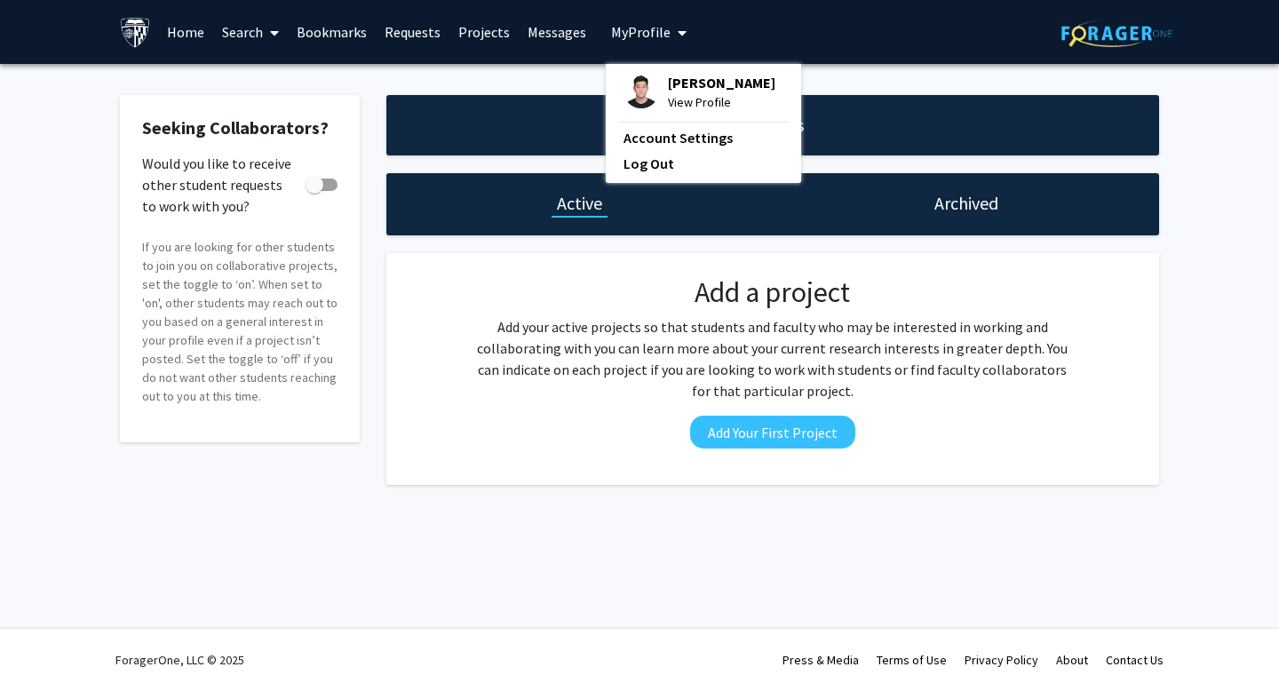
click at [490, 93] on div "Seeking Collaborators? Would you like to receive other student requests to work…" at bounding box center [639, 294] width 1279 height 461
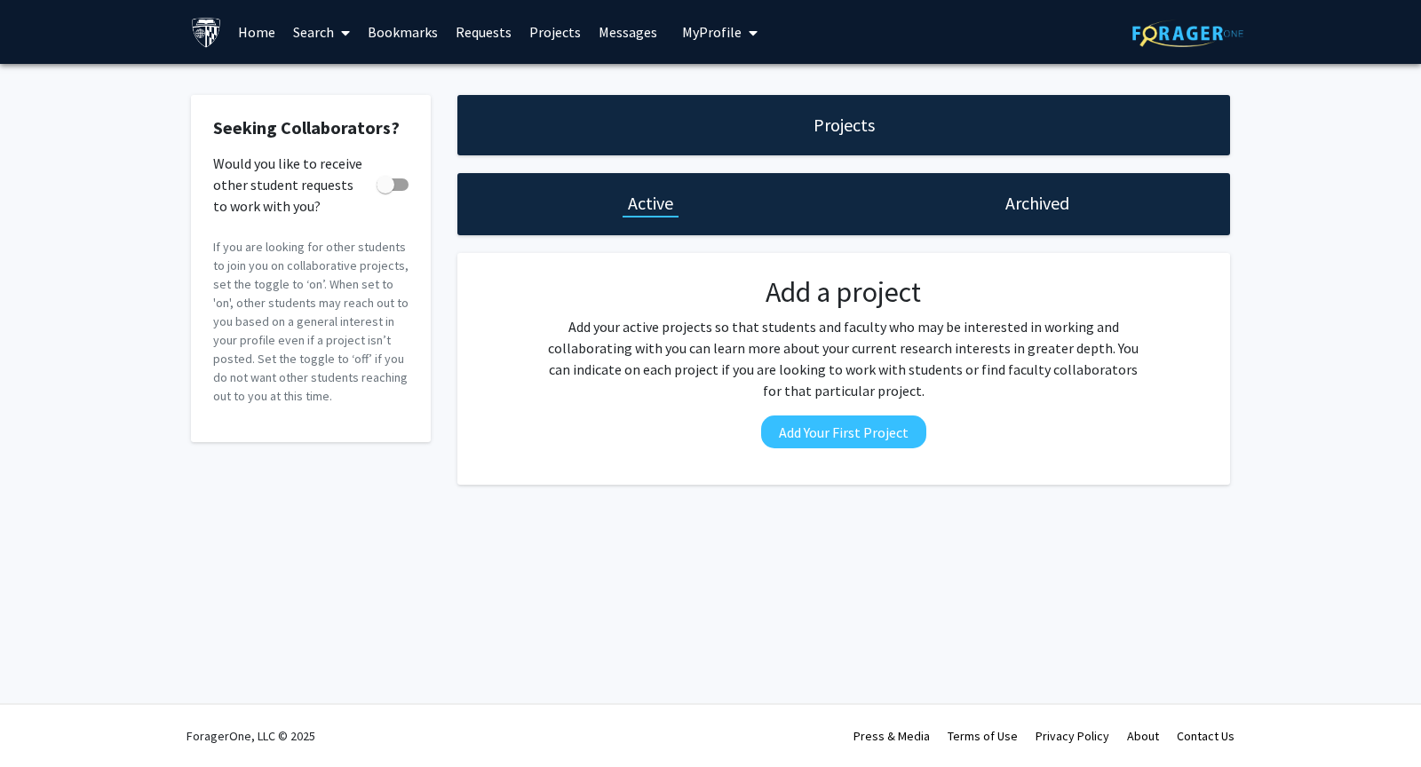
click at [702, 20] on button "My Profile" at bounding box center [720, 32] width 86 height 64
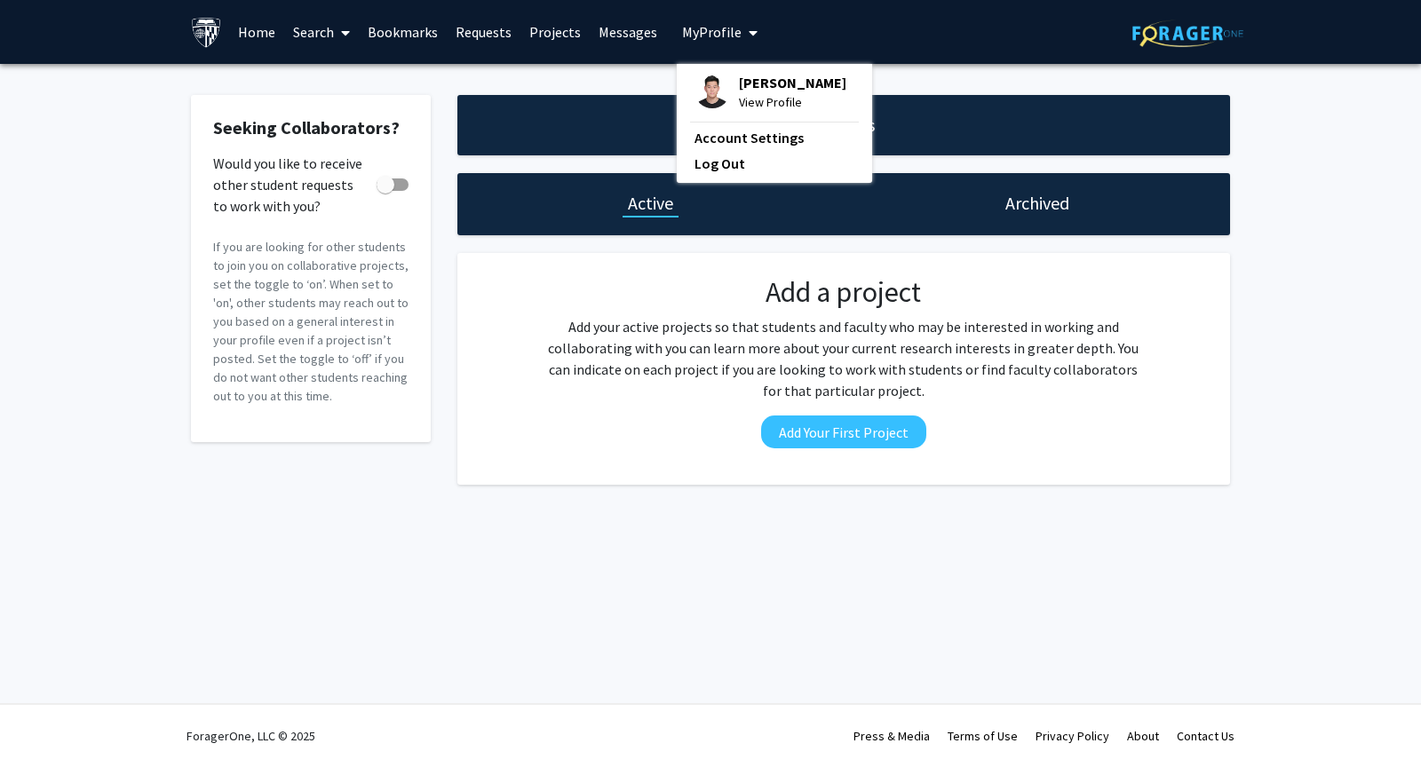
click at [750, 94] on span "View Profile" at bounding box center [792, 102] width 107 height 20
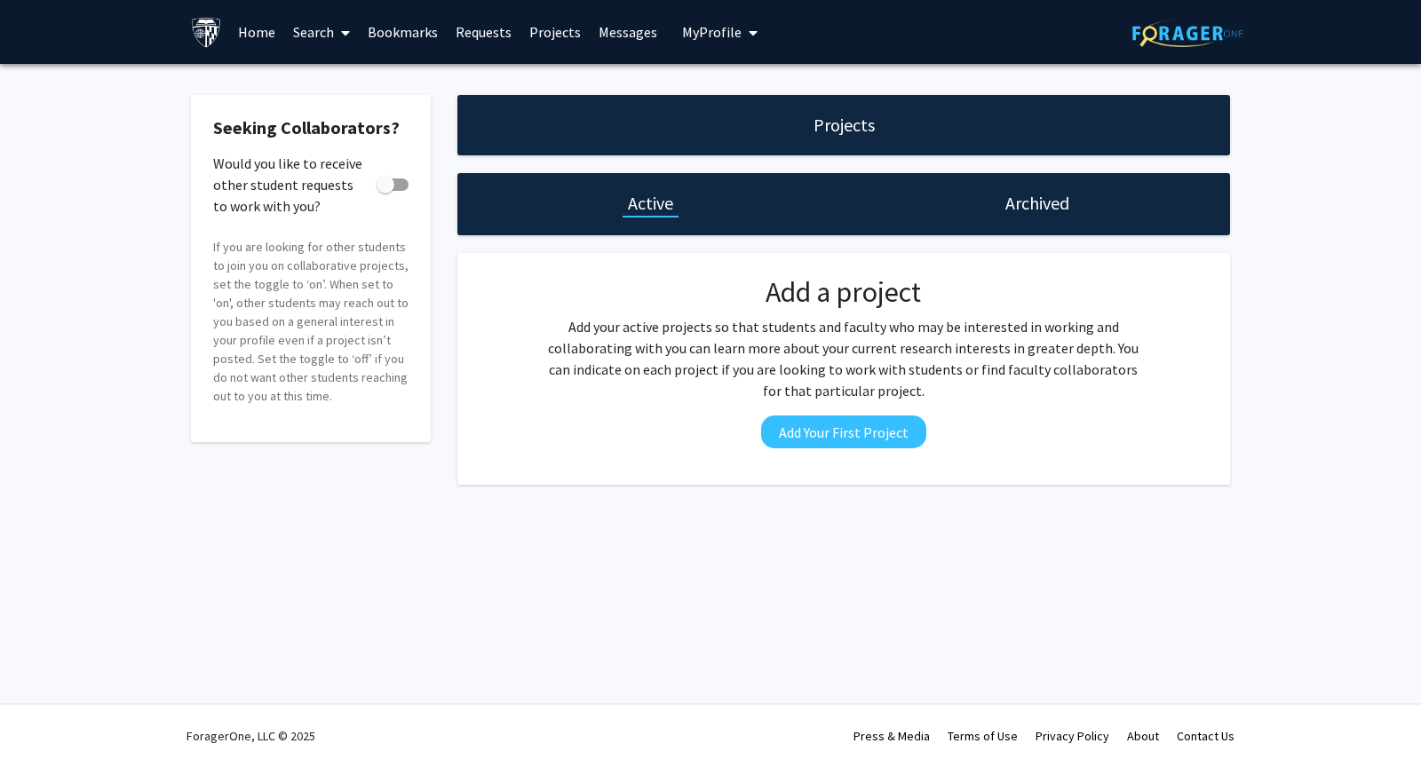
click at [724, 40] on span "My Profile" at bounding box center [712, 32] width 60 height 18
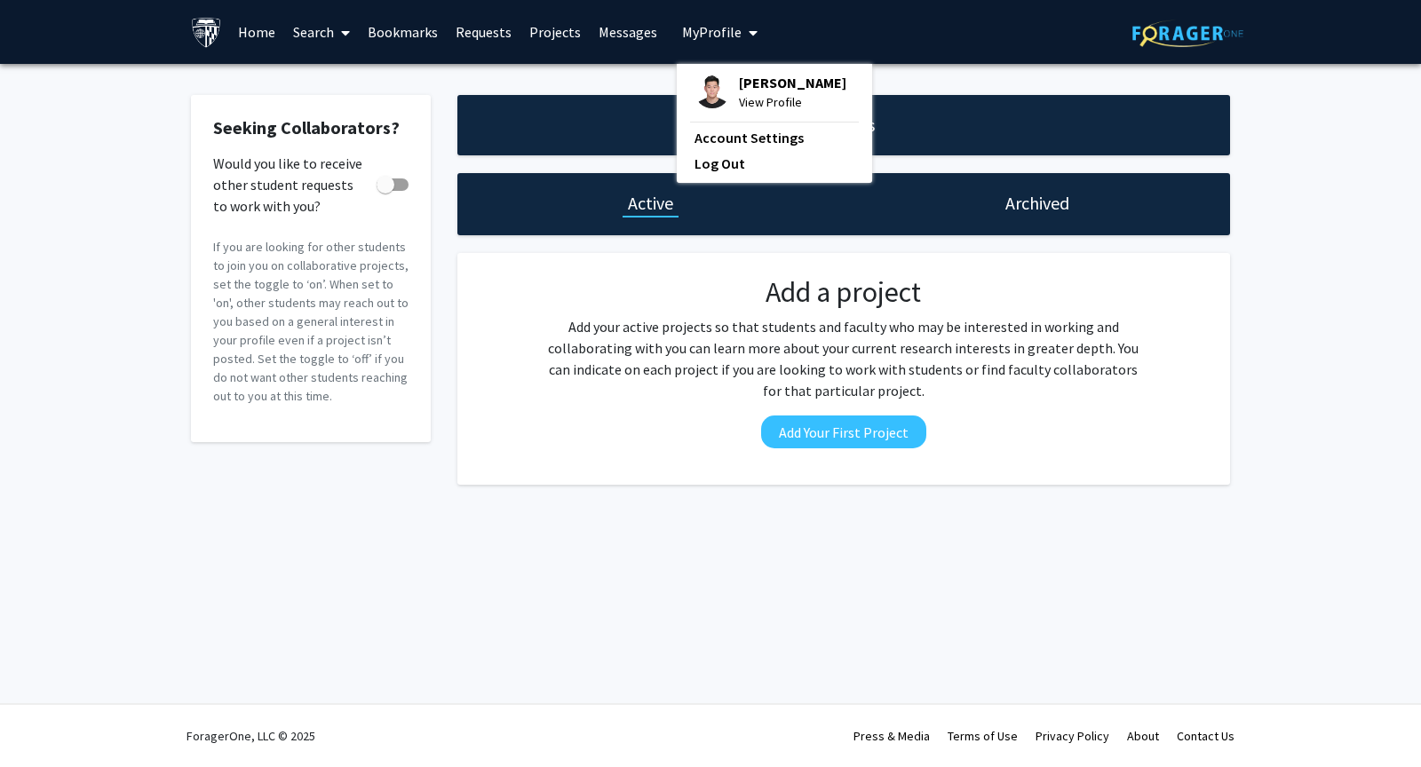
click at [739, 80] on span "[PERSON_NAME]" at bounding box center [792, 83] width 107 height 20
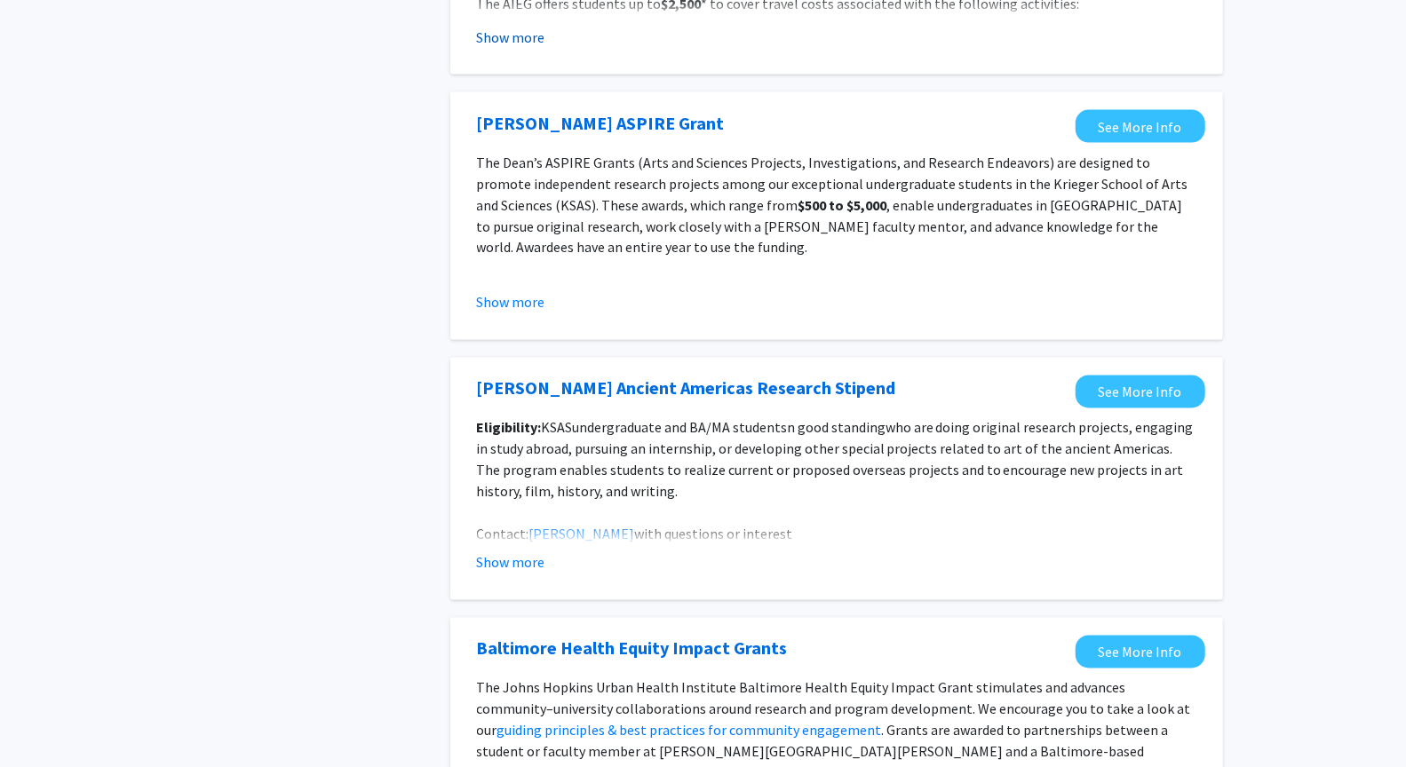
scroll to position [2367, 0]
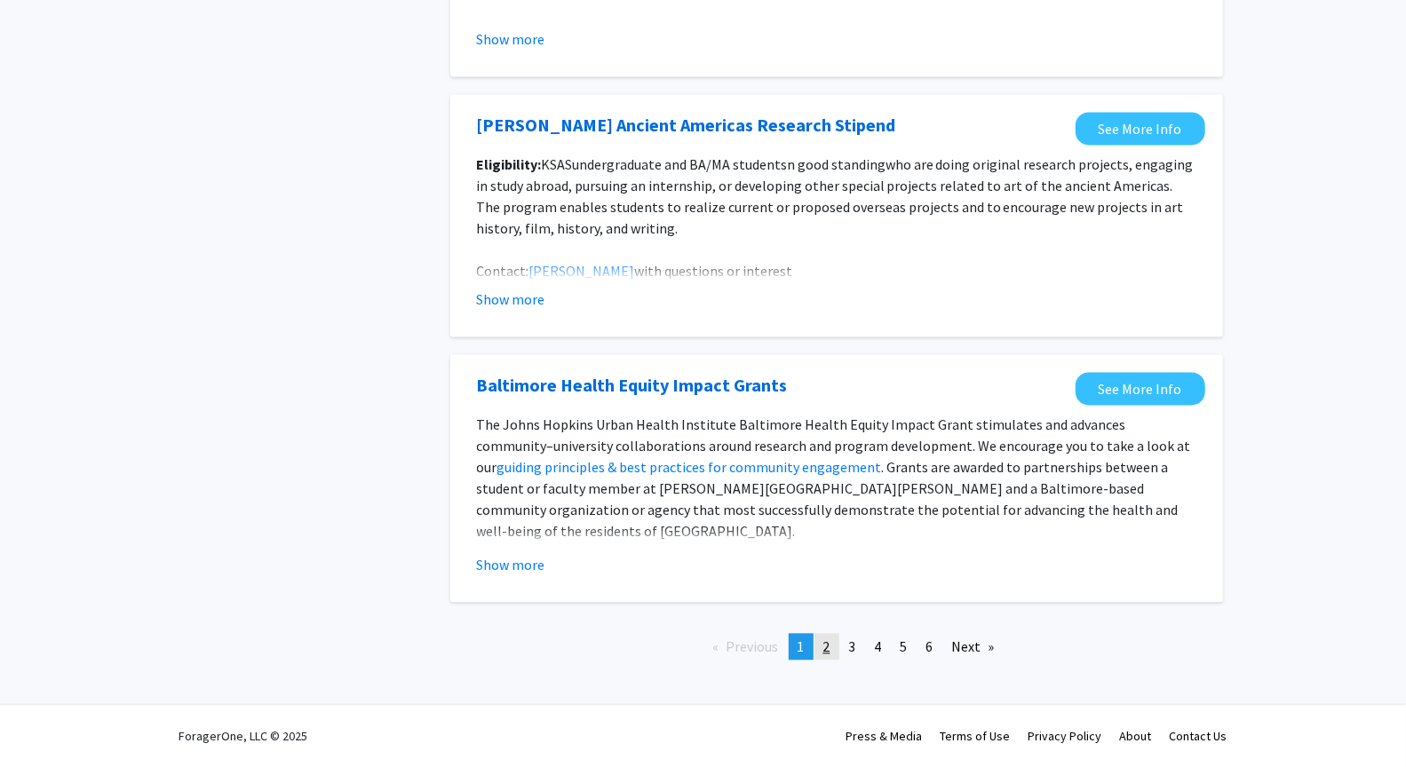
click at [826, 636] on link "page 2" at bounding box center [827, 646] width 25 height 27
click at [824, 642] on span "2" at bounding box center [826, 647] width 7 height 18
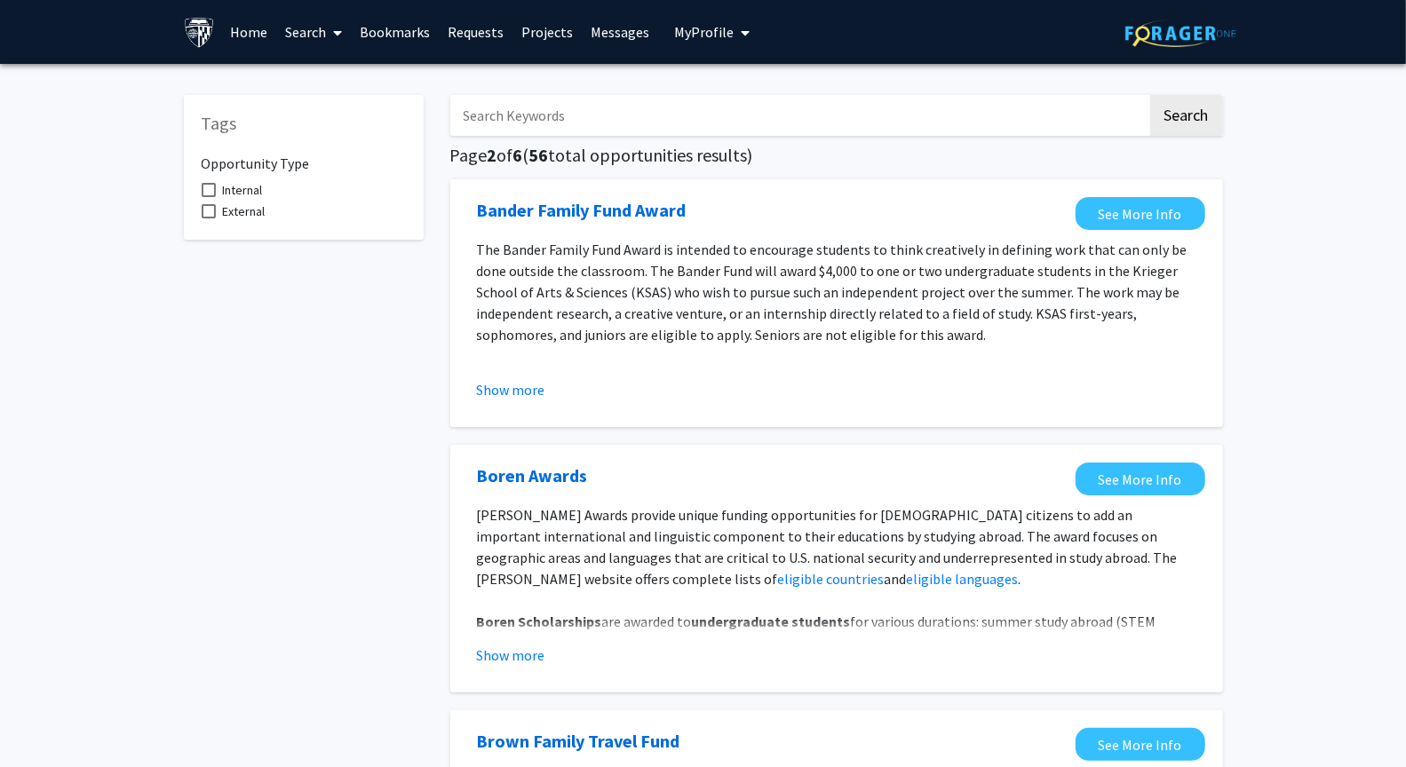
click at [320, 37] on link "Search" at bounding box center [313, 32] width 75 height 62
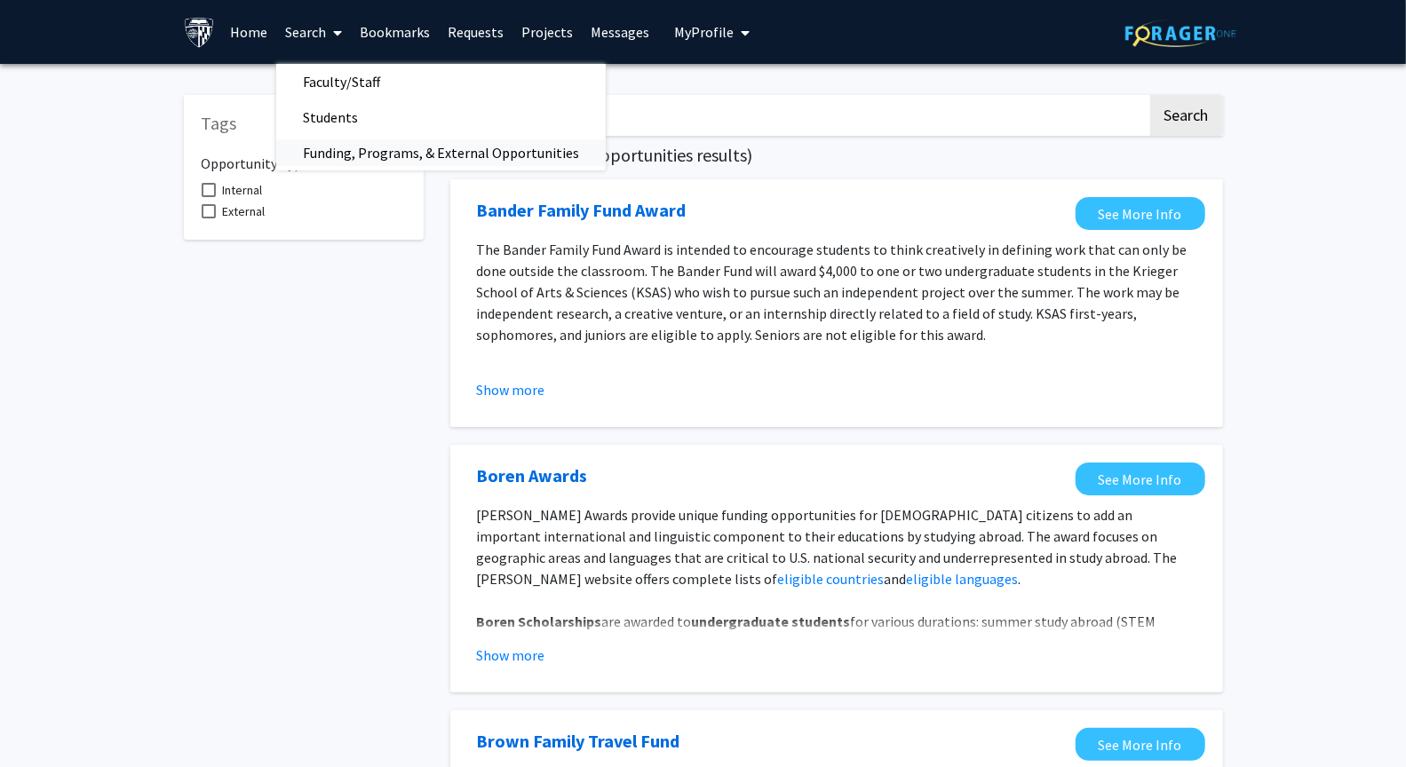
click at [352, 155] on span "Funding, Programs, & External Opportunities" at bounding box center [441, 153] width 330 height 36
